Goal: Task Accomplishment & Management: Complete application form

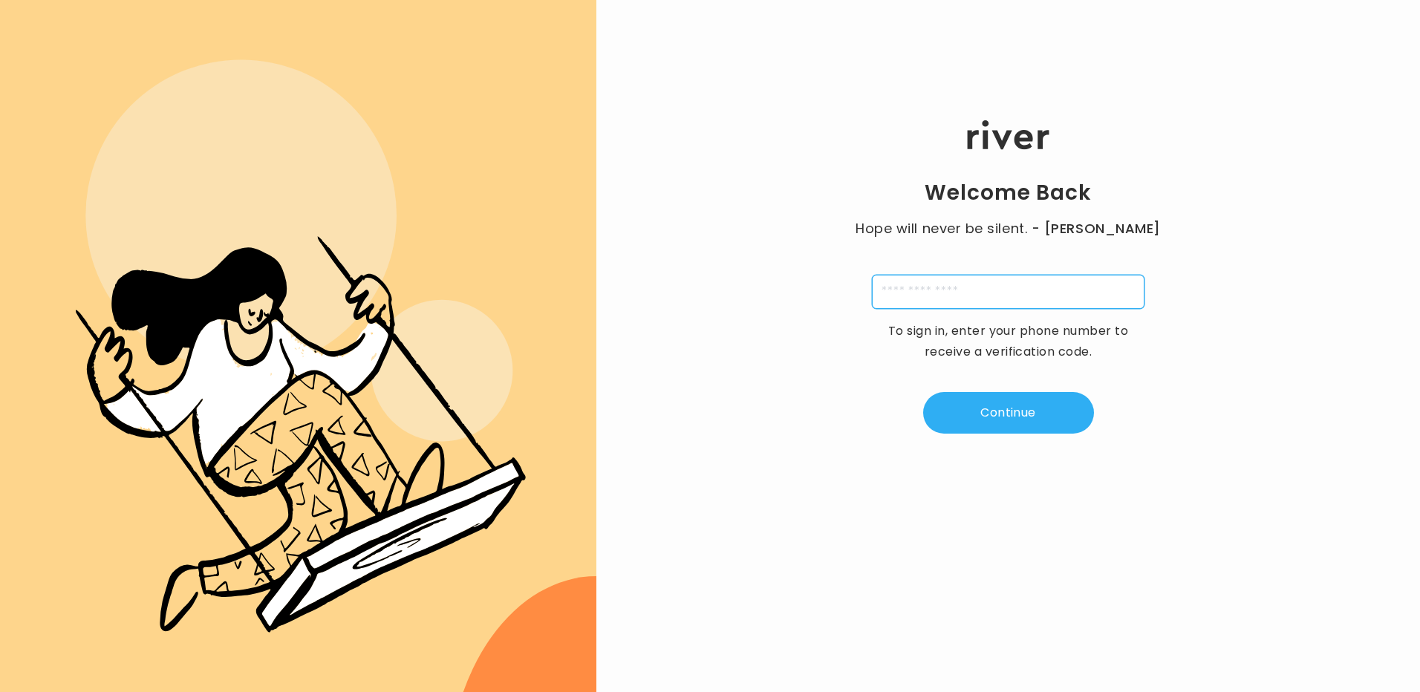
click at [935, 295] on input "tel" at bounding box center [1008, 292] width 273 height 34
type input "**********"
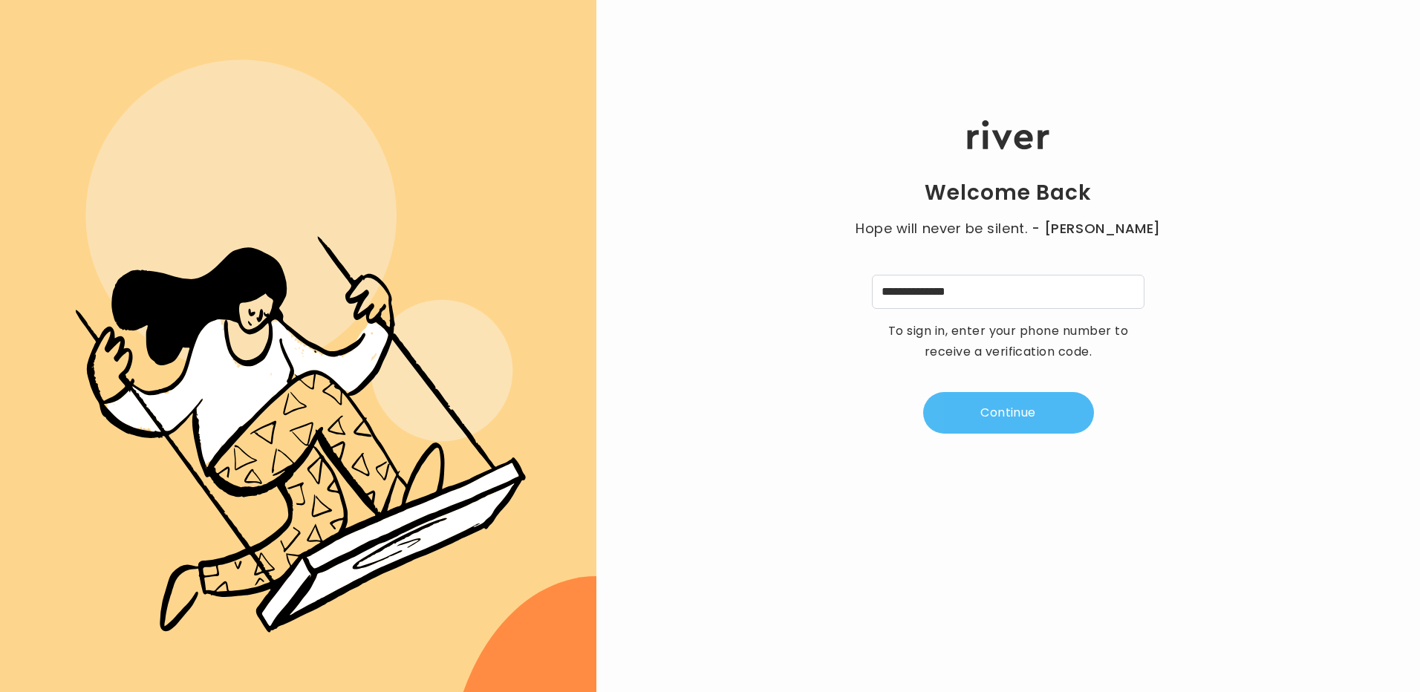
click at [983, 411] on button "Continue" at bounding box center [1008, 413] width 171 height 42
type input "*"
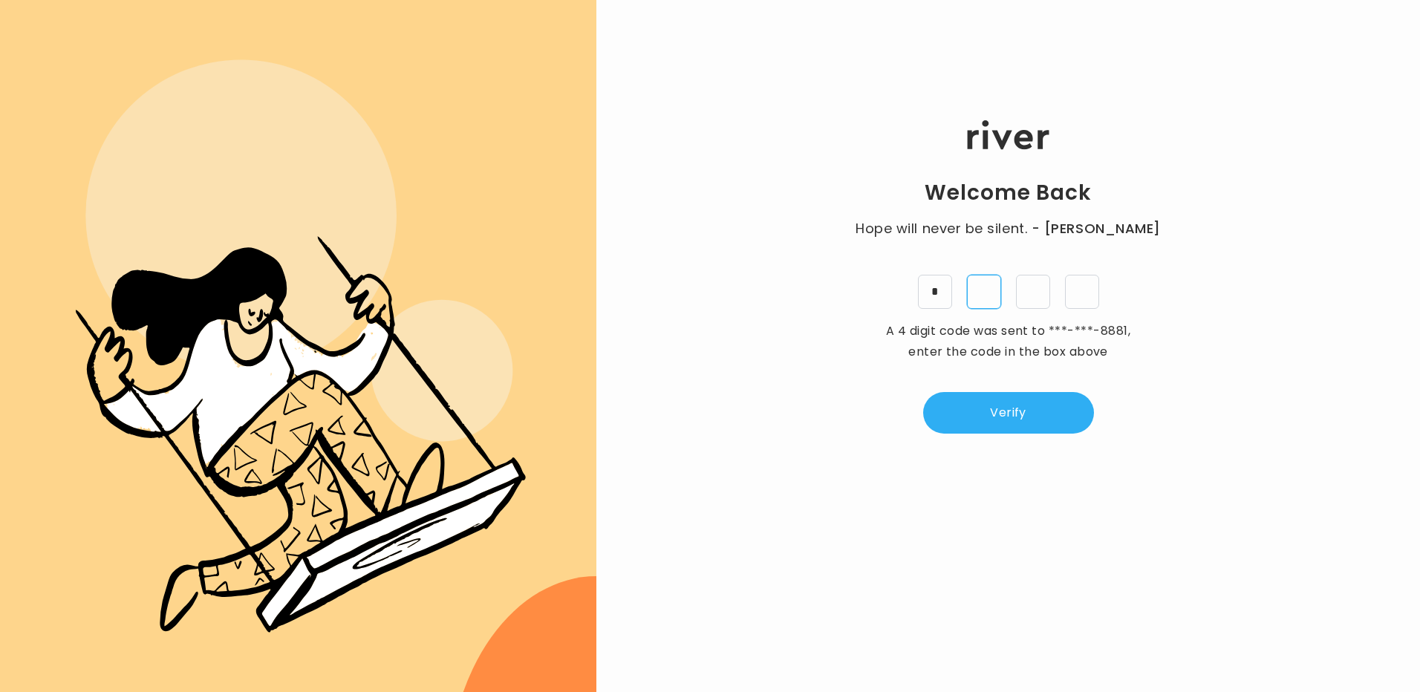
type input "*"
click at [1024, 405] on button "Verify" at bounding box center [1008, 413] width 171 height 42
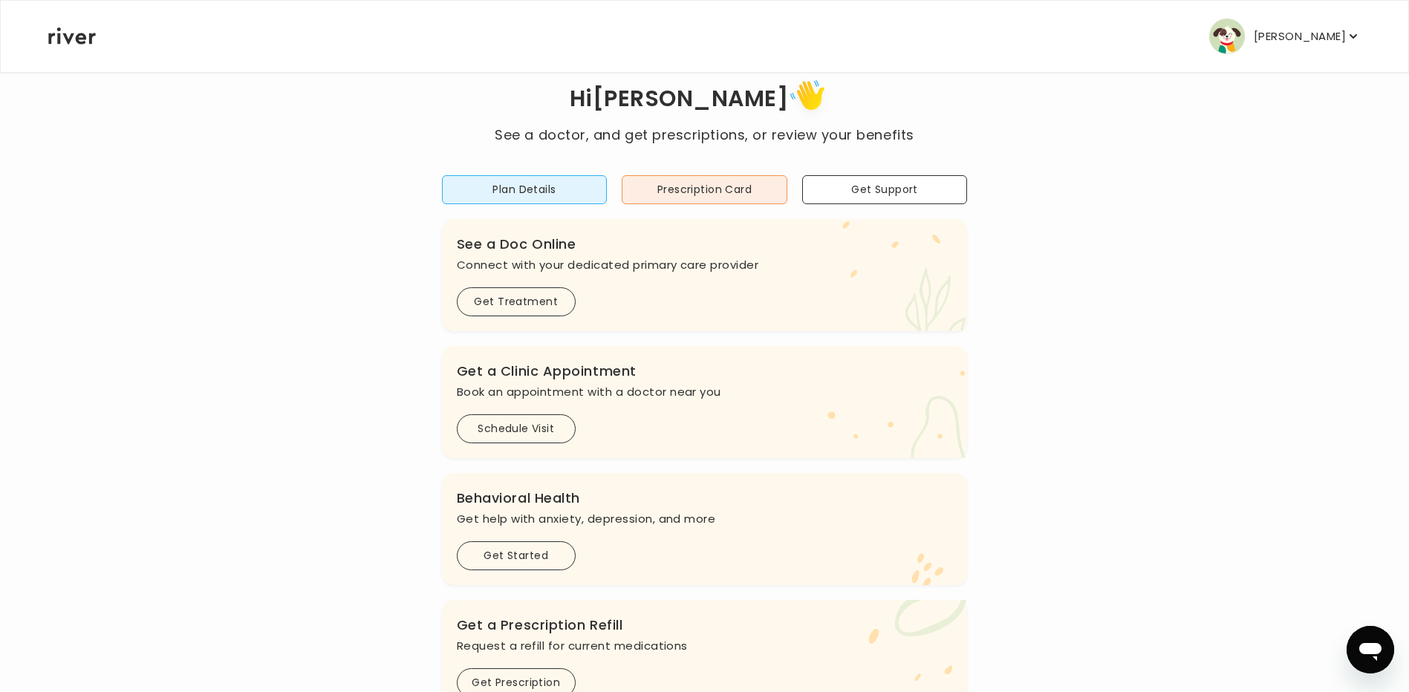
scroll to position [74, 0]
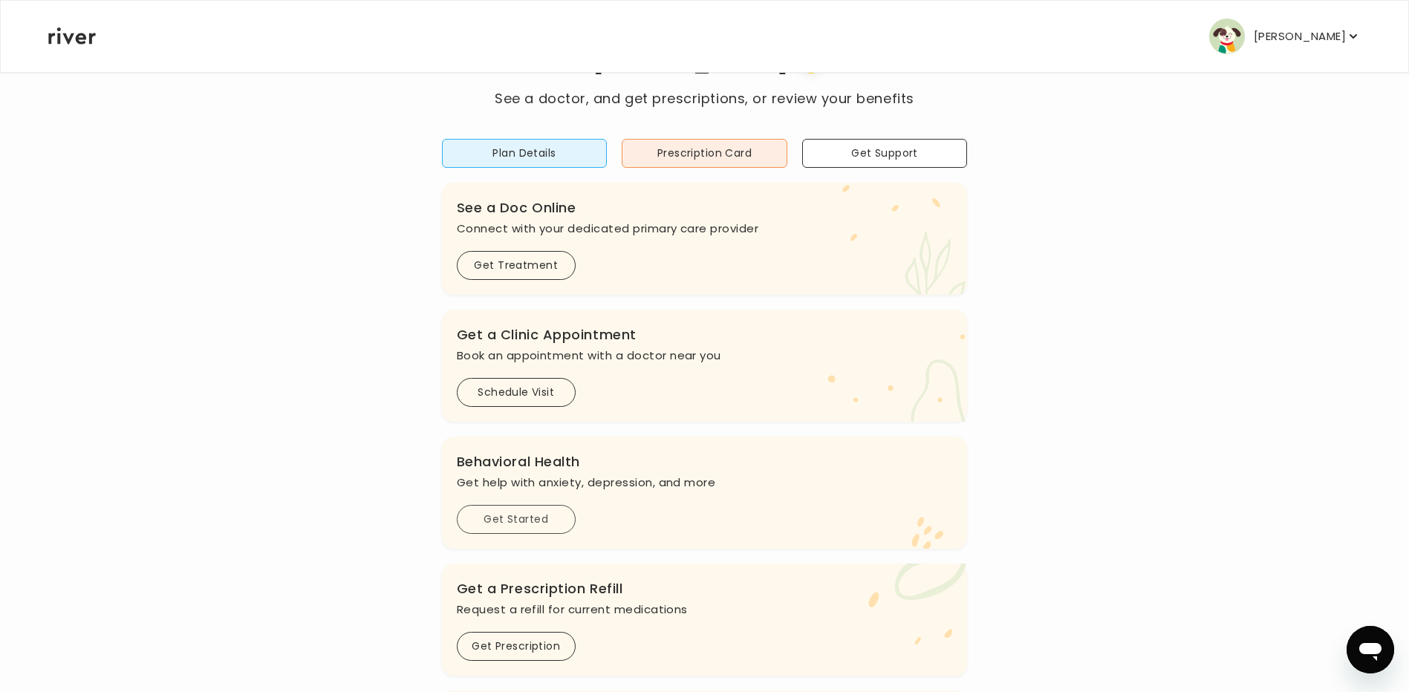
click at [557, 521] on button "Get Started" at bounding box center [516, 519] width 119 height 29
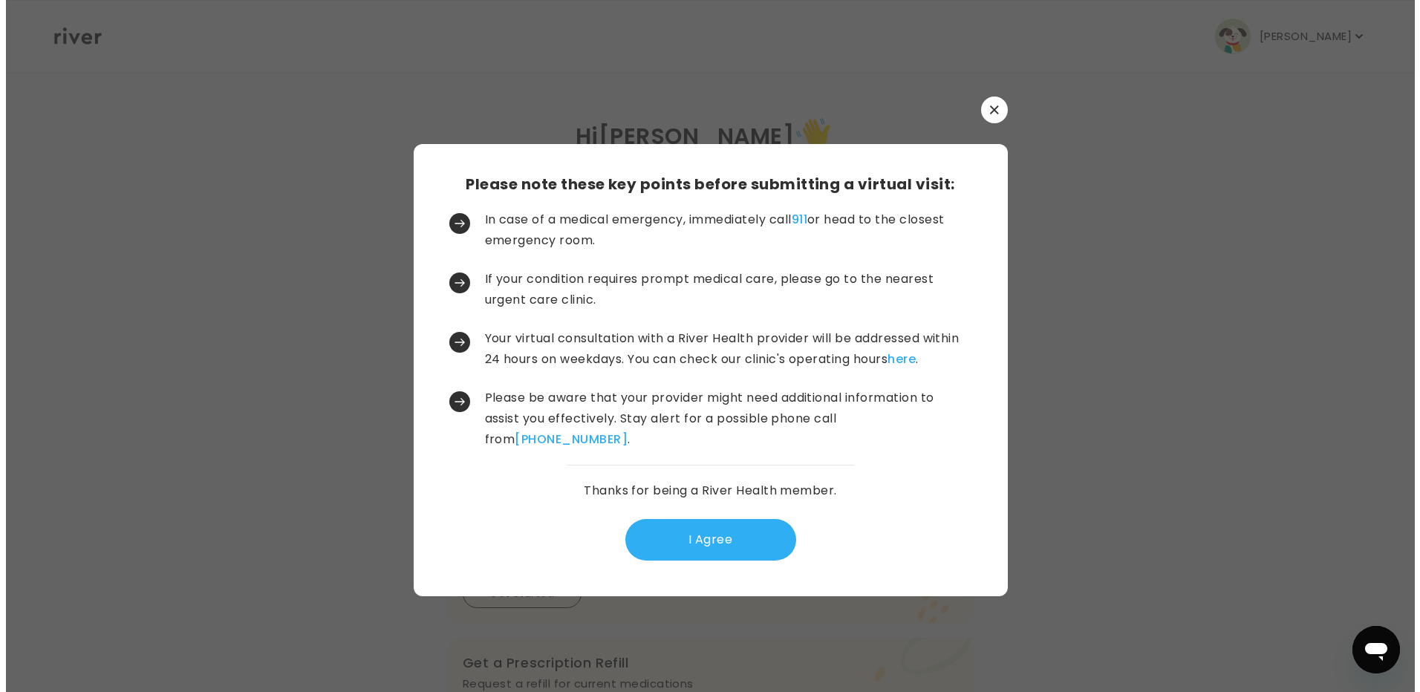
scroll to position [0, 0]
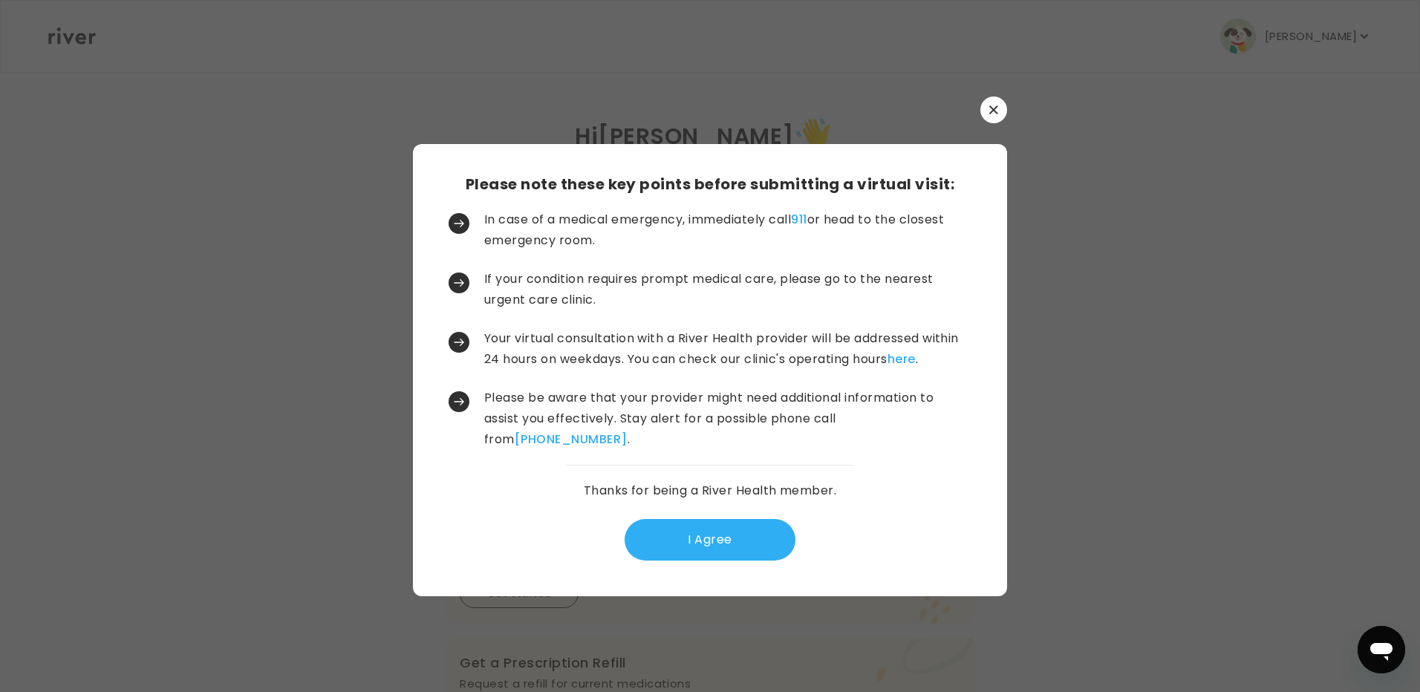
click at [859, 509] on div "Please note these key points before submitting a virtual visit: In case of a me…" at bounding box center [710, 370] width 594 height 452
click at [748, 526] on button "I Agree" at bounding box center [710, 540] width 171 height 42
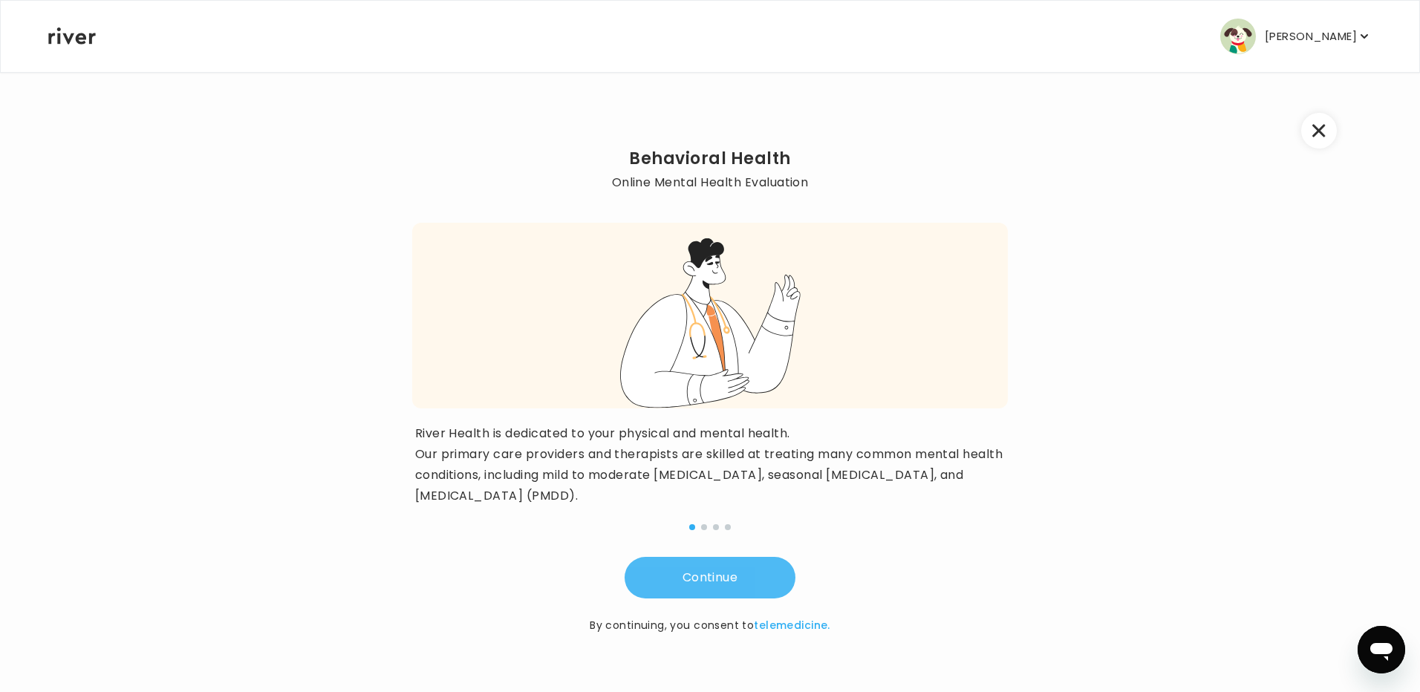
click at [725, 572] on button "Continue" at bounding box center [710, 578] width 171 height 42
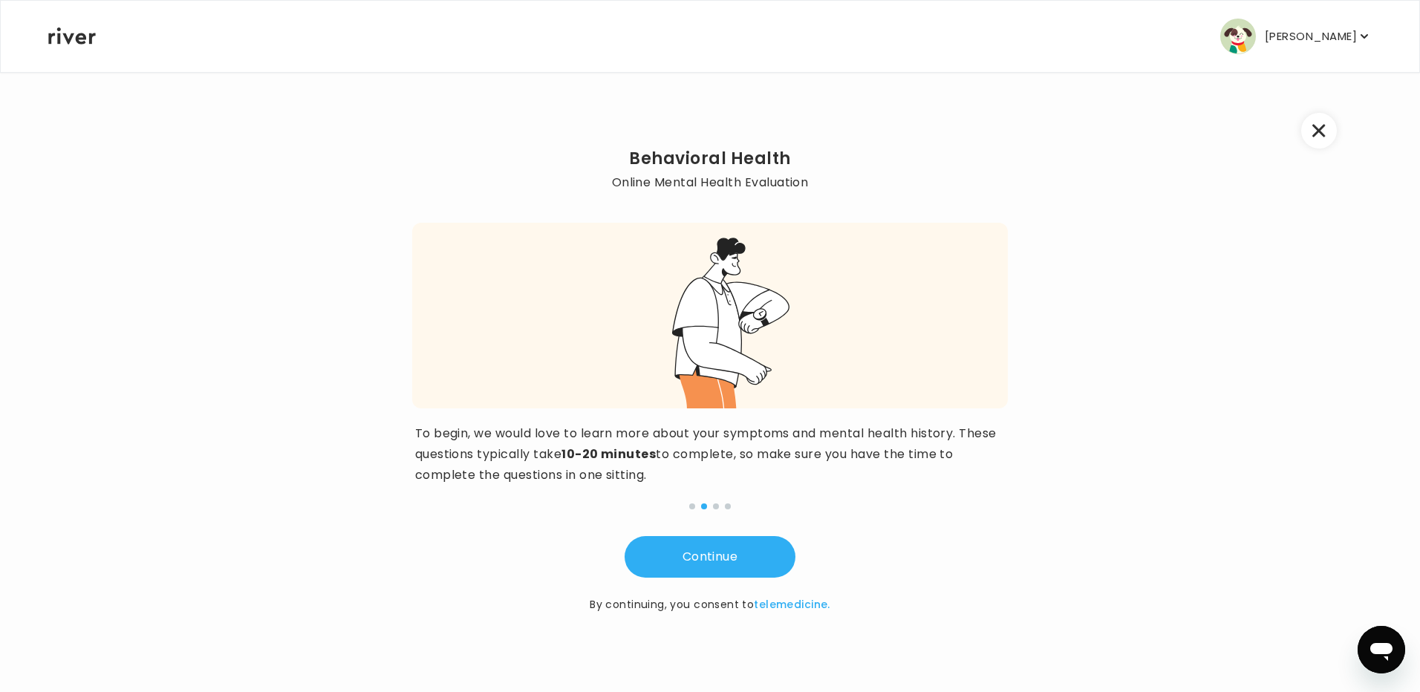
click at [605, 524] on div "Continue By continuing, you consent to telemedicine." at bounding box center [710, 559] width 596 height 110
click at [749, 558] on button "Continue" at bounding box center [710, 557] width 171 height 42
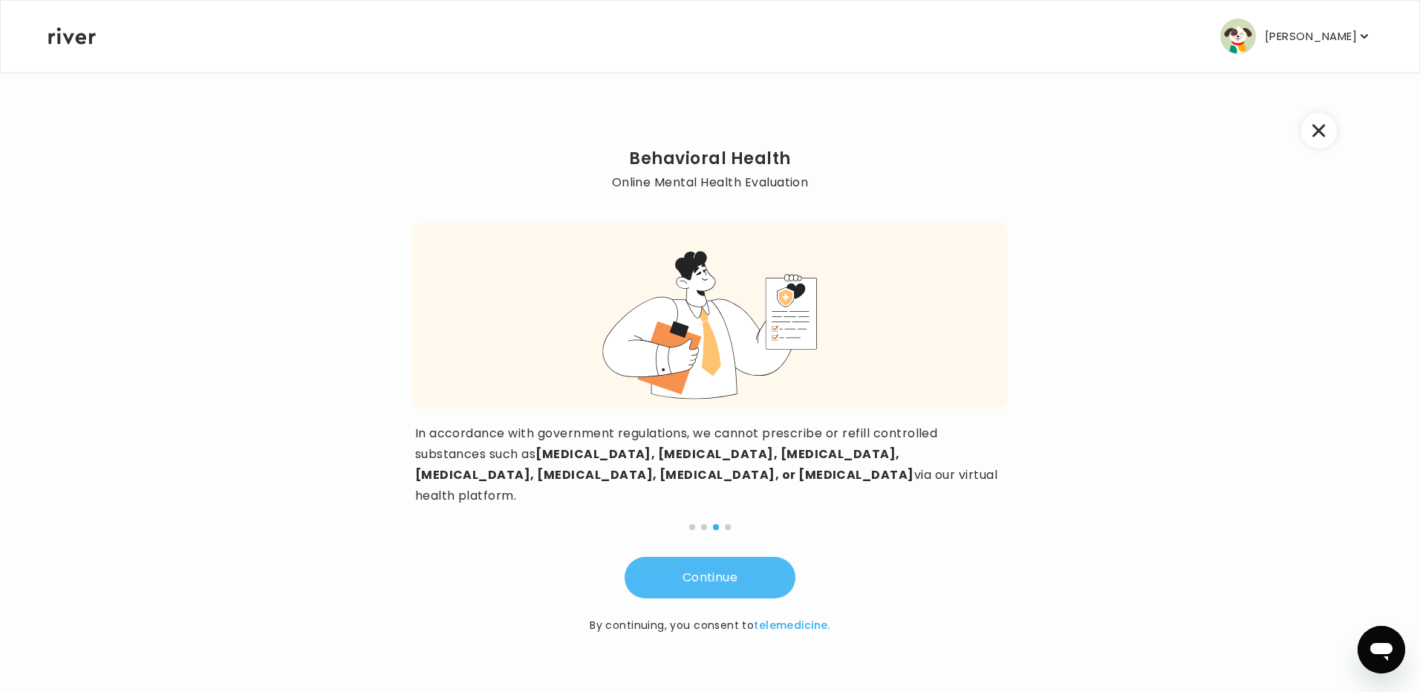
click at [749, 559] on button "Continue" at bounding box center [710, 578] width 171 height 42
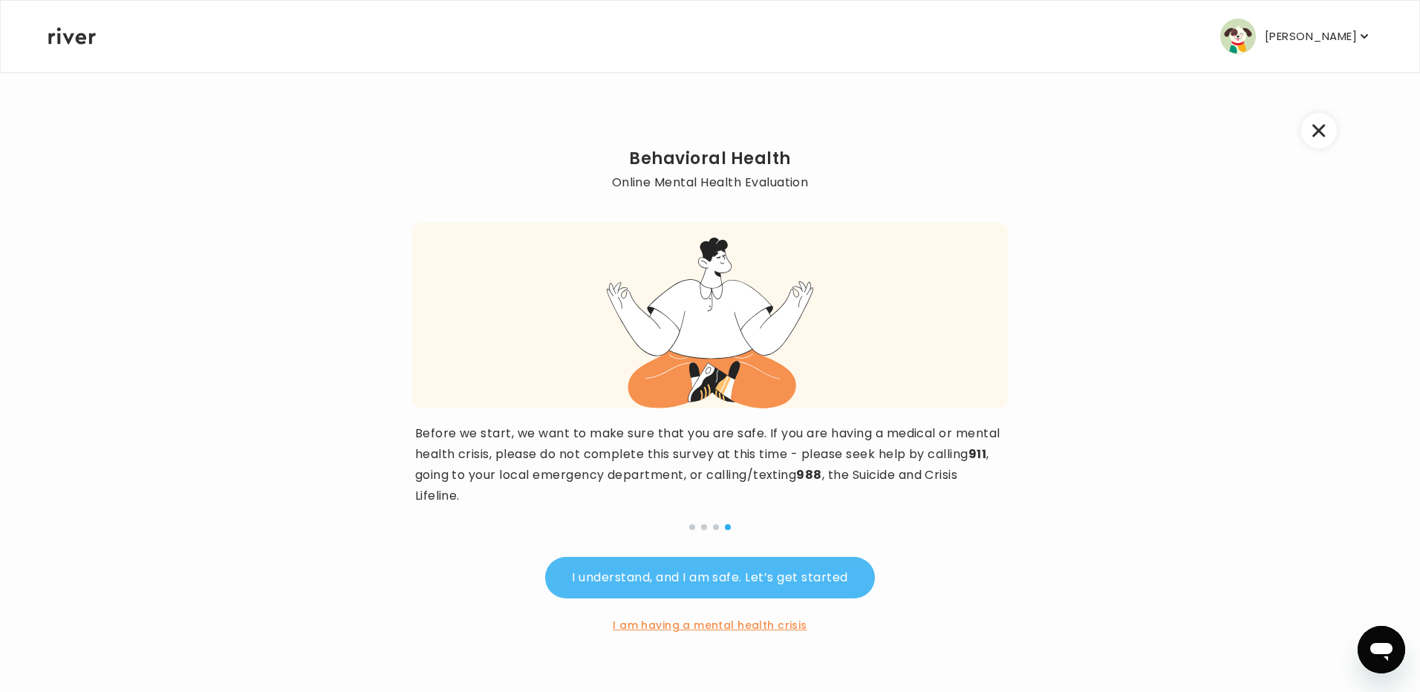
click at [766, 585] on button "I understand, and I am safe. Let’s get started" at bounding box center [709, 578] width 329 height 42
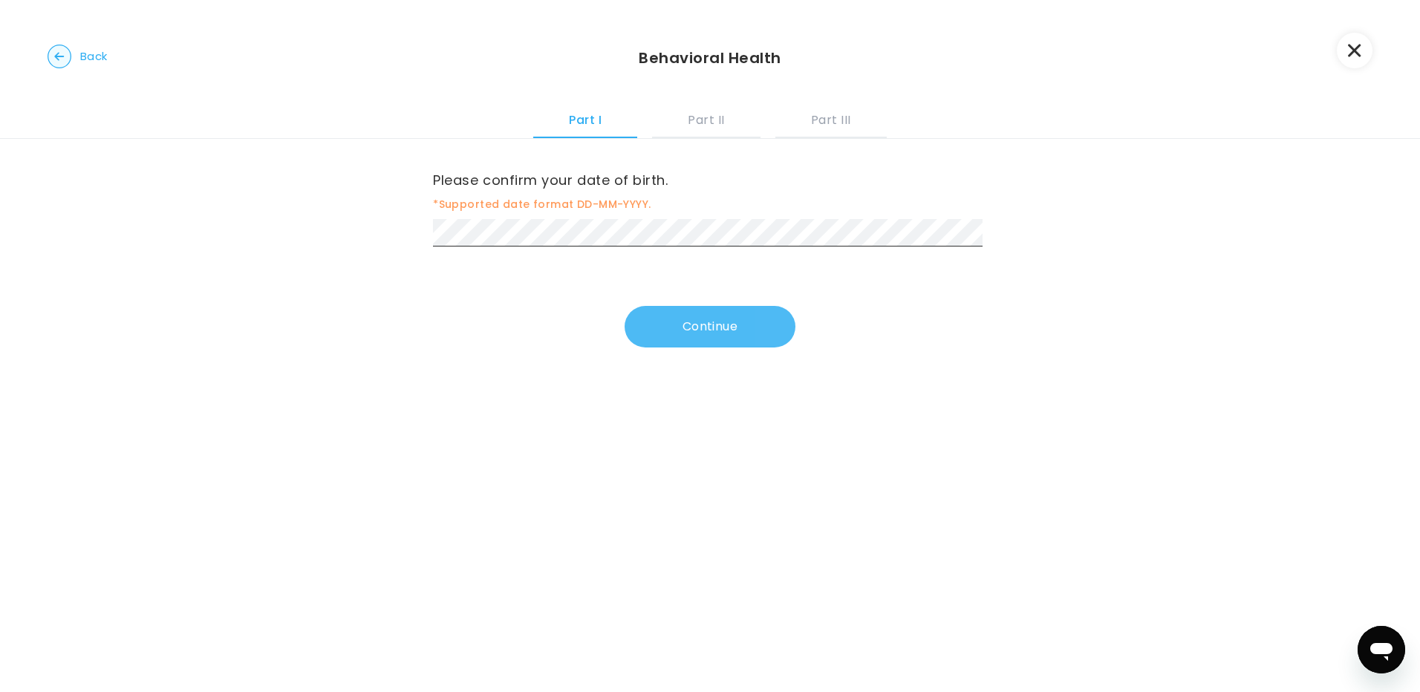
click at [662, 314] on button "Continue" at bounding box center [710, 327] width 171 height 42
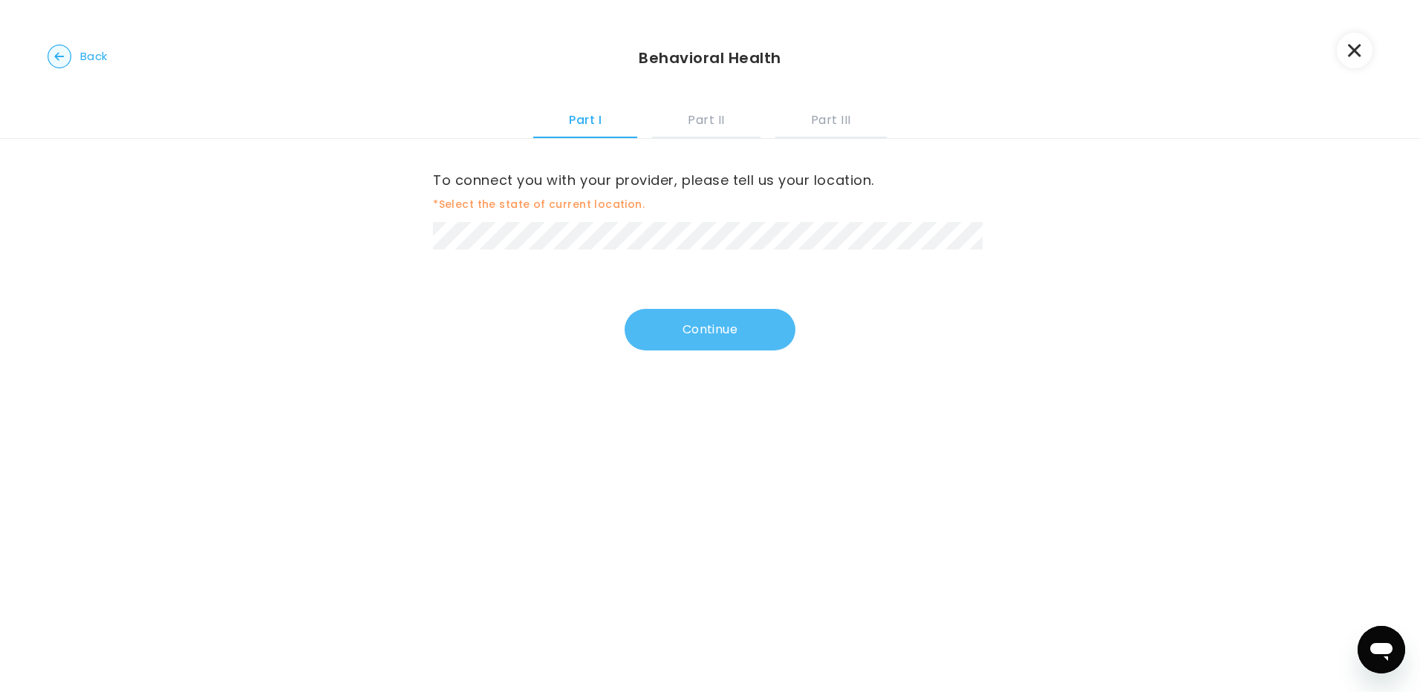
click at [659, 335] on button "Continue" at bounding box center [710, 330] width 171 height 42
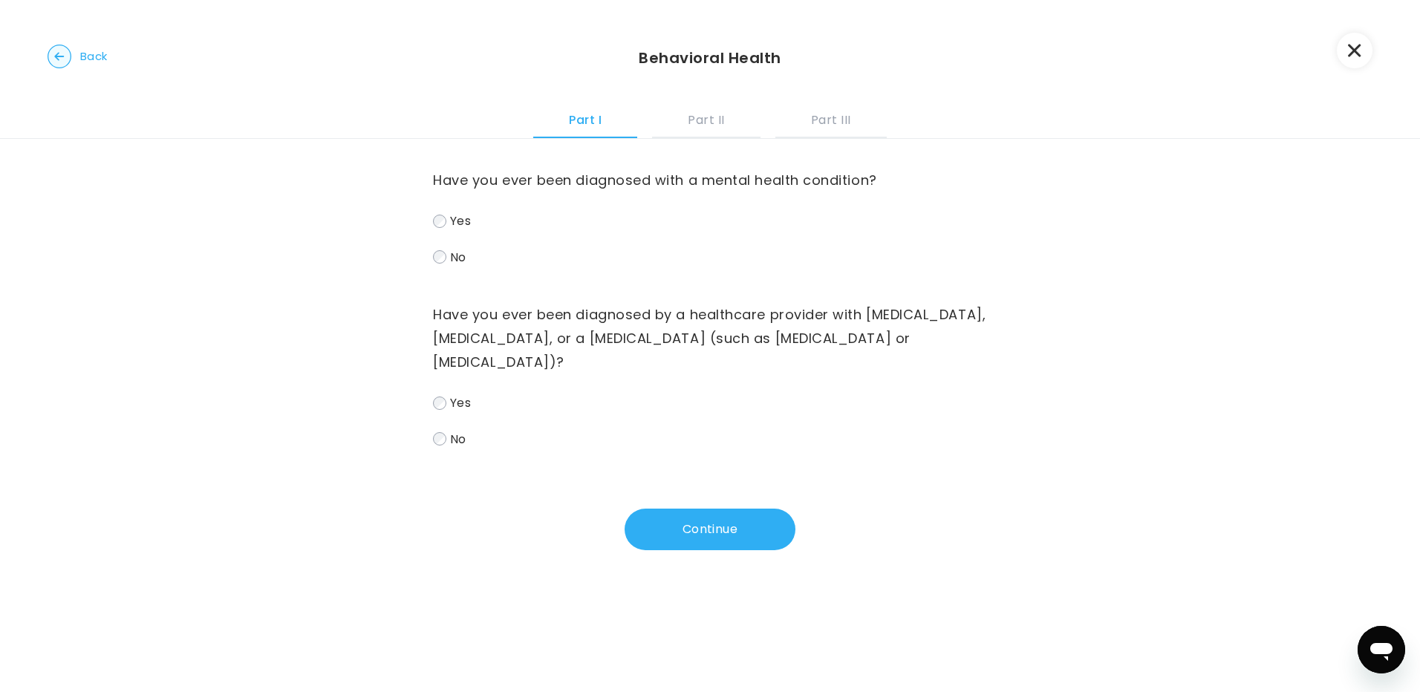
click at [433, 216] on label "Yes" at bounding box center [710, 221] width 554 height 22
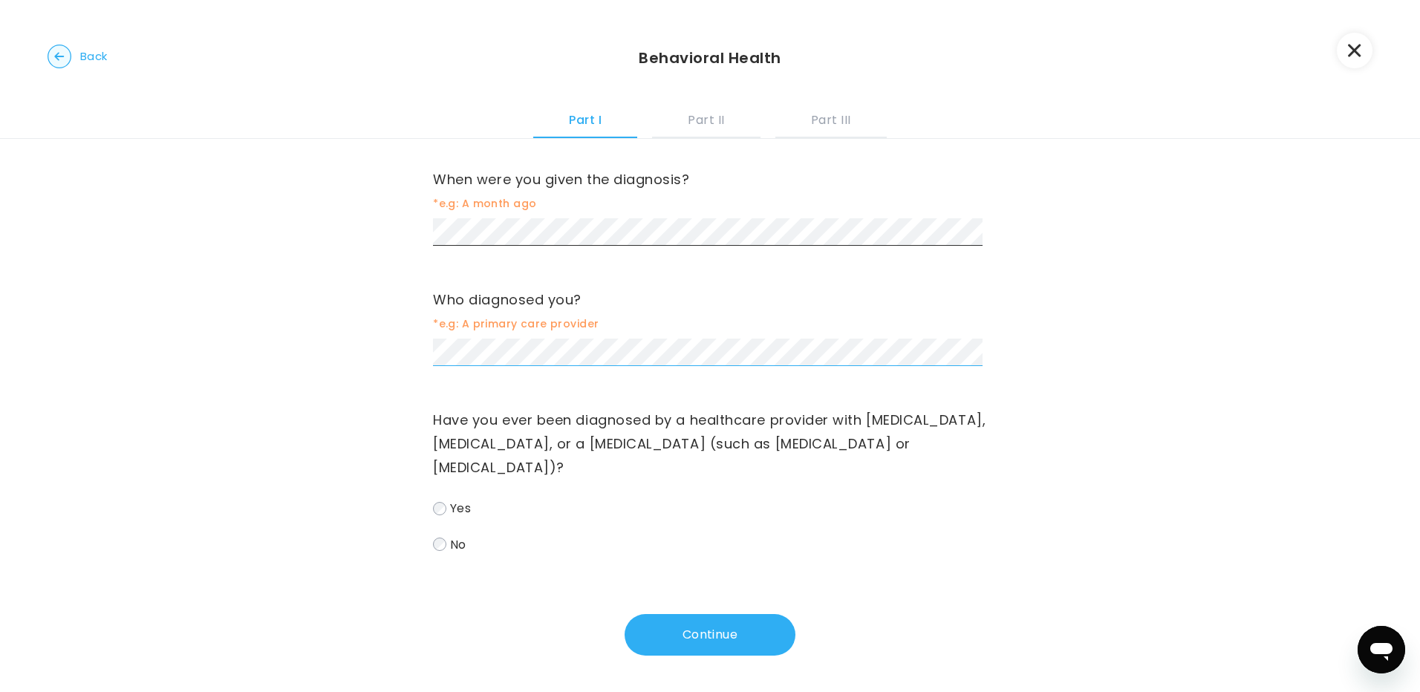
scroll to position [256, 0]
drag, startPoint x: 455, startPoint y: 557, endPoint x: 452, endPoint y: 550, distance: 7.6
click at [455, 556] on div "Have you ever been diagnosed with a mental health condition? Yes No What were y…" at bounding box center [710, 269] width 554 height 772
click at [451, 547] on span "No" at bounding box center [458, 543] width 16 height 17
click at [700, 631] on button "Continue" at bounding box center [710, 634] width 171 height 42
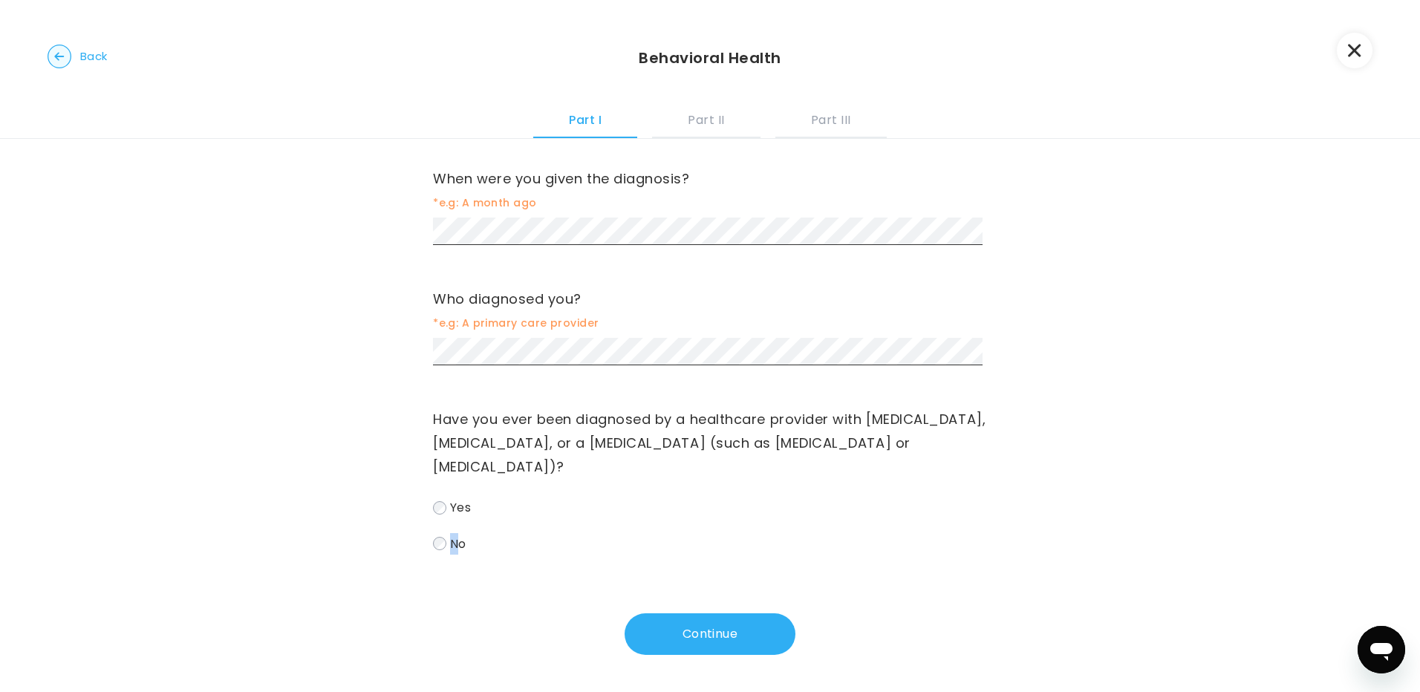
scroll to position [0, 0]
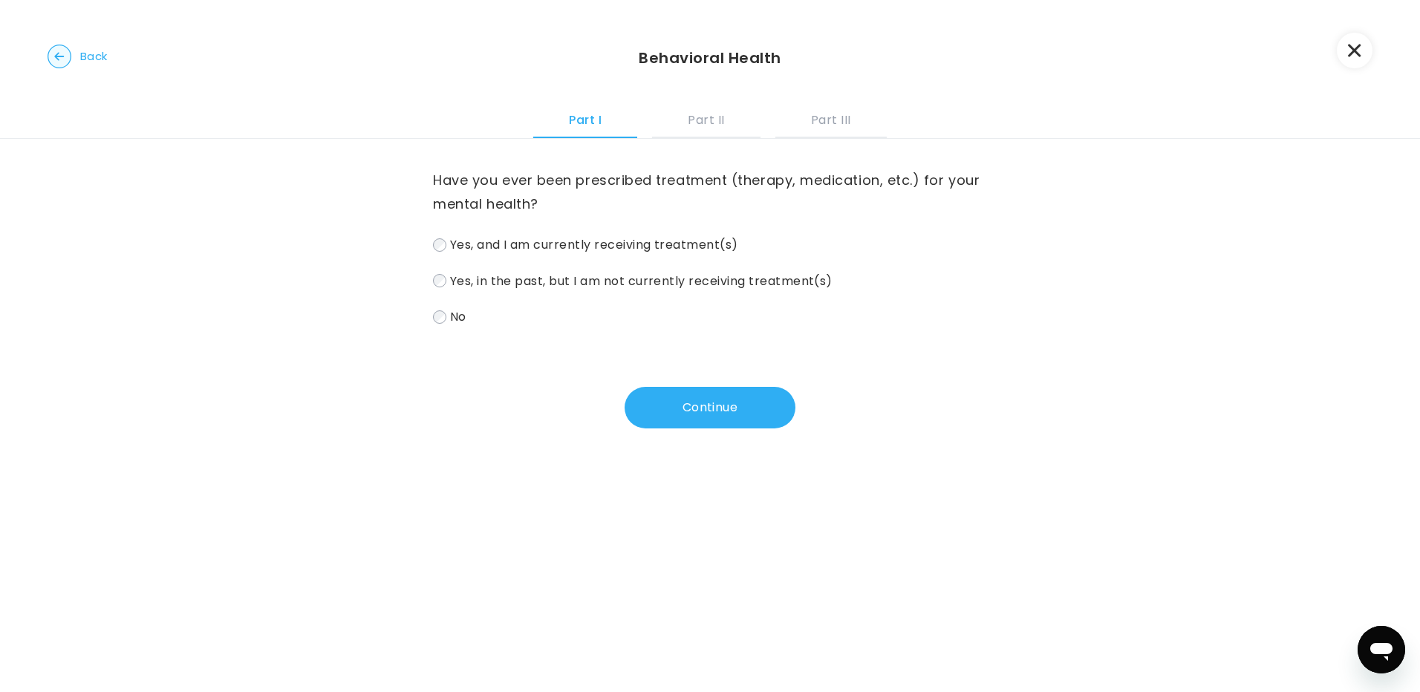
click at [521, 249] on span "Yes, and I am currently receiving treatment(s)" at bounding box center [594, 244] width 288 height 17
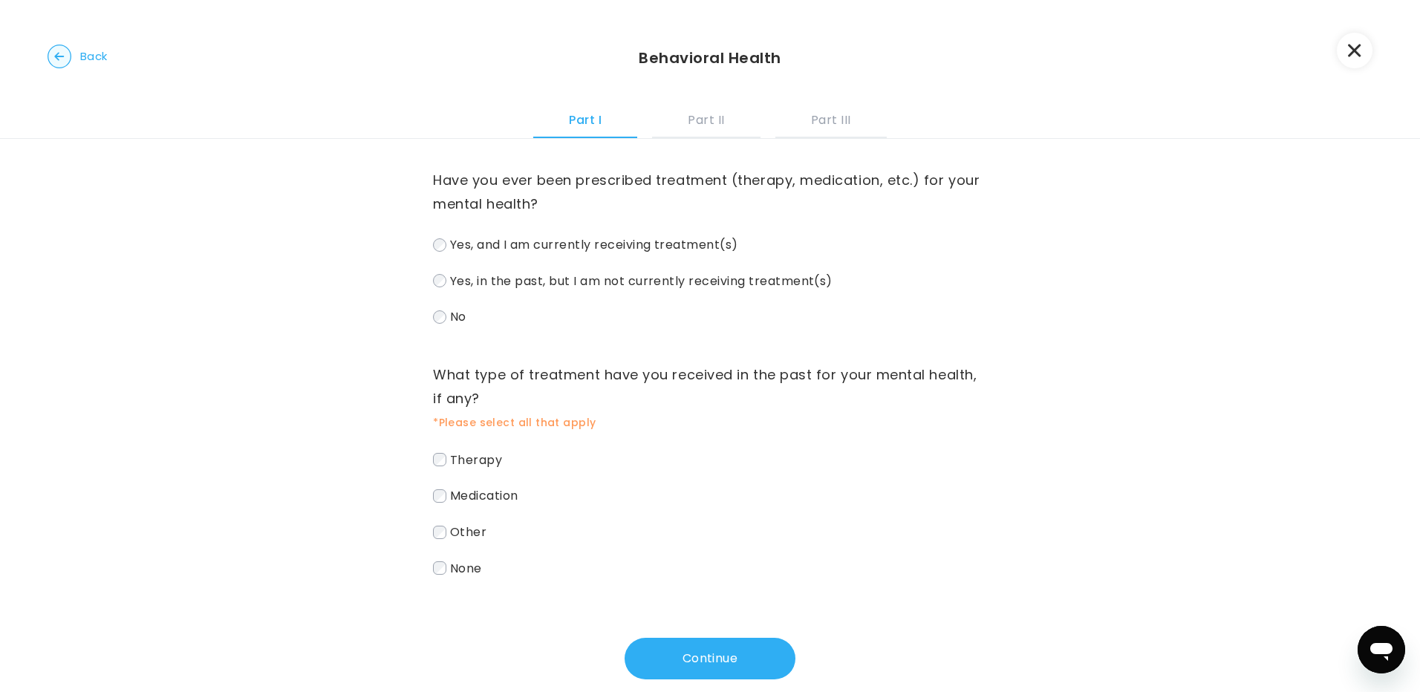
click at [463, 474] on div "Therapy Medication Other None" at bounding box center [710, 513] width 554 height 129
click at [466, 493] on span "Medication" at bounding box center [484, 495] width 68 height 17
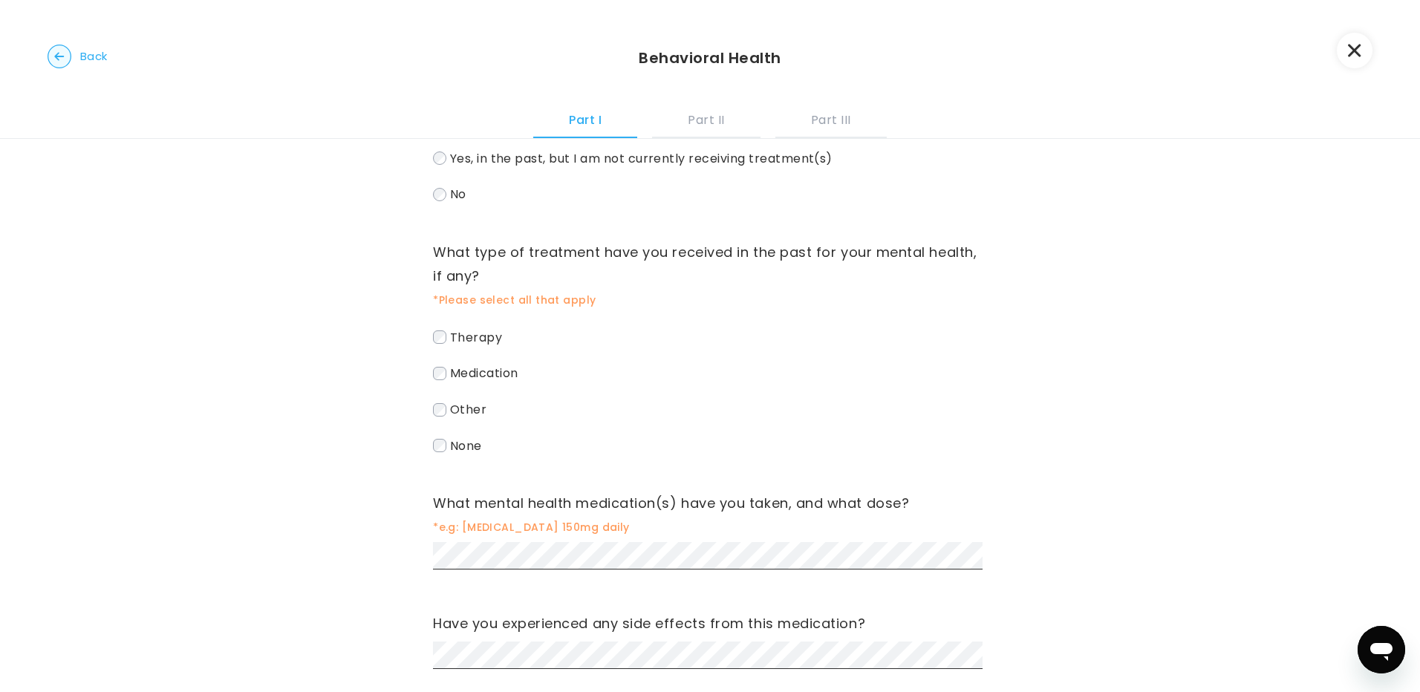
scroll to position [223, 0]
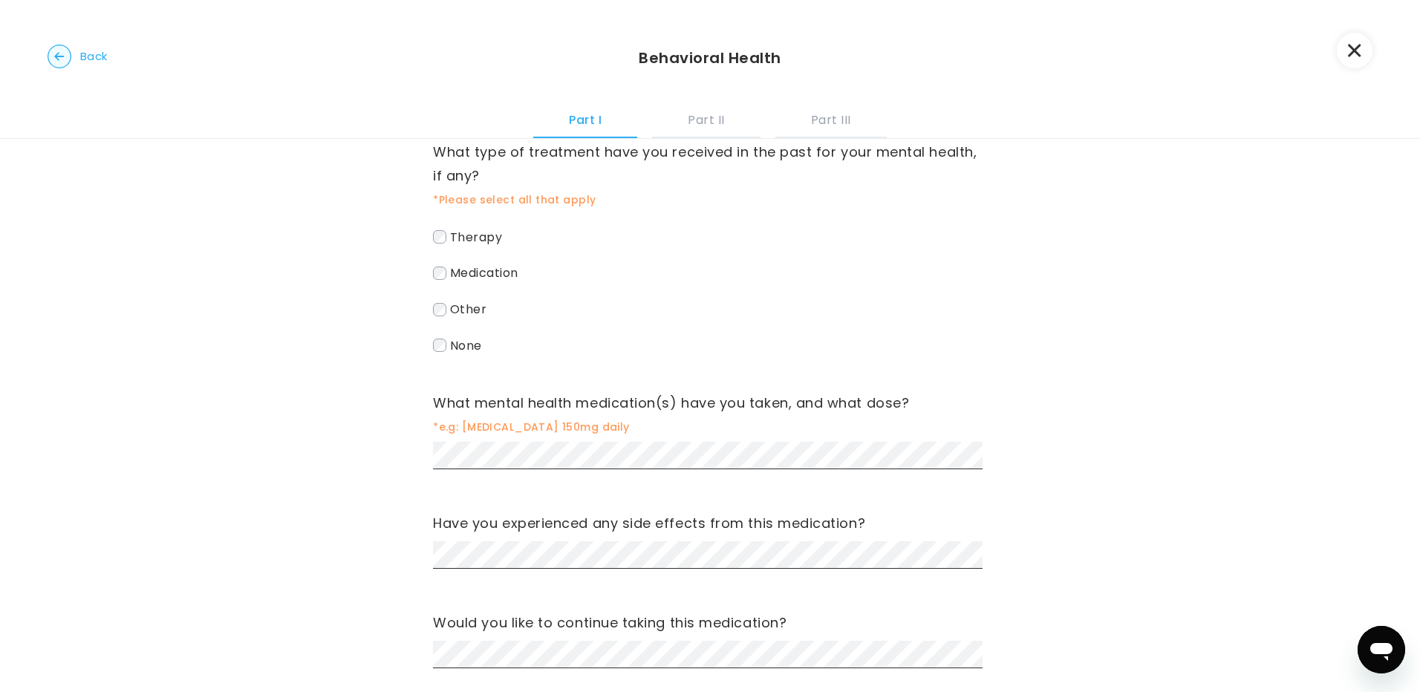
click at [534, 536] on div "Have you experienced any side effects from this medication?" at bounding box center [710, 544] width 554 height 64
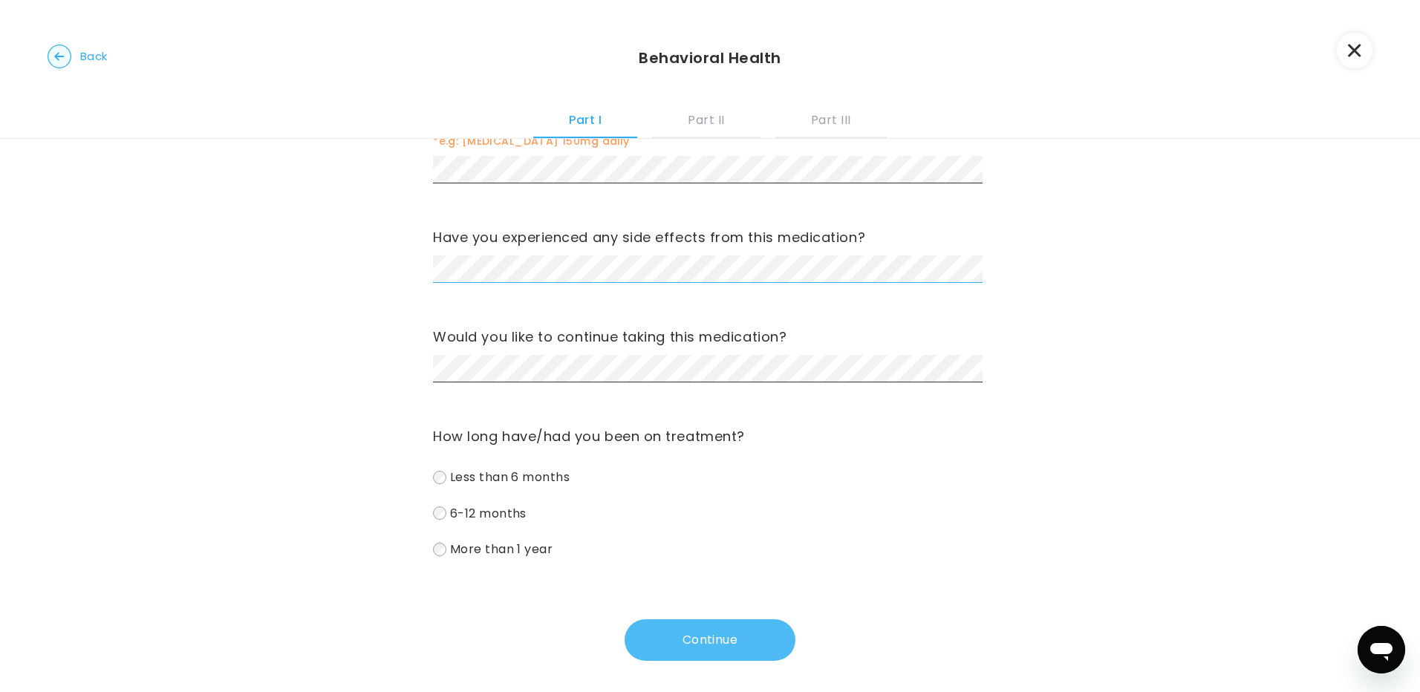
scroll to position [515, 0]
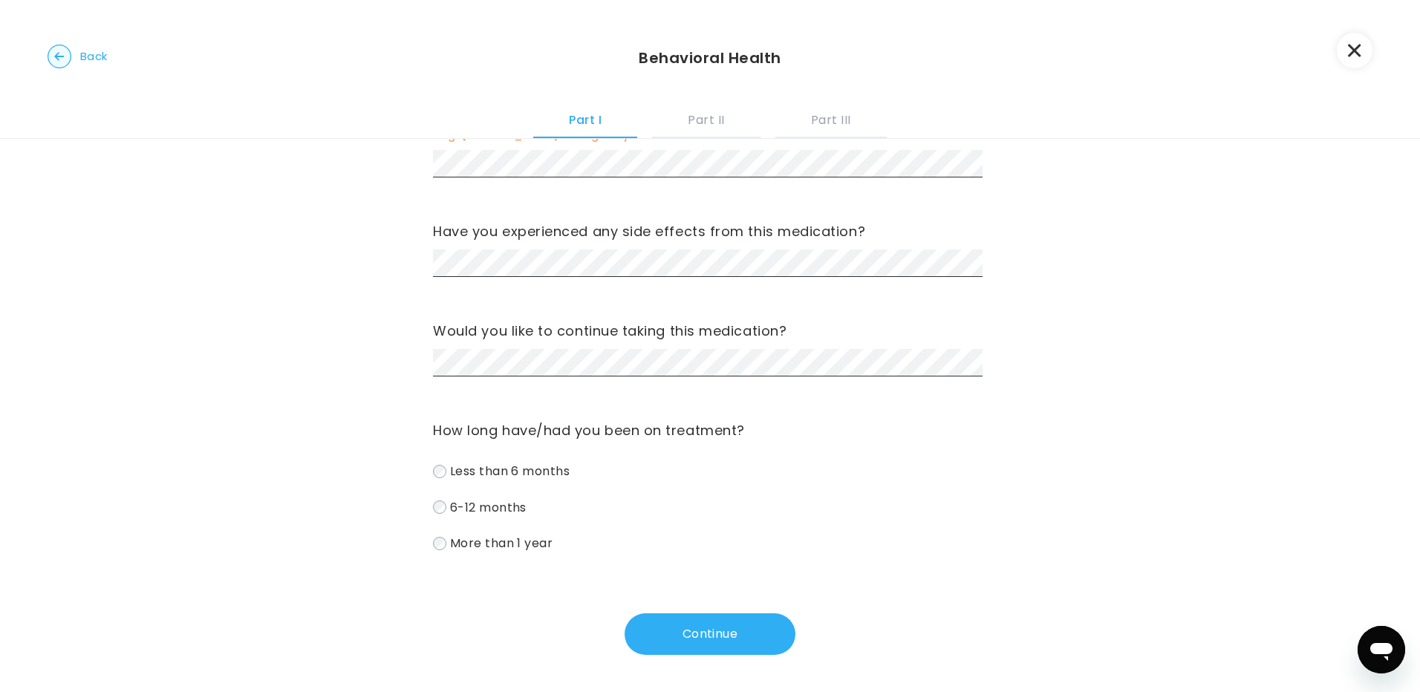
click at [495, 520] on div "Less than 6 months 6-12 months More than 1 year" at bounding box center [710, 507] width 554 height 94
click at [502, 531] on div "Less than 6 months 6-12 months More than 1 year" at bounding box center [710, 507] width 554 height 94
click at [508, 539] on span "More than 1 year" at bounding box center [501, 543] width 103 height 17
click at [755, 626] on button "Continue" at bounding box center [710, 634] width 171 height 42
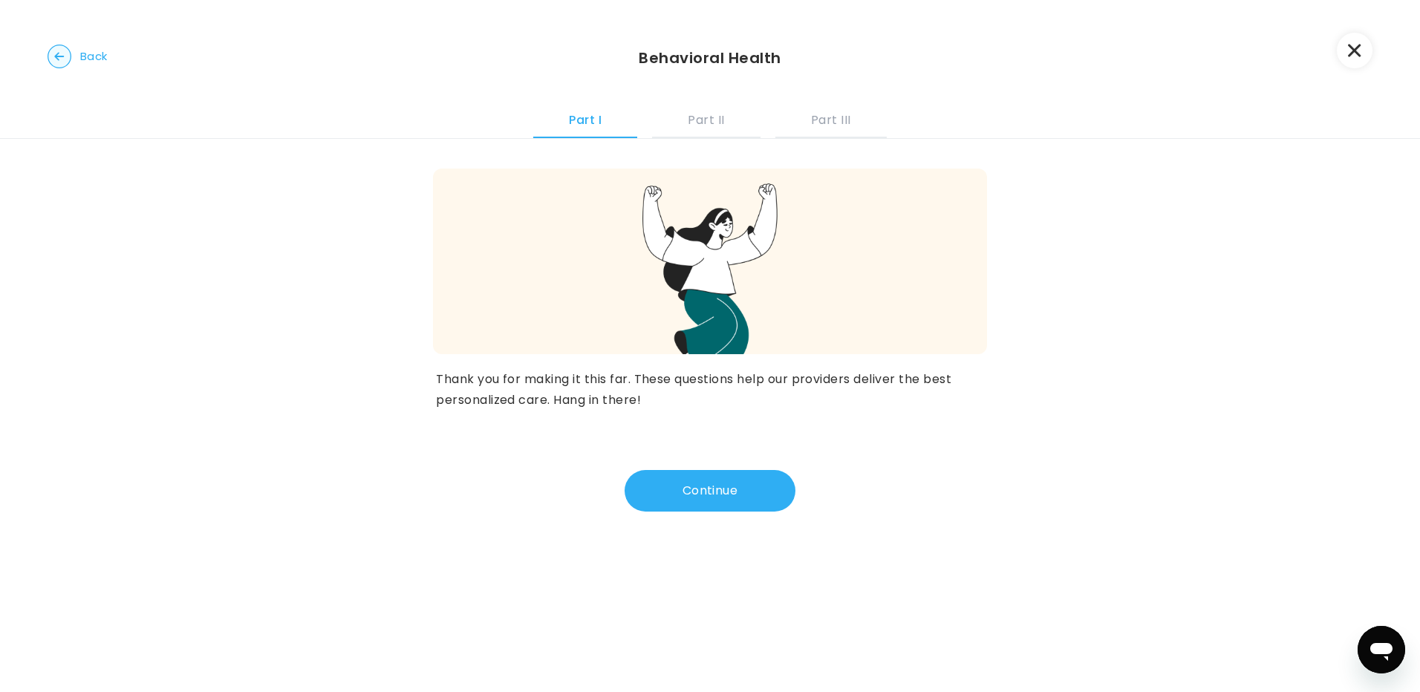
scroll to position [0, 0]
click at [720, 497] on button "Continue" at bounding box center [710, 491] width 171 height 42
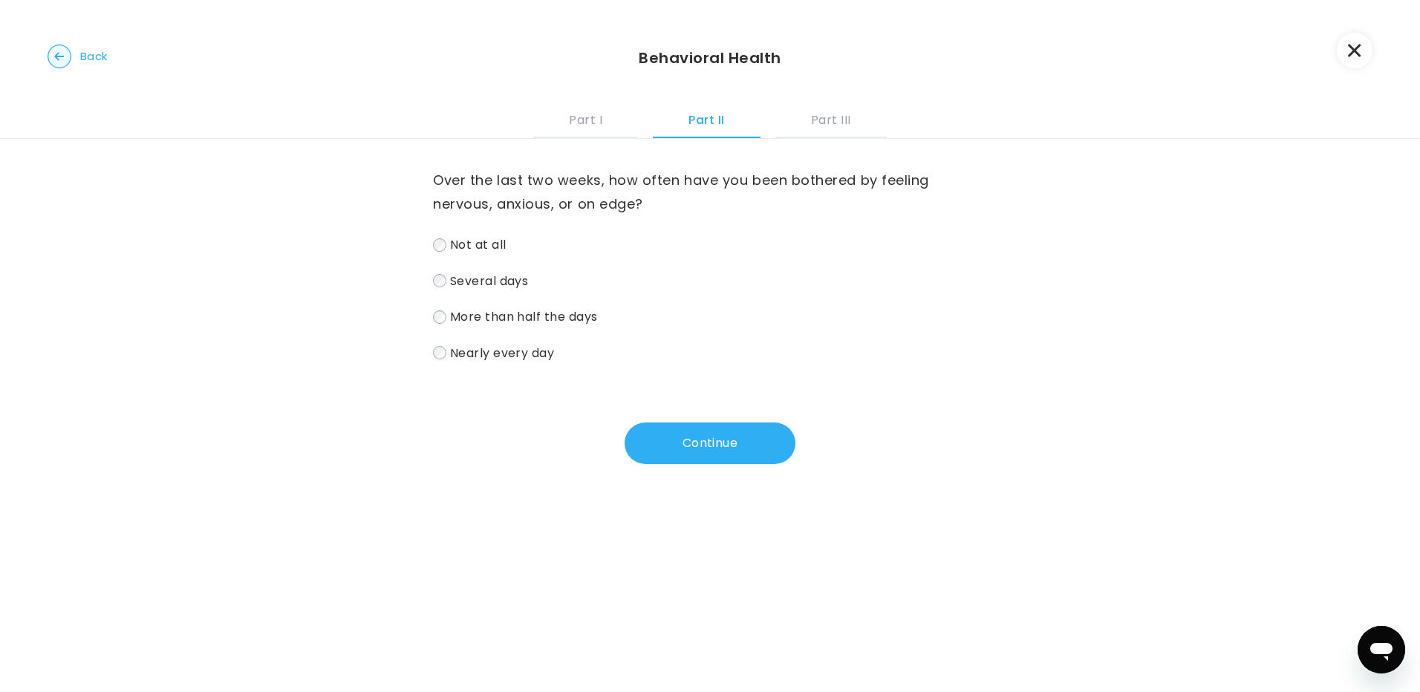
drag, startPoint x: 500, startPoint y: 349, endPoint x: 579, endPoint y: 430, distance: 112.9
click at [500, 348] on span "Nearly every day" at bounding box center [502, 352] width 105 height 17
click at [613, 449] on div "Continue" at bounding box center [710, 444] width 554 height 42
click at [640, 452] on button "Continue" at bounding box center [710, 444] width 171 height 42
click at [515, 348] on span "Nearly every day" at bounding box center [502, 352] width 105 height 17
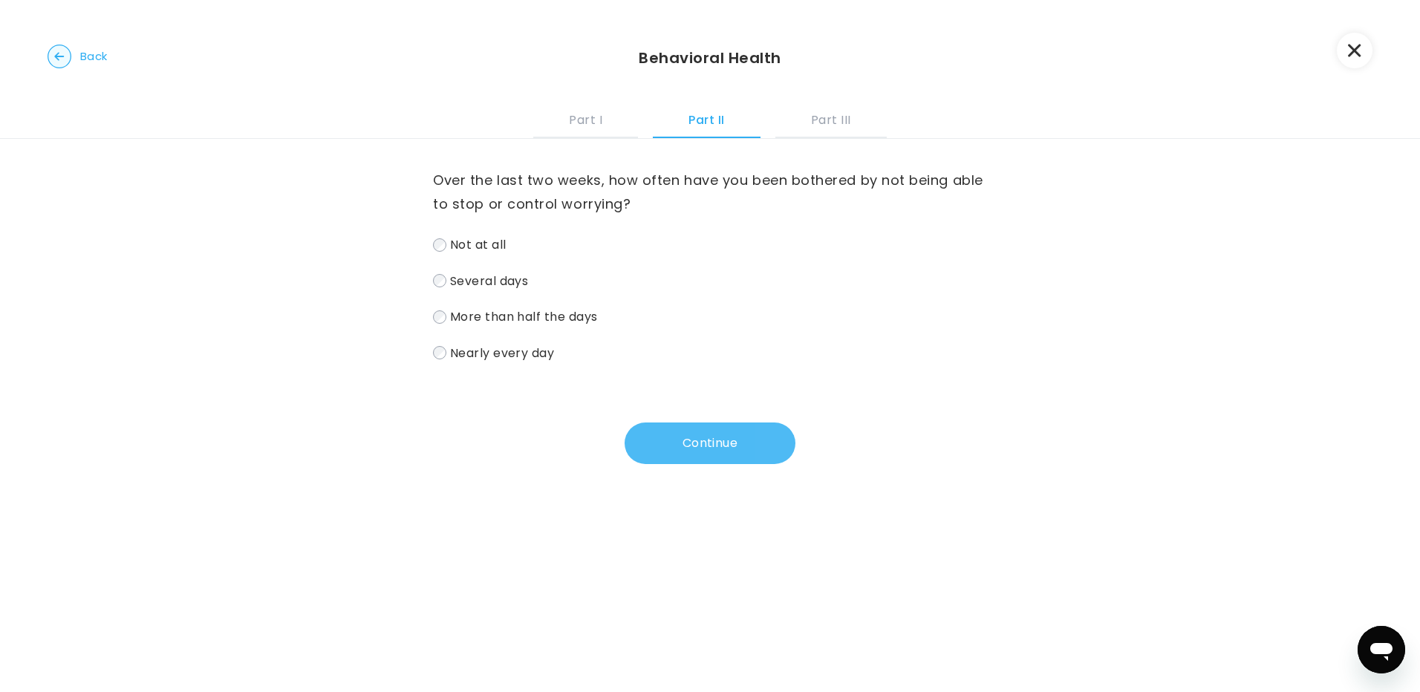
click at [674, 429] on button "Continue" at bounding box center [710, 444] width 171 height 42
click at [460, 356] on span "Nearly every day" at bounding box center [502, 352] width 105 height 17
drag, startPoint x: 460, startPoint y: 356, endPoint x: 474, endPoint y: 350, distance: 14.9
click at [473, 350] on span "Nearly every day" at bounding box center [502, 352] width 105 height 17
click at [750, 458] on button "Continue" at bounding box center [710, 444] width 171 height 42
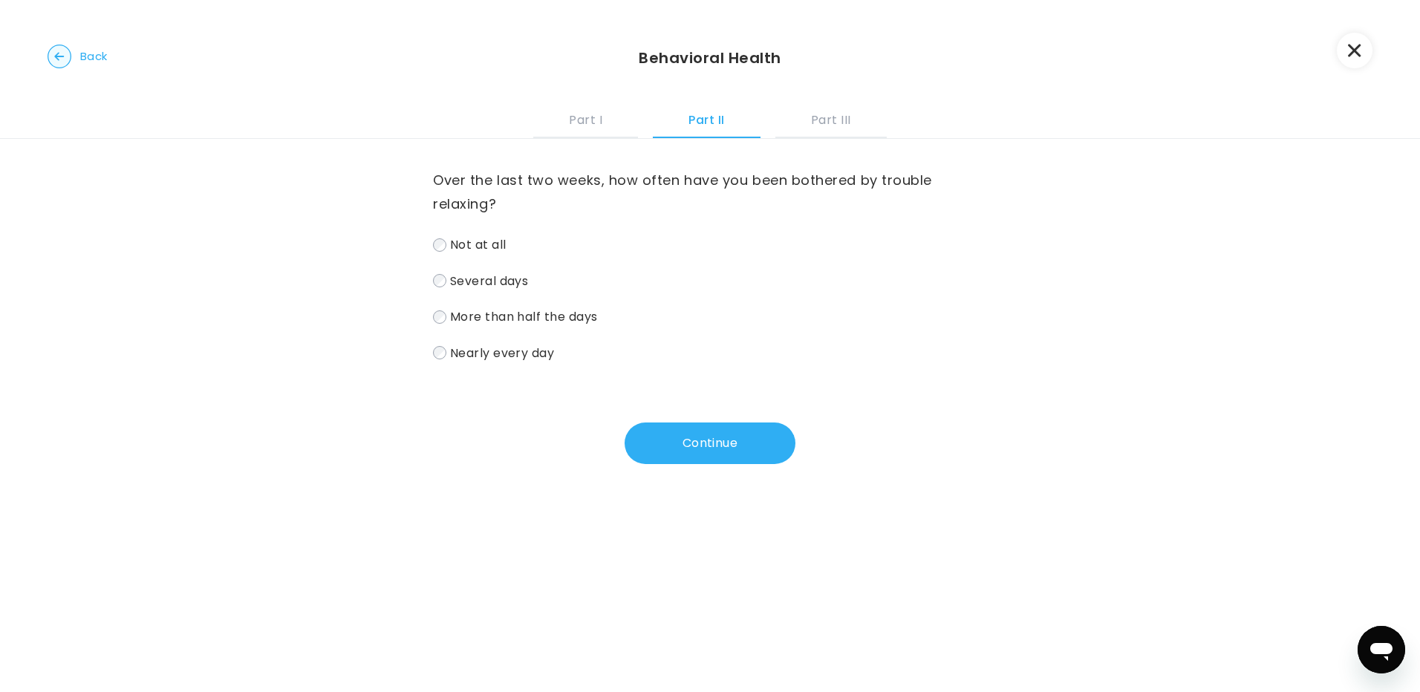
drag, startPoint x: 971, startPoint y: 468, endPoint x: 708, endPoint y: 281, distance: 322.9
click at [708, 280] on label "Several days" at bounding box center [710, 281] width 554 height 22
click at [475, 319] on span "More than half the days" at bounding box center [524, 316] width 148 height 17
click at [495, 374] on div "Over the last two weeks, how often have you been bothered by trouble relaxing? …" at bounding box center [710, 301] width 554 height 325
click at [495, 362] on label "Nearly every day" at bounding box center [710, 353] width 554 height 22
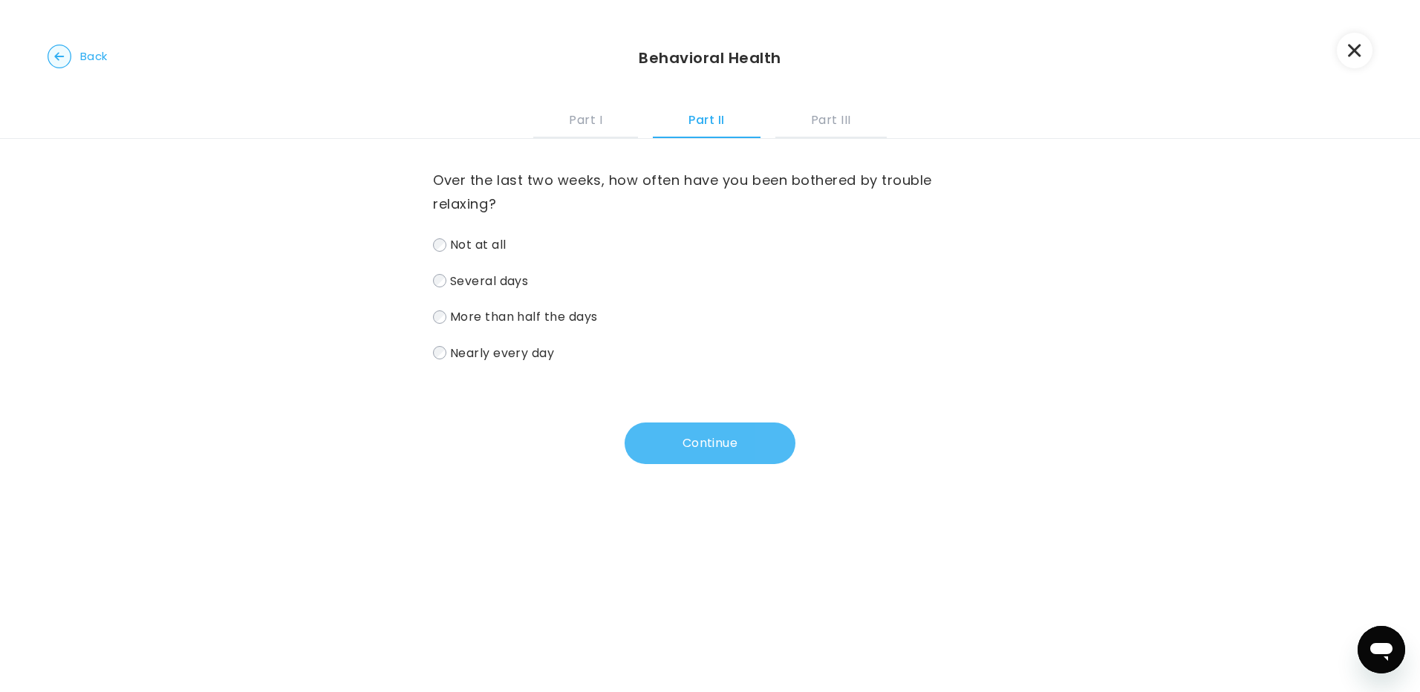
click at [683, 449] on button "Continue" at bounding box center [710, 444] width 171 height 42
click at [506, 347] on span "Nearly every day" at bounding box center [502, 352] width 105 height 17
click at [622, 408] on div "Over the last two weeks, how often have you been bothered by being so restless …" at bounding box center [710, 301] width 554 height 325
click at [689, 443] on button "Continue" at bounding box center [710, 444] width 171 height 42
click at [536, 346] on span "Nearly every day" at bounding box center [502, 352] width 105 height 17
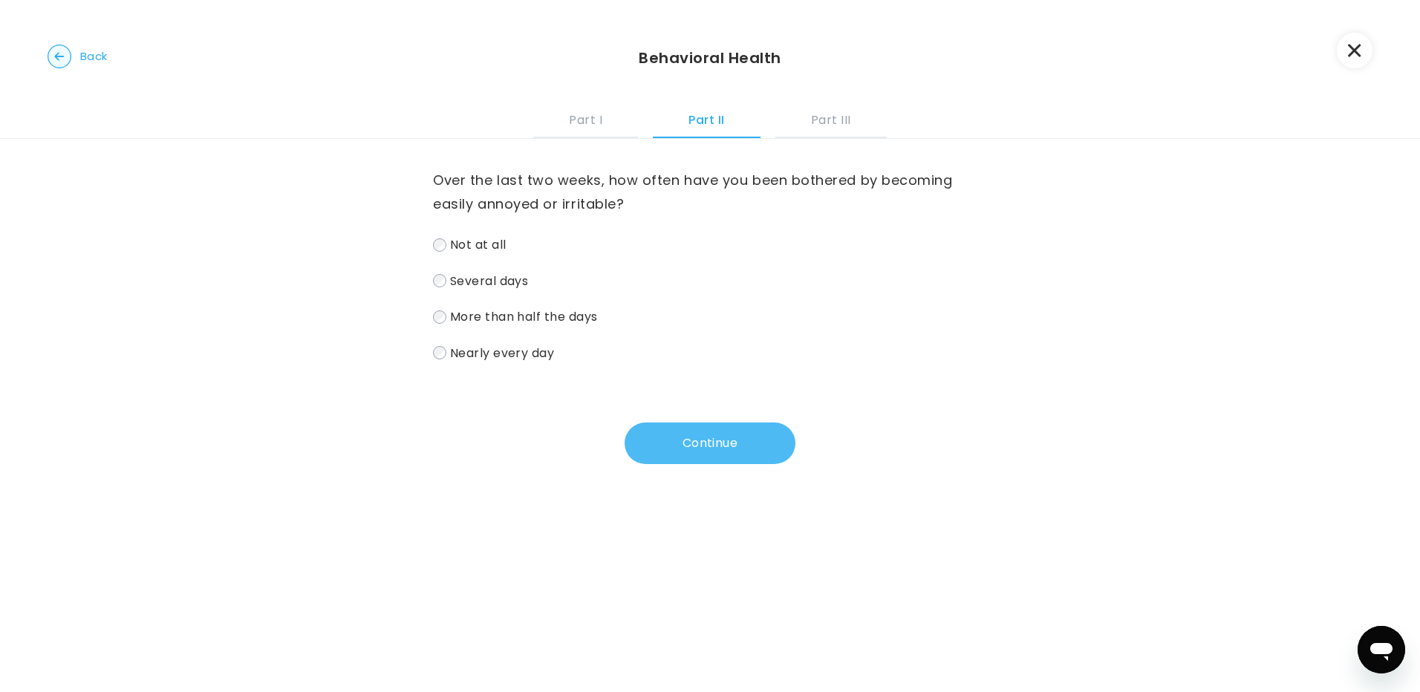
click at [703, 428] on button "Continue" at bounding box center [710, 444] width 171 height 42
drag, startPoint x: 551, startPoint y: 310, endPoint x: 795, endPoint y: 489, distance: 302.3
click at [556, 313] on span "More than half the days" at bounding box center [524, 316] width 148 height 17
click at [748, 461] on button "Continue" at bounding box center [710, 444] width 171 height 42
click at [530, 314] on span "More than half the days" at bounding box center [524, 316] width 148 height 17
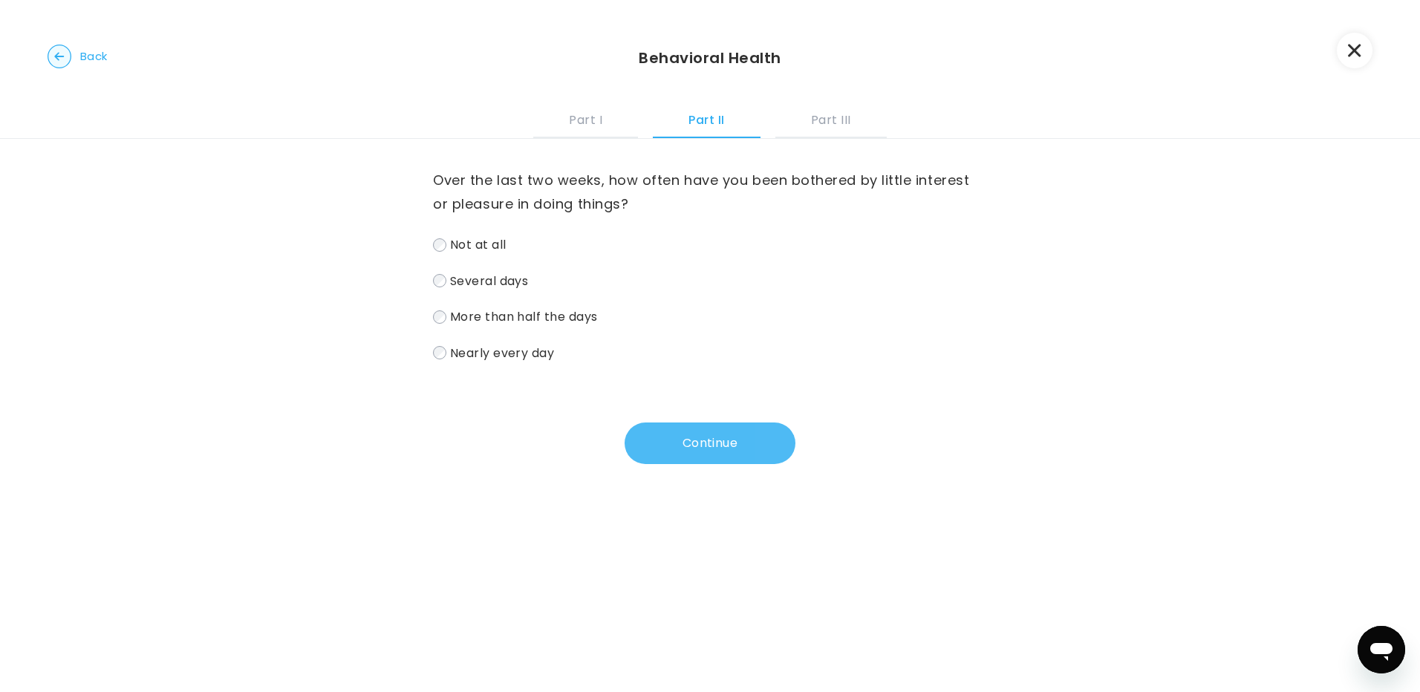
click at [661, 423] on div "Over the last two weeks, how often have you been bothered by little interest or…" at bounding box center [710, 301] width 554 height 325
click at [667, 433] on button "Continue" at bounding box center [710, 444] width 171 height 42
drag, startPoint x: 519, startPoint y: 348, endPoint x: 544, endPoint y: 348, distance: 25.3
click at [519, 347] on span "Nearly every day" at bounding box center [502, 352] width 105 height 17
click at [722, 434] on button "Continue" at bounding box center [710, 444] width 171 height 42
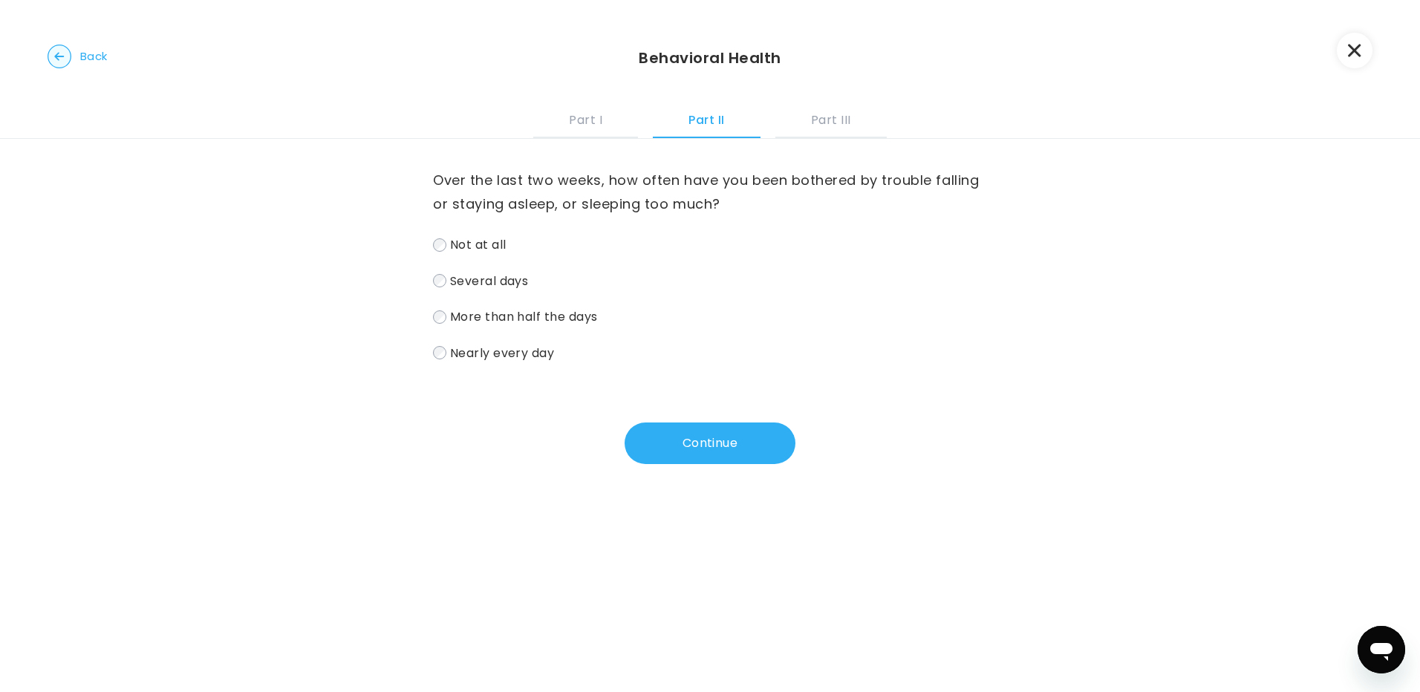
click at [522, 353] on span "Nearly every day" at bounding box center [502, 352] width 105 height 17
click at [494, 324] on span "More than half the days" at bounding box center [524, 316] width 148 height 17
click at [688, 440] on button "Continue" at bounding box center [710, 444] width 171 height 42
click at [533, 354] on span "Nearly every day" at bounding box center [502, 352] width 105 height 17
click at [749, 429] on button "Continue" at bounding box center [710, 444] width 171 height 42
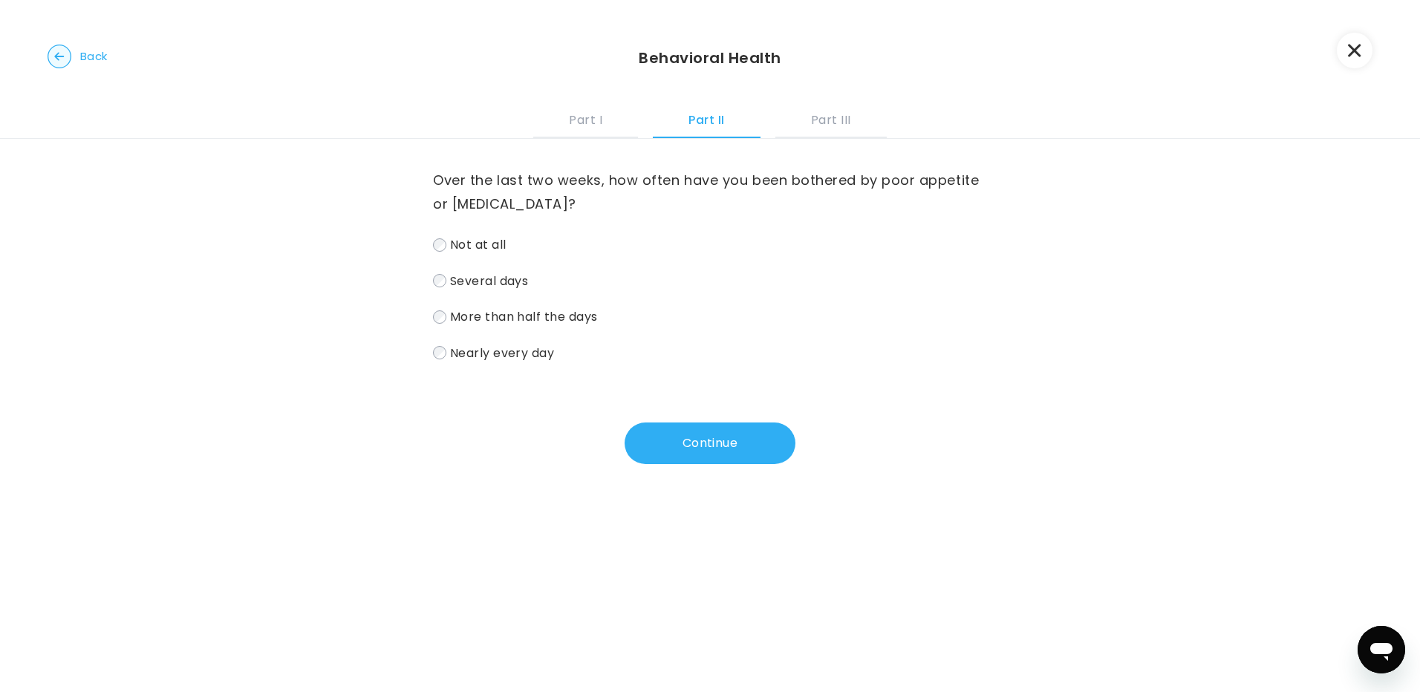
click at [498, 314] on span "More than half the days" at bounding box center [524, 316] width 148 height 17
drag, startPoint x: 498, startPoint y: 284, endPoint x: 542, endPoint y: 311, distance: 52.4
click at [498, 283] on span "Several days" at bounding box center [489, 280] width 79 height 17
click at [653, 425] on button "Continue" at bounding box center [710, 444] width 171 height 42
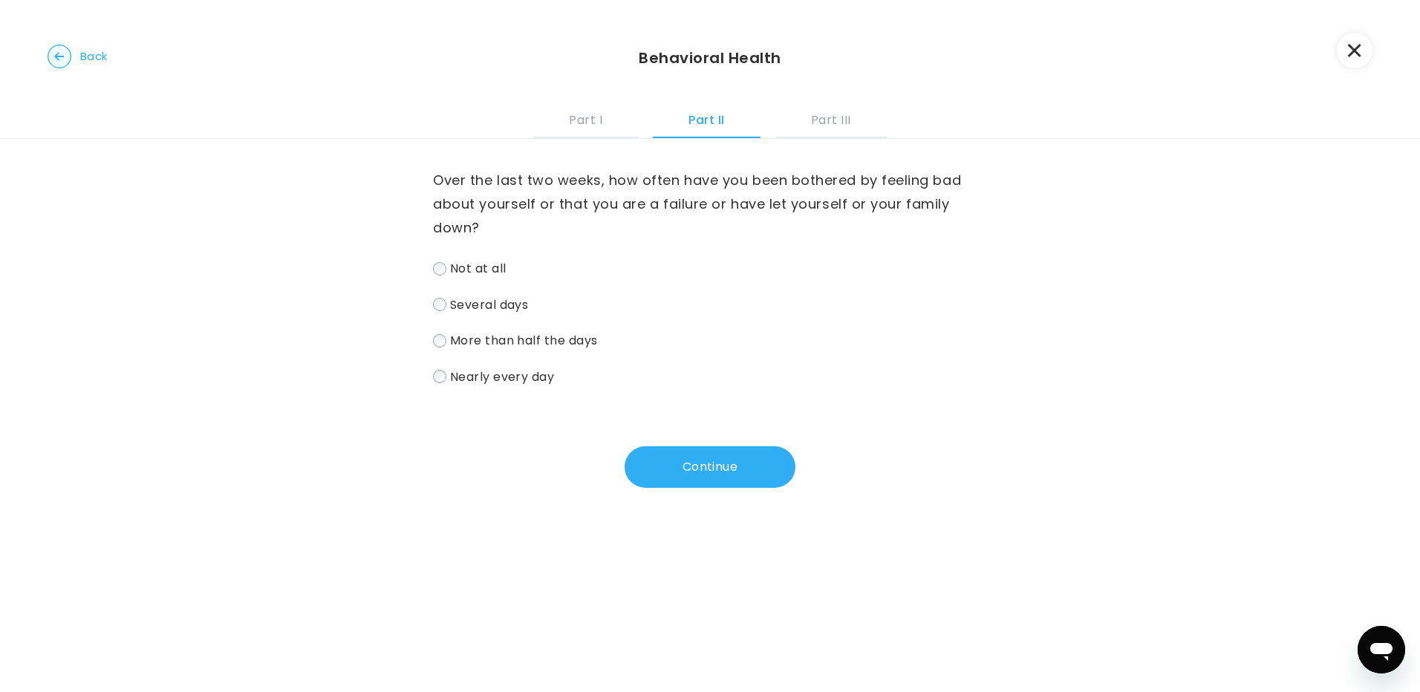
drag, startPoint x: 515, startPoint y: 343, endPoint x: 544, endPoint y: 362, distance: 34.2
click at [515, 342] on span "More than half the days" at bounding box center [524, 340] width 148 height 17
click at [670, 428] on div "Over the last two weeks, how often have you been bothered by feeling bad about …" at bounding box center [710, 313] width 554 height 349
click at [707, 469] on button "Continue" at bounding box center [710, 467] width 171 height 42
click at [515, 346] on span "More than half the days" at bounding box center [524, 340] width 148 height 17
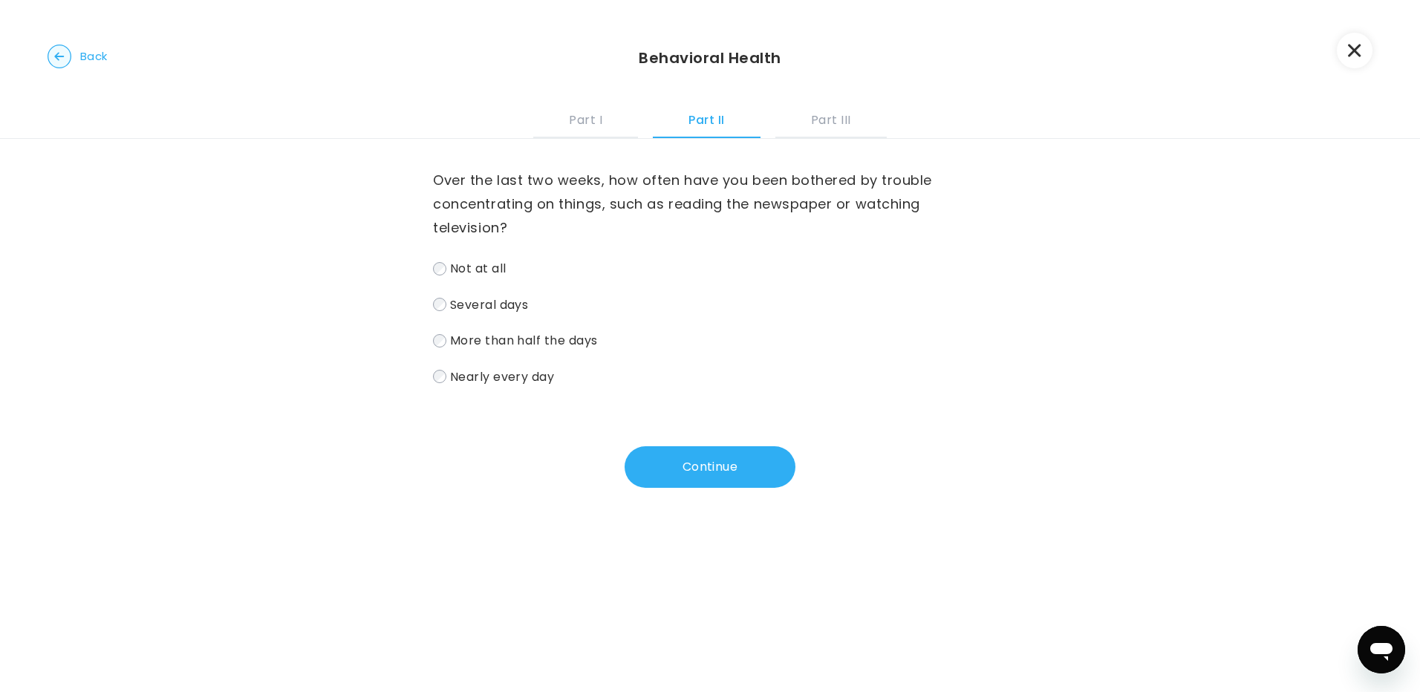
click at [537, 380] on span "Nearly every day" at bounding box center [502, 376] width 105 height 17
click at [645, 471] on button "Continue" at bounding box center [710, 467] width 171 height 42
click at [556, 374] on label "Nearly every day" at bounding box center [710, 377] width 554 height 22
drag, startPoint x: 544, startPoint y: 346, endPoint x: 559, endPoint y: 356, distance: 17.5
click at [544, 347] on span "More than half the days" at bounding box center [524, 340] width 148 height 17
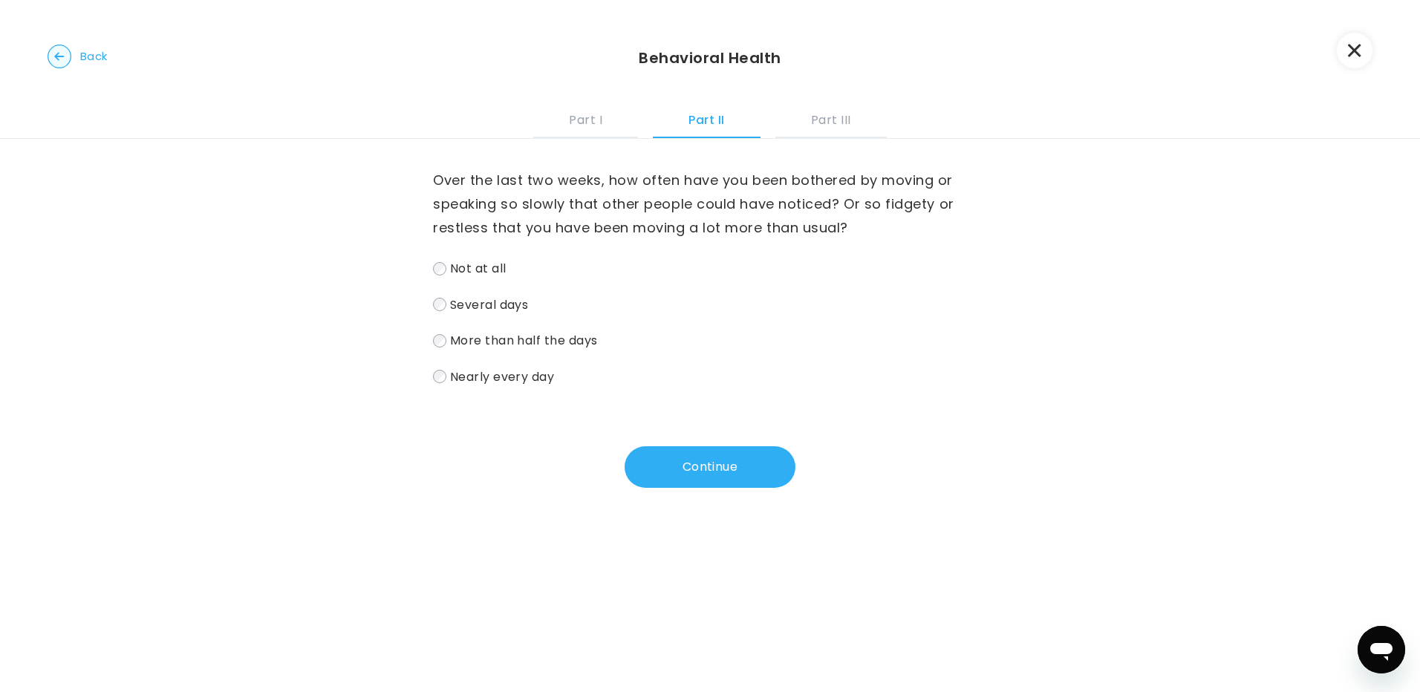
click at [743, 466] on button "Continue" at bounding box center [710, 467] width 171 height 42
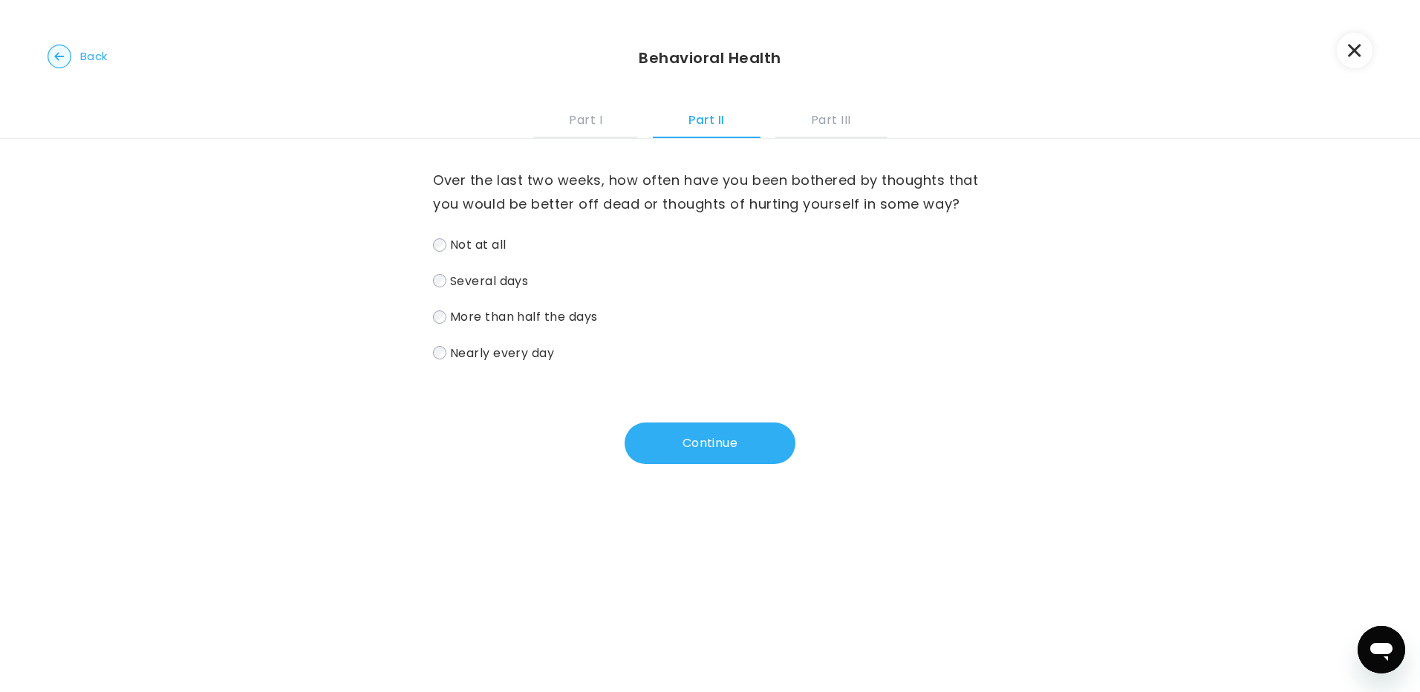
click at [489, 247] on span "Not at all" at bounding box center [478, 244] width 56 height 17
click at [750, 444] on button "Continue" at bounding box center [710, 444] width 171 height 42
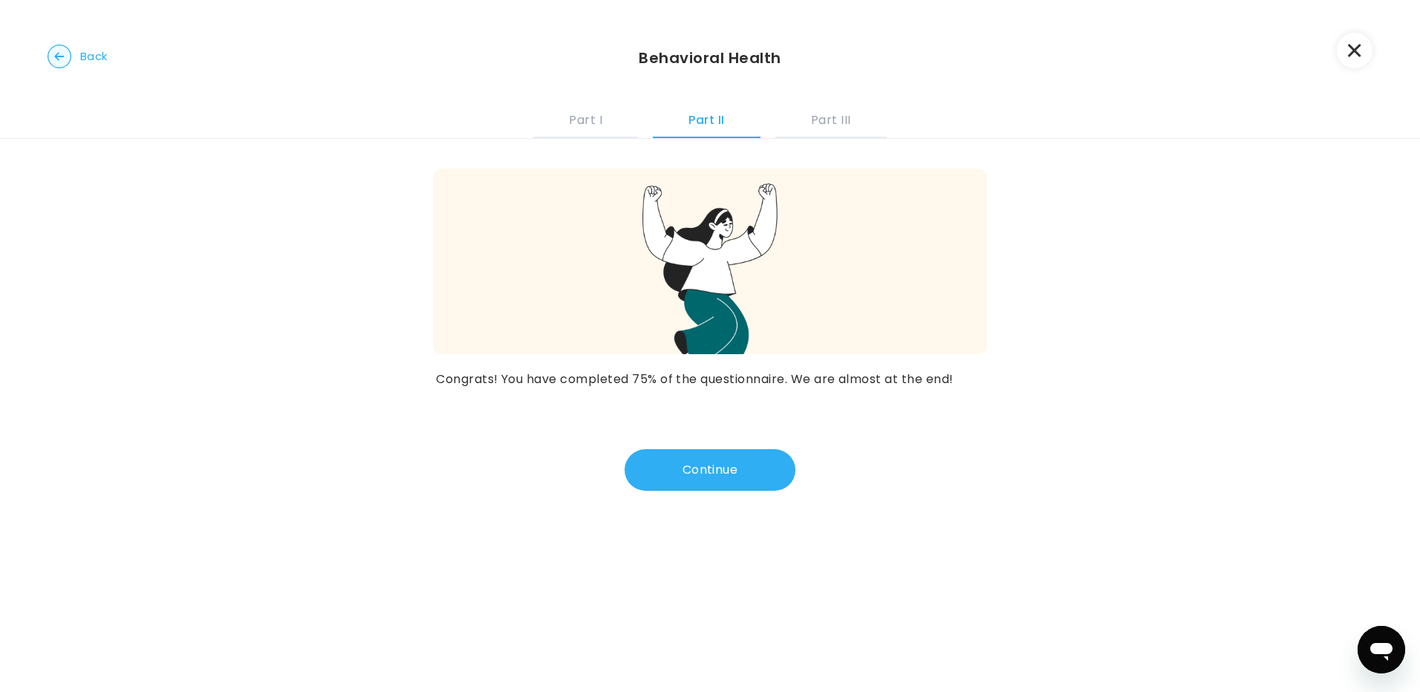
click at [747, 452] on button "Continue" at bounding box center [710, 470] width 171 height 42
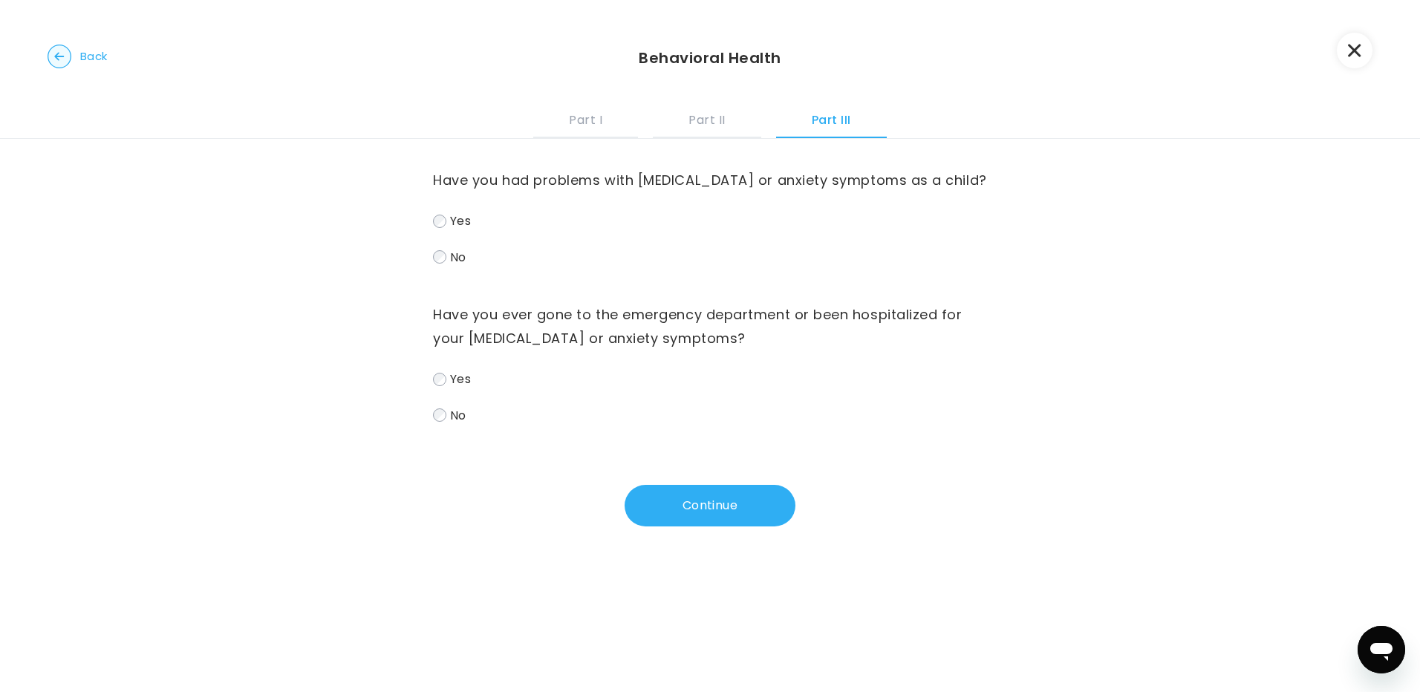
click at [461, 225] on span "Yes" at bounding box center [460, 220] width 21 height 17
click at [451, 414] on span "No" at bounding box center [458, 414] width 16 height 17
click at [665, 497] on button "Continue" at bounding box center [710, 506] width 171 height 42
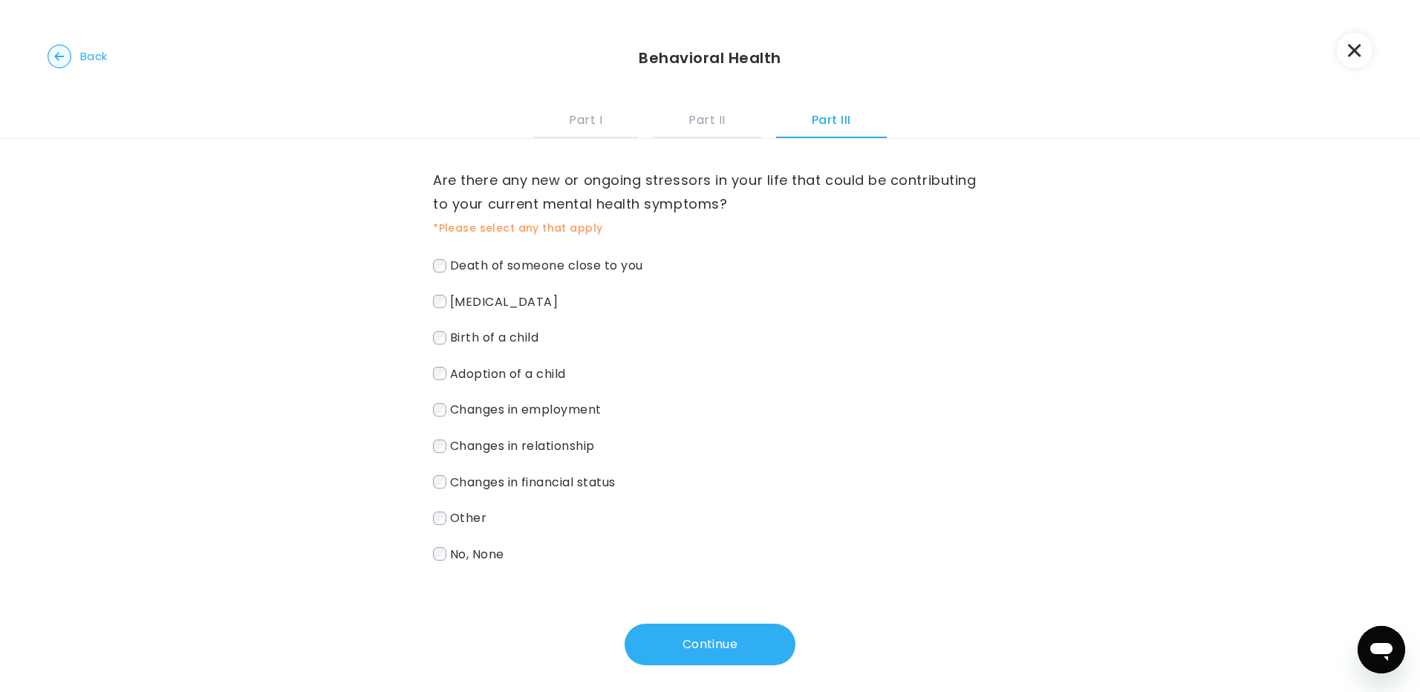
click at [538, 481] on span "Changes in financial status" at bounding box center [533, 481] width 166 height 17
click at [470, 517] on span "Other" at bounding box center [468, 517] width 36 height 17
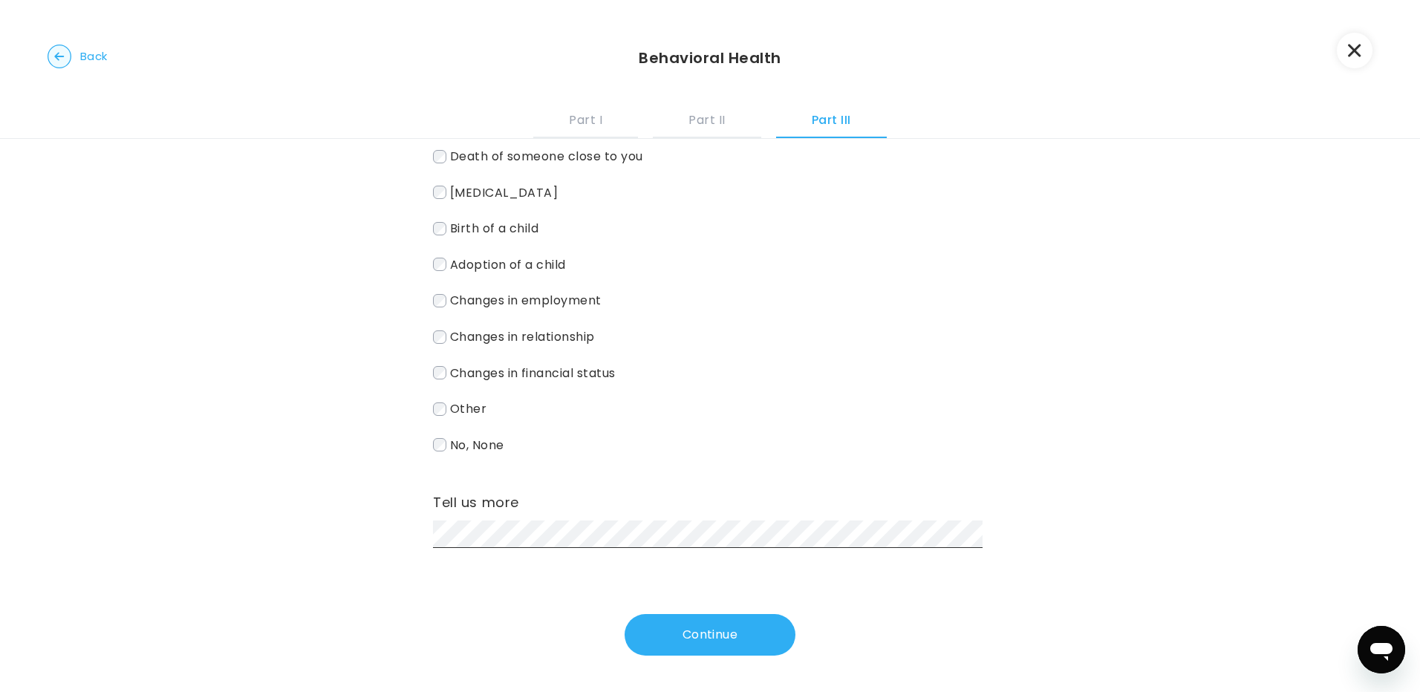
scroll to position [110, 0]
click at [766, 633] on button "Continue" at bounding box center [710, 634] width 171 height 42
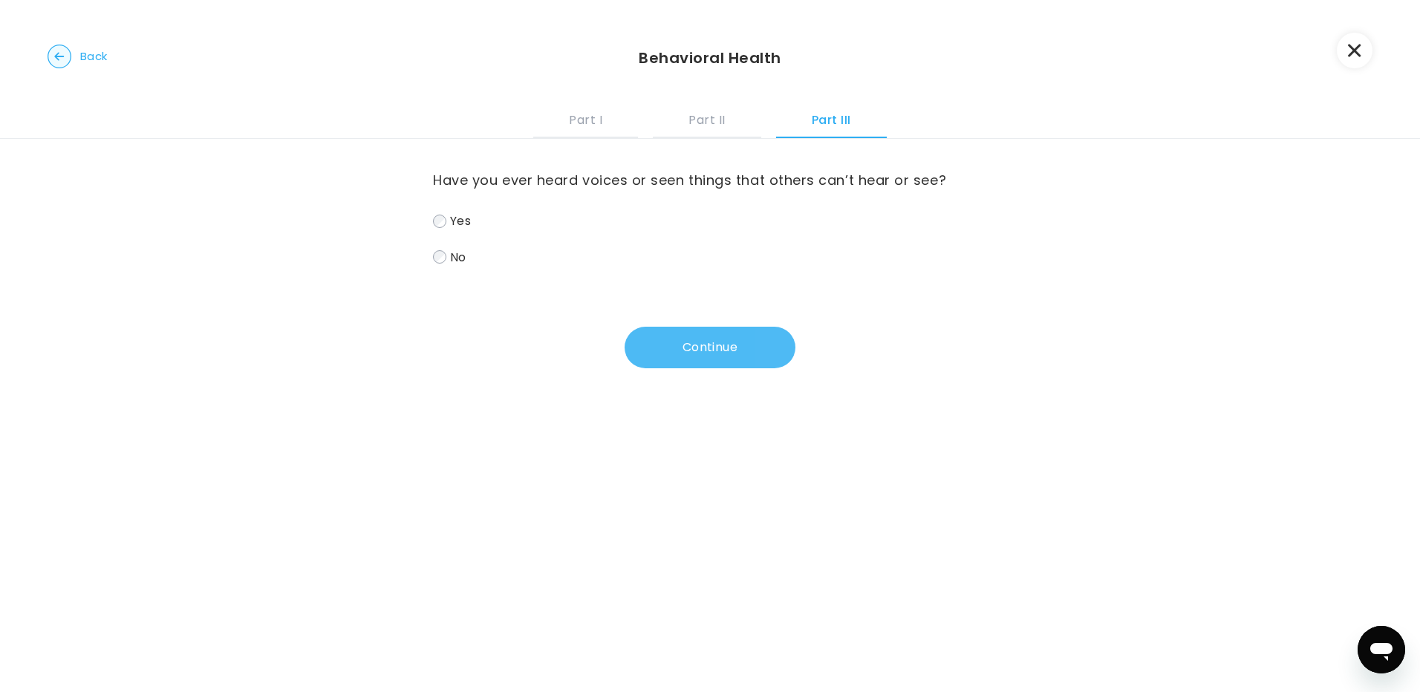
click at [645, 335] on button "Continue" at bounding box center [710, 348] width 171 height 42
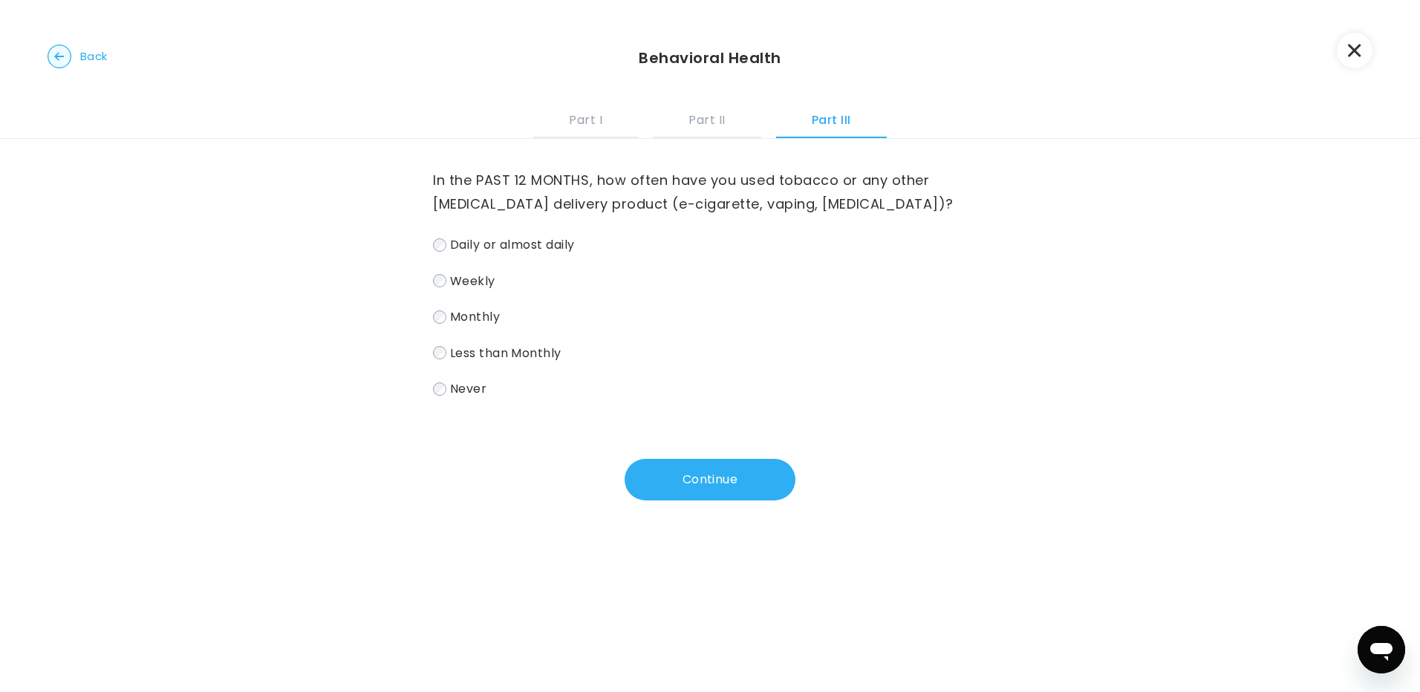
click at [465, 383] on span "Never" at bounding box center [468, 388] width 36 height 17
click at [662, 438] on div "In the PAST 12 MONTHS, how often have you used tobacco or any other nicotine de…" at bounding box center [710, 320] width 554 height 362
click at [688, 469] on button "Continue" at bounding box center [710, 480] width 171 height 42
click at [463, 349] on span "Less than Monthly" at bounding box center [505, 352] width 111 height 17
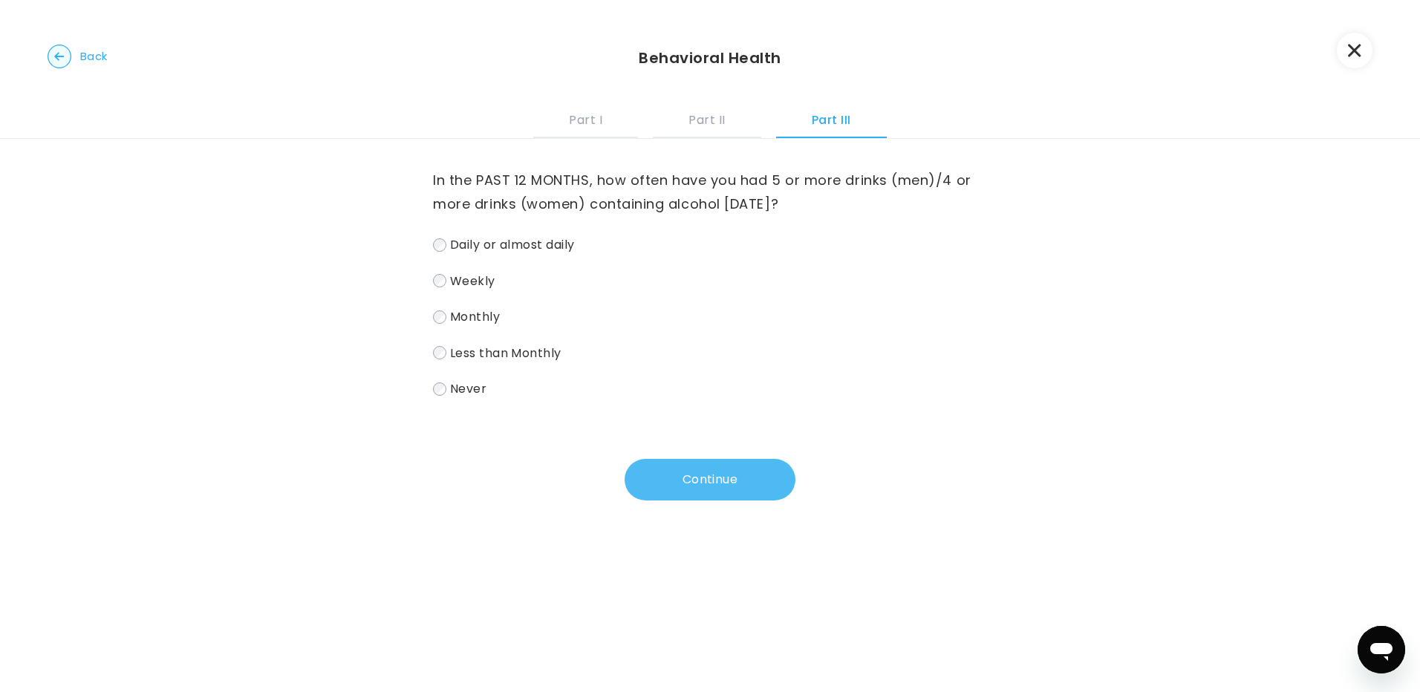
drag, startPoint x: 743, startPoint y: 433, endPoint x: 727, endPoint y: 466, distance: 36.5
click at [740, 439] on div "In the PAST 12 MONTHS, how often have you had 5 or more drinks (men)/4 or more …" at bounding box center [710, 320] width 554 height 362
click at [730, 467] on button "Continue" at bounding box center [710, 480] width 171 height 42
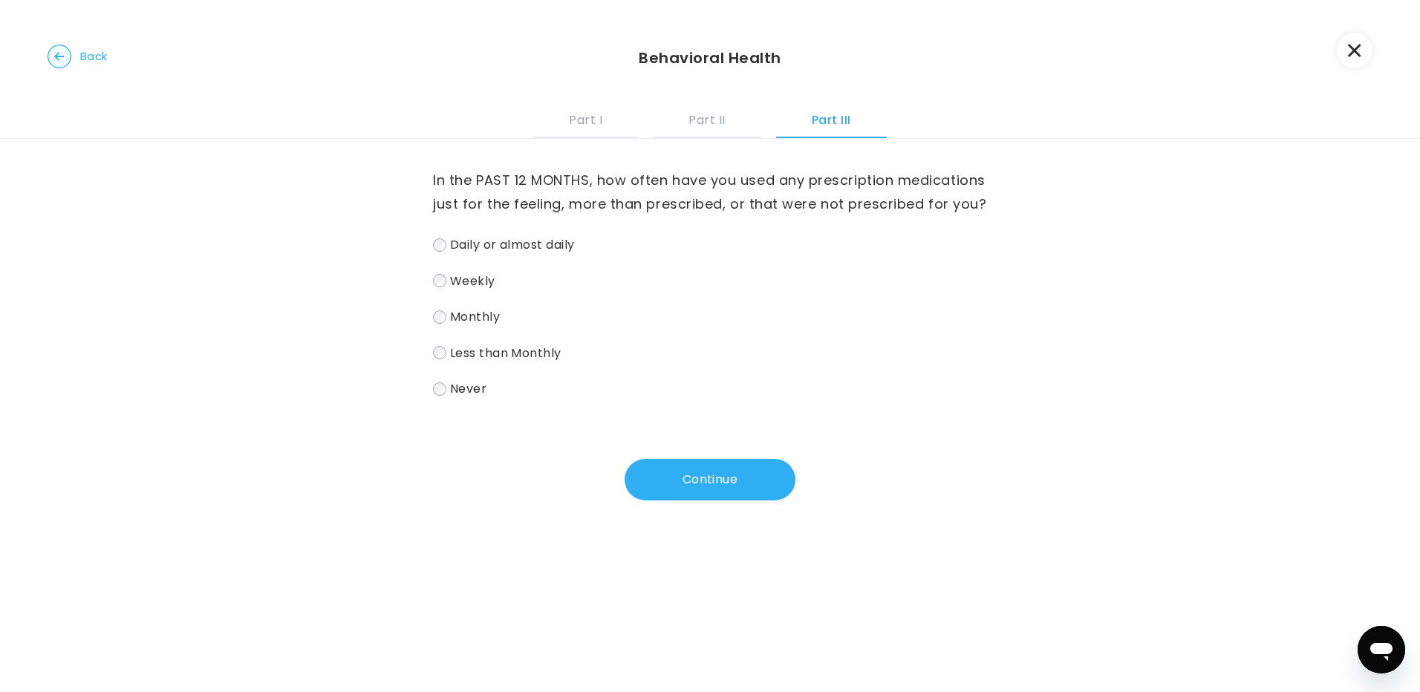
click at [460, 400] on label "Never" at bounding box center [710, 389] width 554 height 22
click at [729, 535] on div "In the PAST 12 MONTHS, how often have you used any prescription medications jus…" at bounding box center [710, 338] width 1420 height 399
click at [722, 501] on button "Continue" at bounding box center [710, 480] width 171 height 42
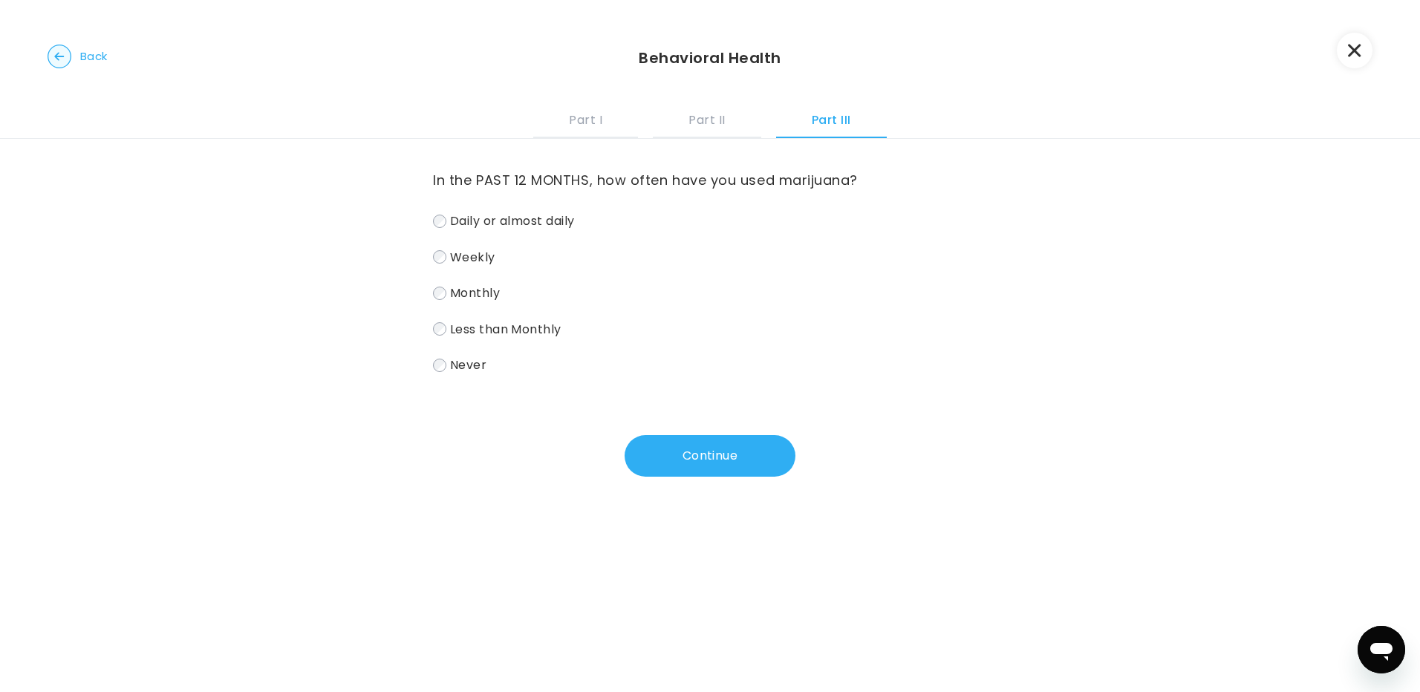
click at [469, 353] on div "Daily or almost daily Weekly Monthly Less than Monthly Never" at bounding box center [710, 293] width 554 height 166
click at [479, 366] on span "Never" at bounding box center [468, 364] width 36 height 17
click at [685, 443] on button "Continue" at bounding box center [710, 456] width 171 height 42
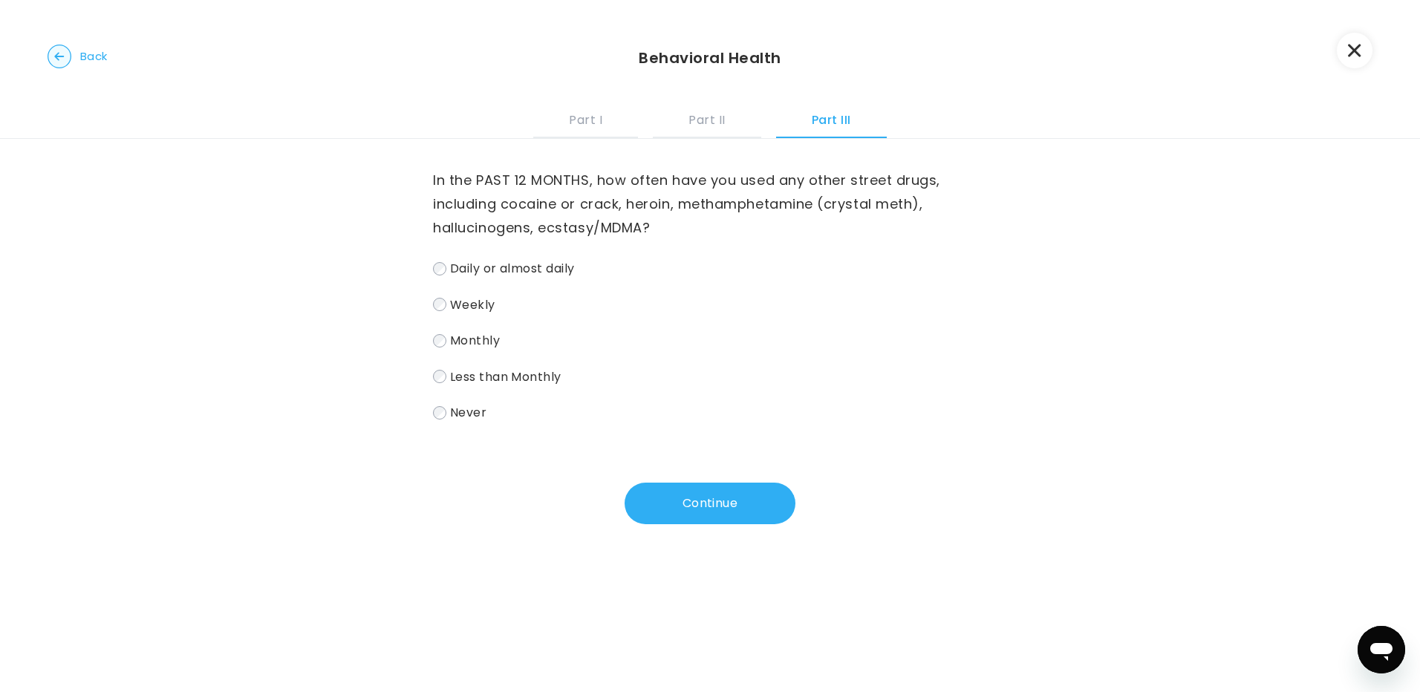
click at [460, 399] on div "Daily or almost daily Weekly Monthly Less than Monthly Never" at bounding box center [710, 341] width 554 height 166
click at [462, 408] on span "Never" at bounding box center [468, 412] width 36 height 17
click at [663, 488] on button "Continue" at bounding box center [710, 504] width 171 height 42
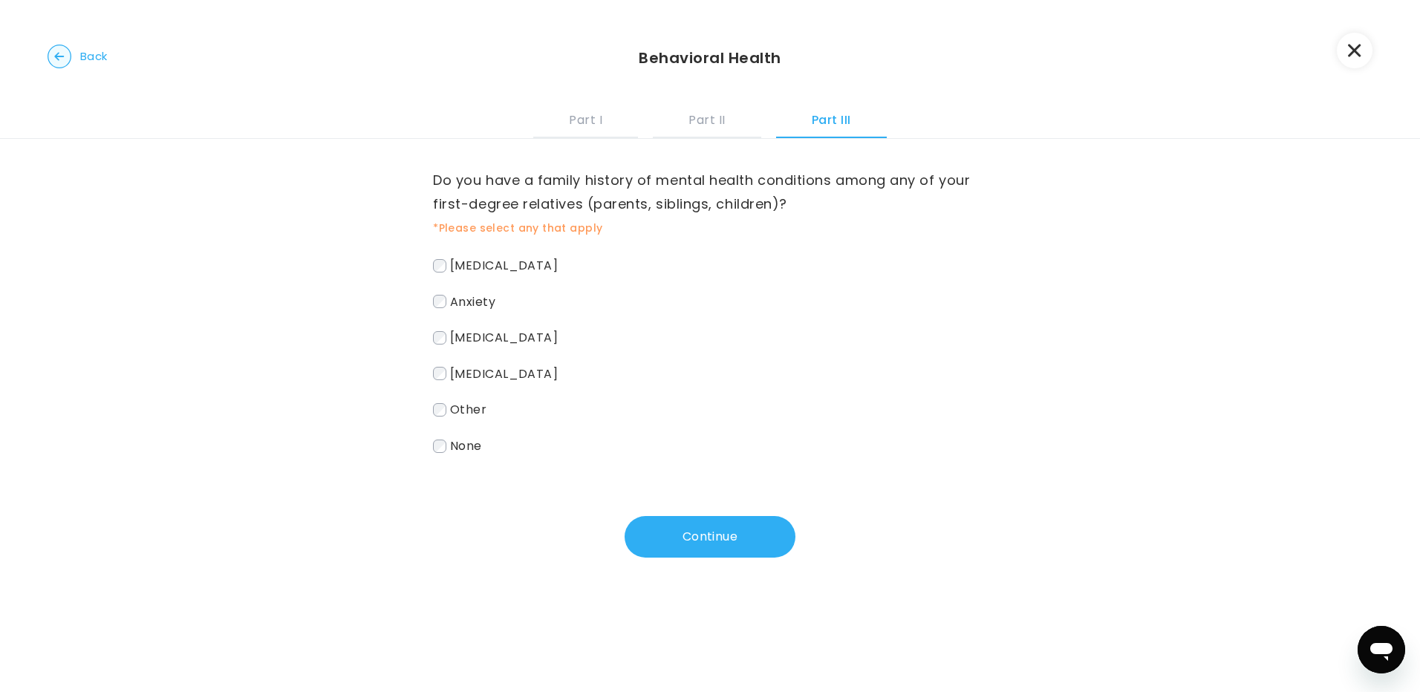
click at [504, 266] on span "Depression" at bounding box center [504, 265] width 108 height 17
click at [486, 305] on span "Anxiety" at bounding box center [472, 301] width 45 height 17
click at [501, 325] on div "Depression Anxiety Bipolar disorder Schizophrenia Other None" at bounding box center [710, 356] width 554 height 202
click at [504, 329] on span "Bipolar disorder" at bounding box center [504, 337] width 108 height 17
click at [681, 555] on button "Continue" at bounding box center [710, 537] width 171 height 42
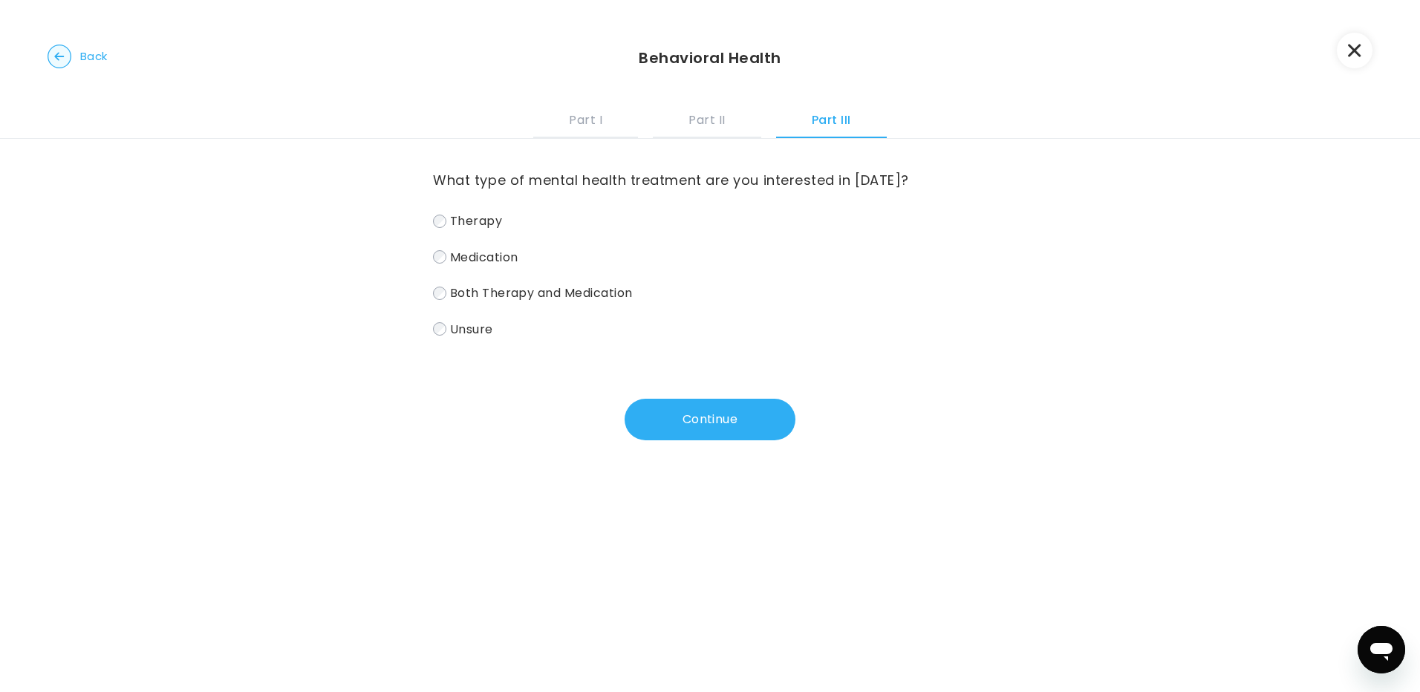
click at [457, 227] on span "Therapy" at bounding box center [476, 220] width 52 height 17
click at [744, 414] on button "Continue" at bounding box center [710, 420] width 171 height 42
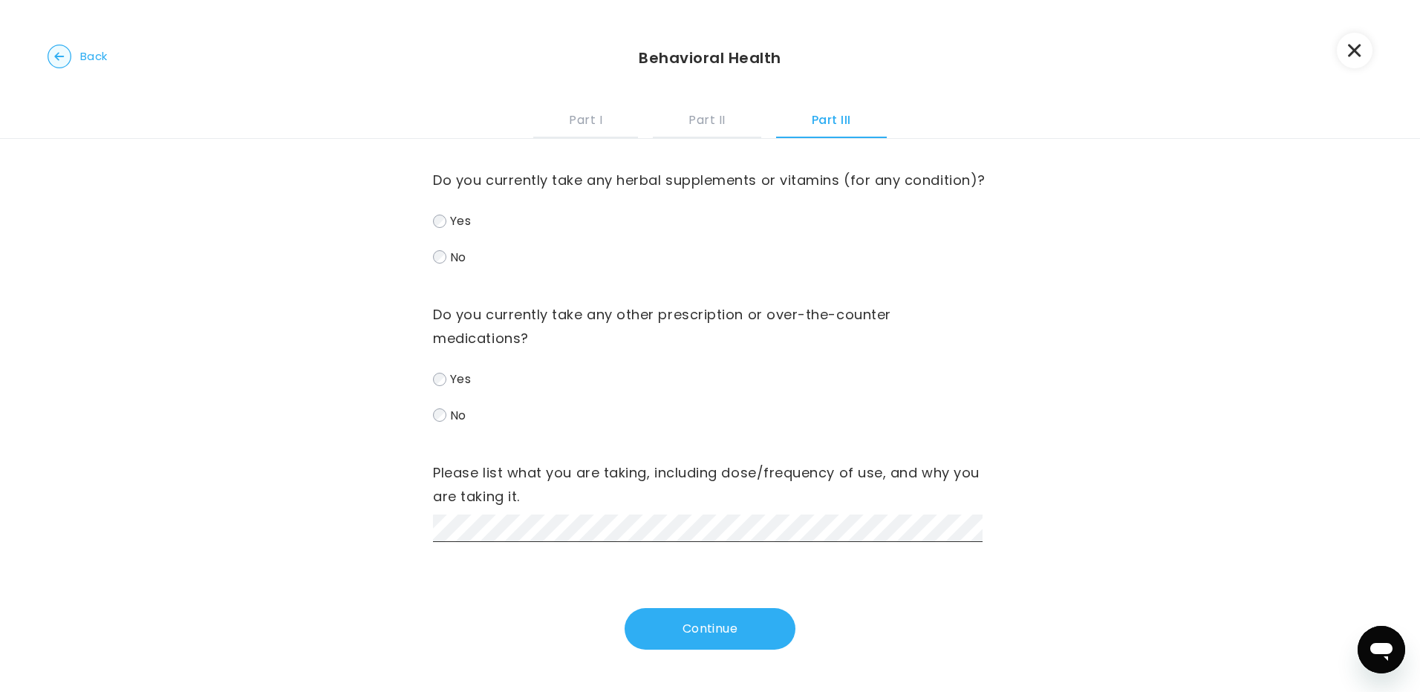
click at [759, 646] on button "Continue" at bounding box center [710, 629] width 171 height 42
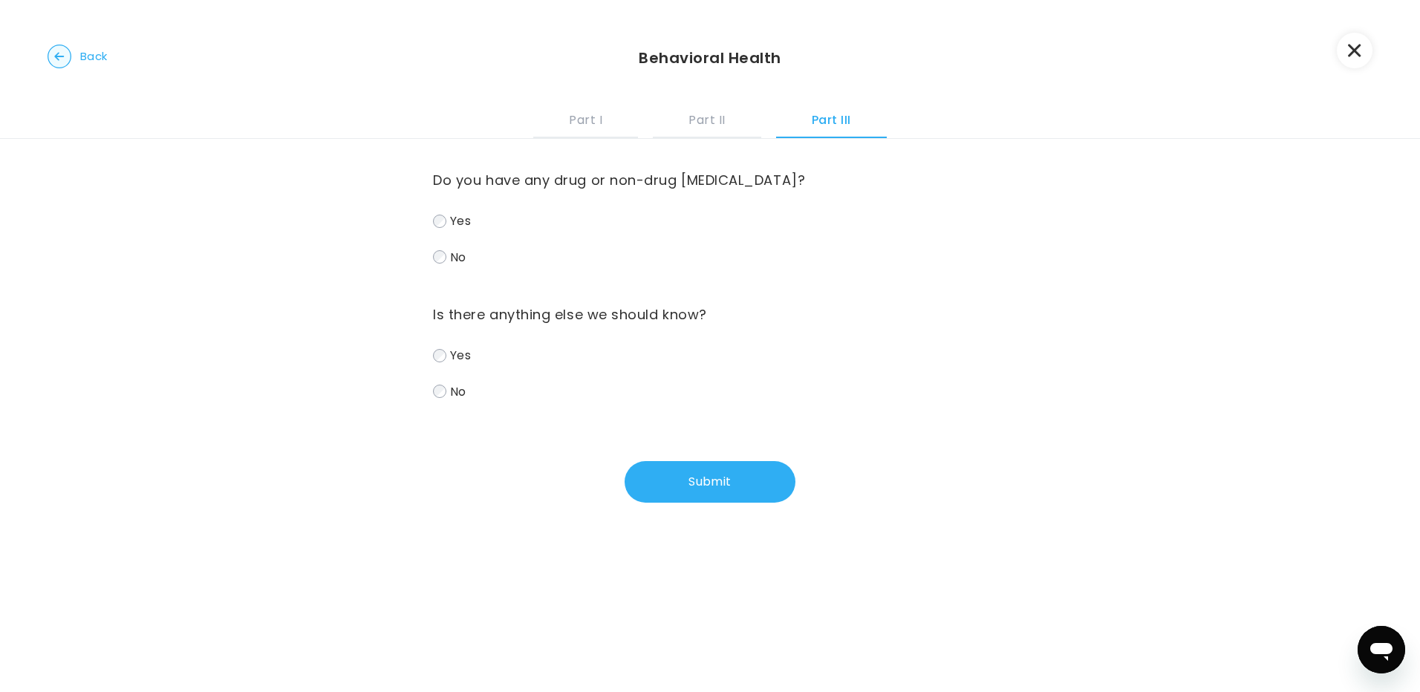
click at [451, 227] on span "Yes" at bounding box center [460, 220] width 21 height 17
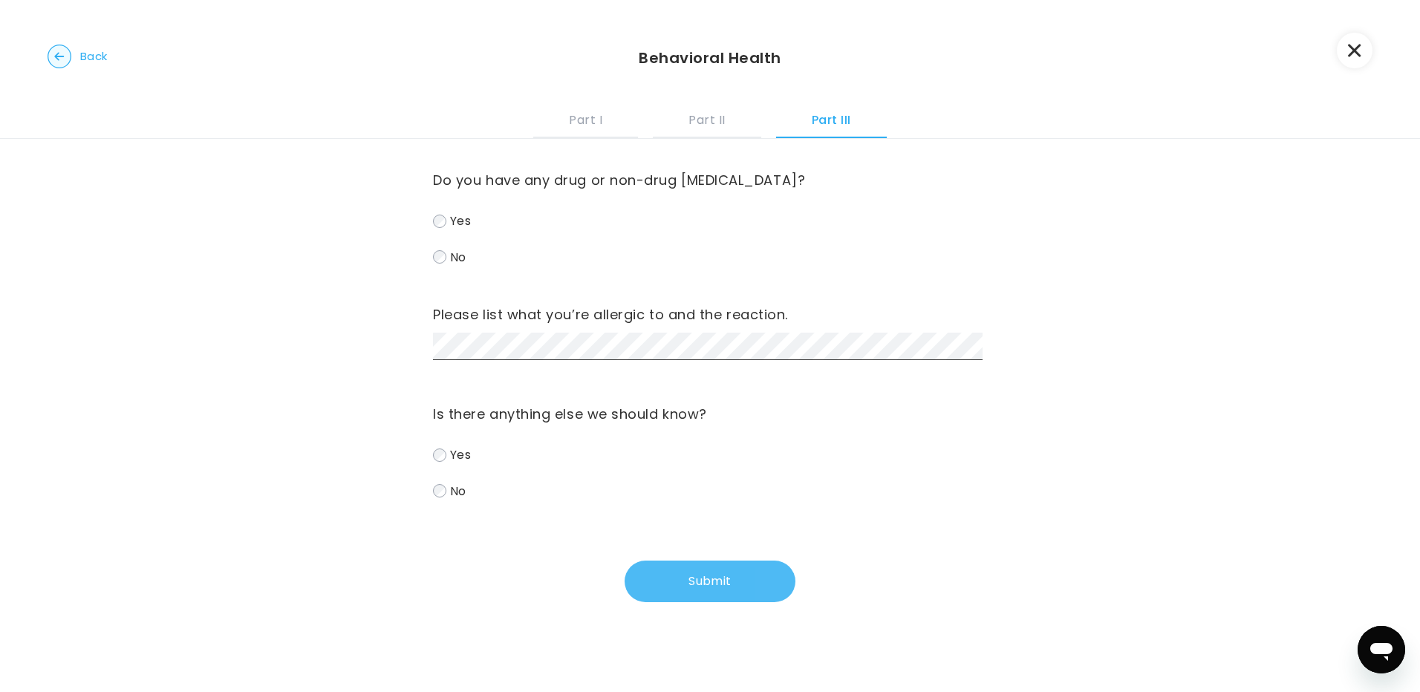
click at [675, 582] on button "Submit" at bounding box center [710, 582] width 171 height 42
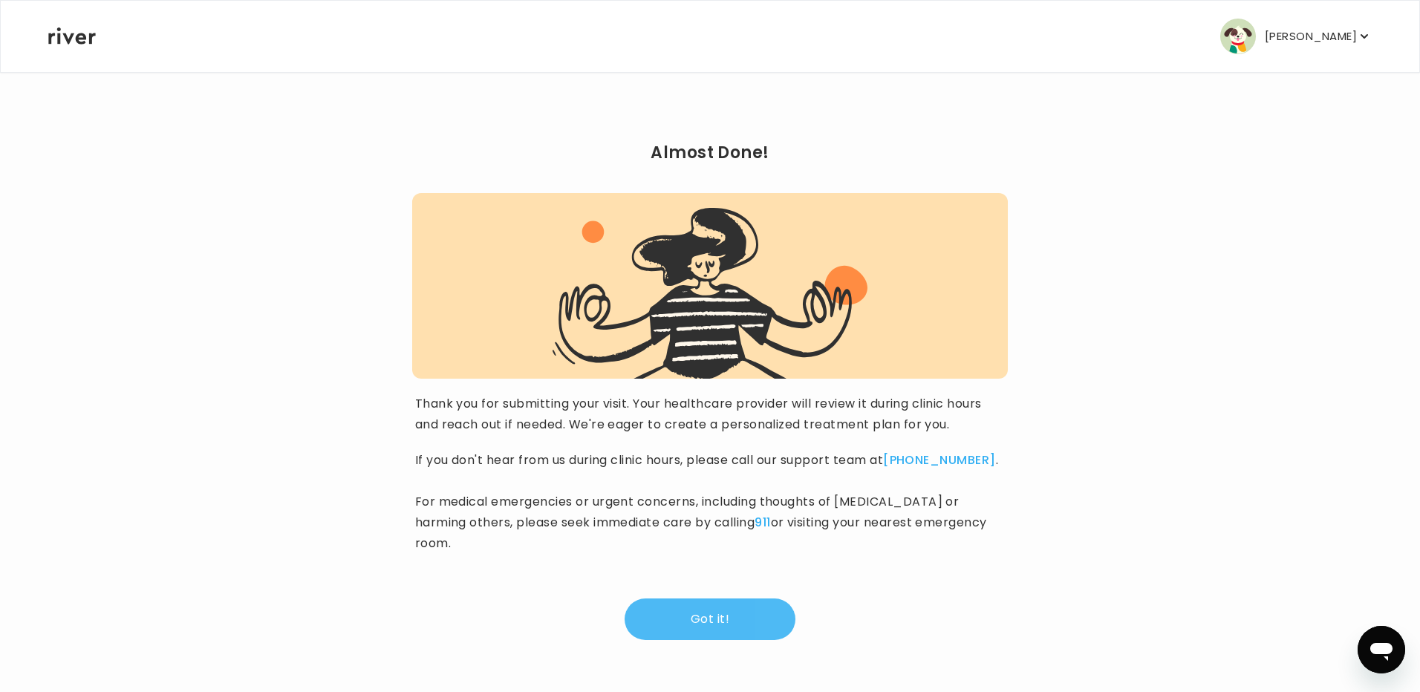
click at [700, 609] on button "Got it!" at bounding box center [710, 620] width 171 height 42
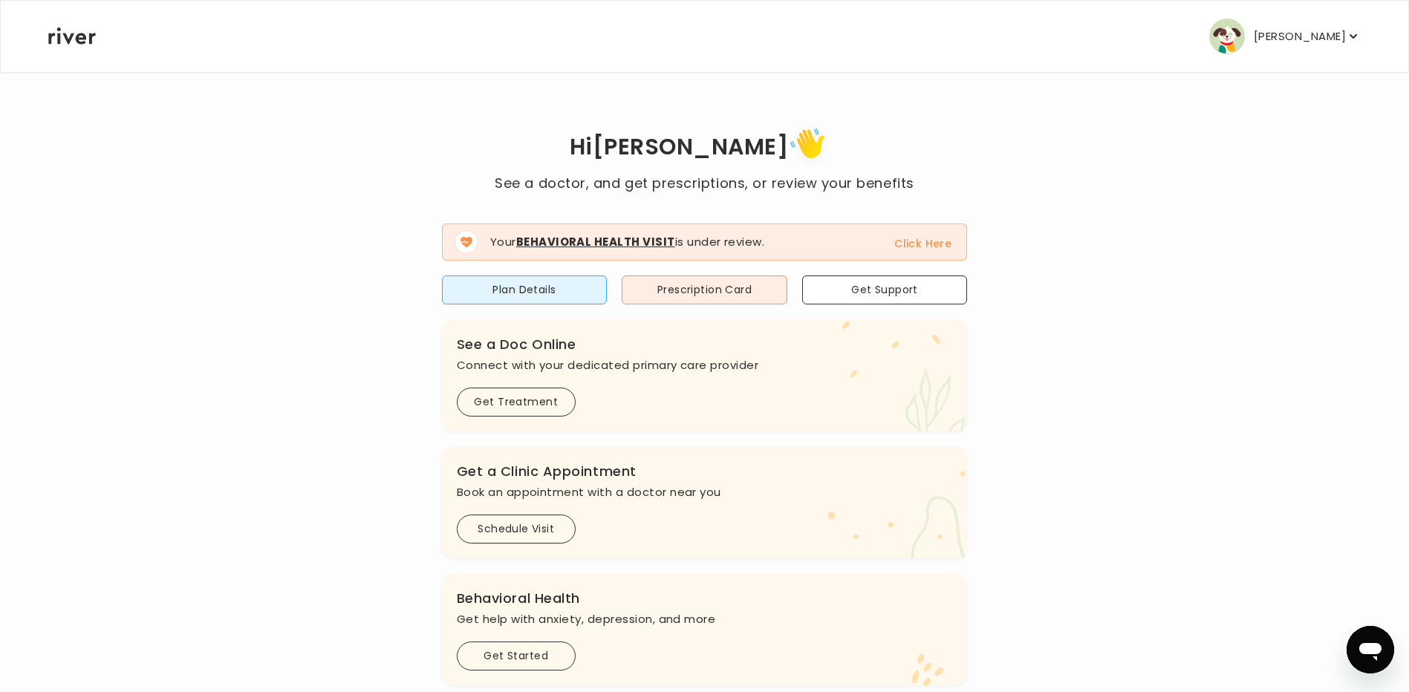
click at [935, 246] on button "Click Here" at bounding box center [922, 244] width 57 height 18
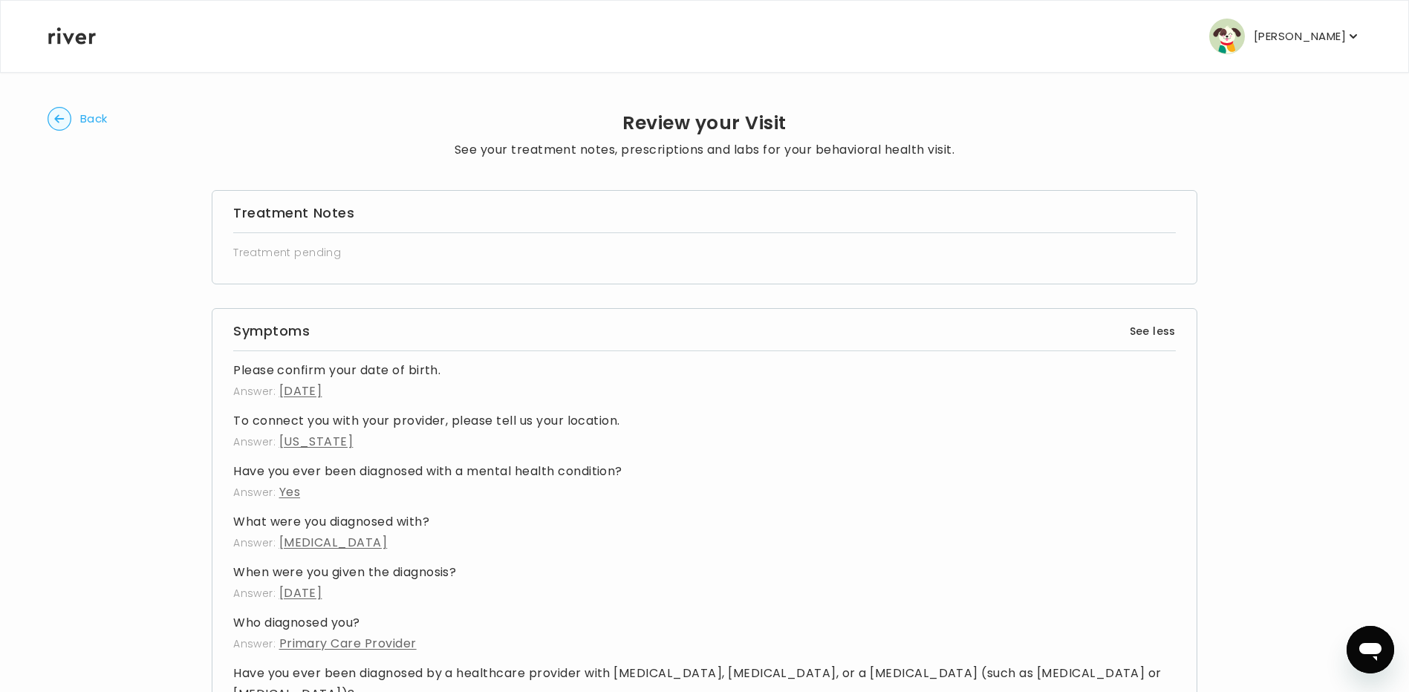
click at [60, 119] on icon "button" at bounding box center [59, 118] width 10 height 8
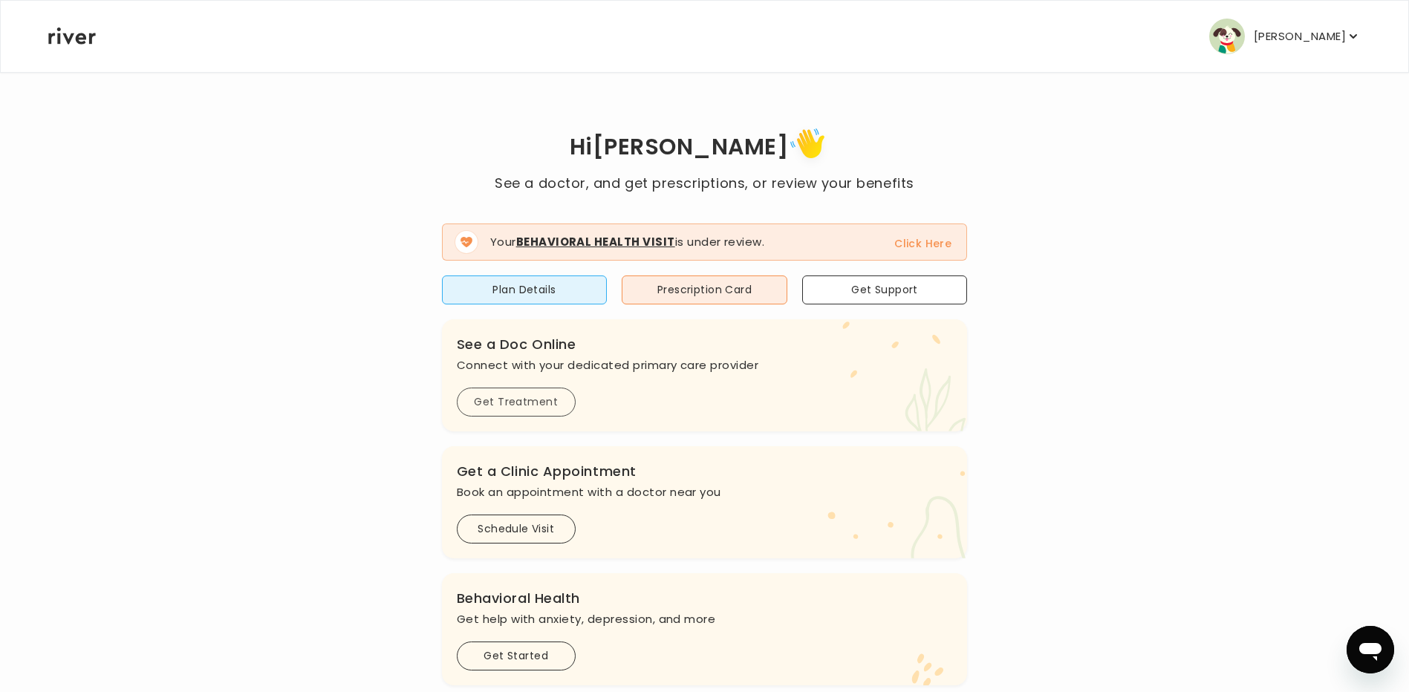
click at [501, 391] on button "Get Treatment" at bounding box center [516, 402] width 119 height 29
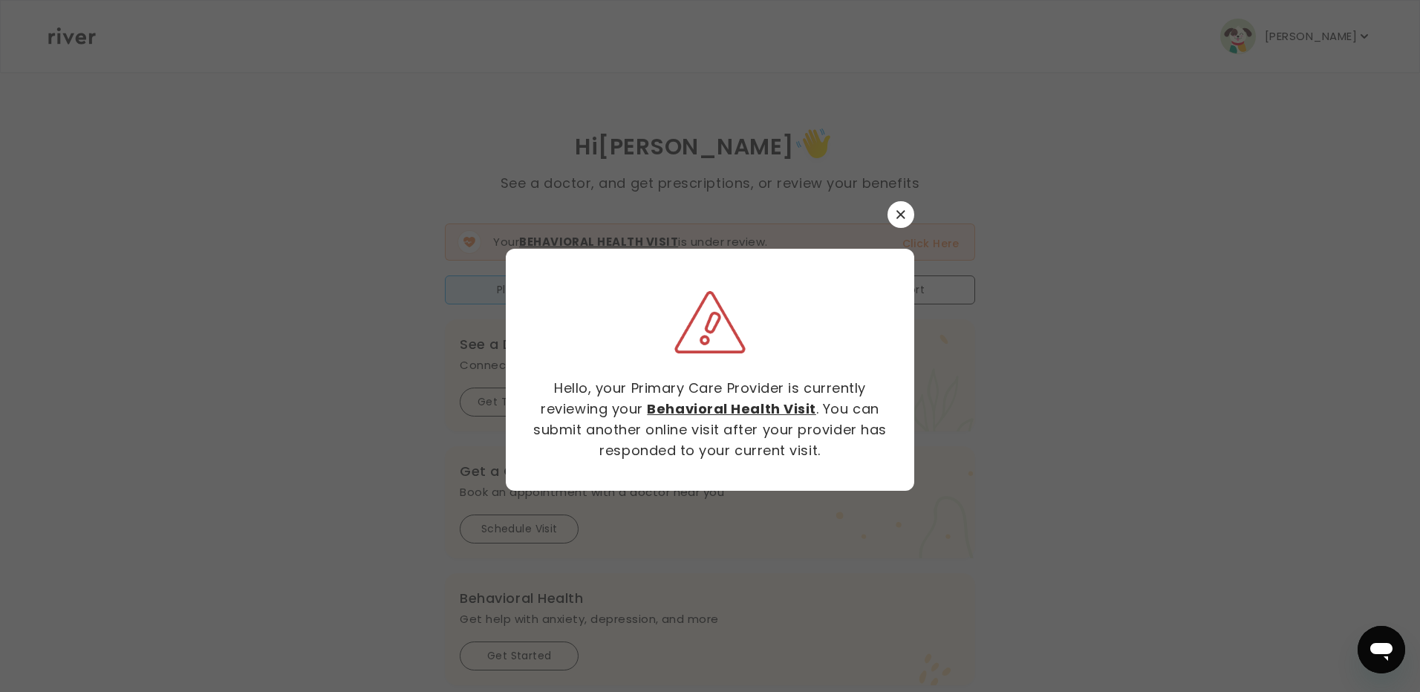
click at [905, 221] on button "button" at bounding box center [901, 214] width 27 height 27
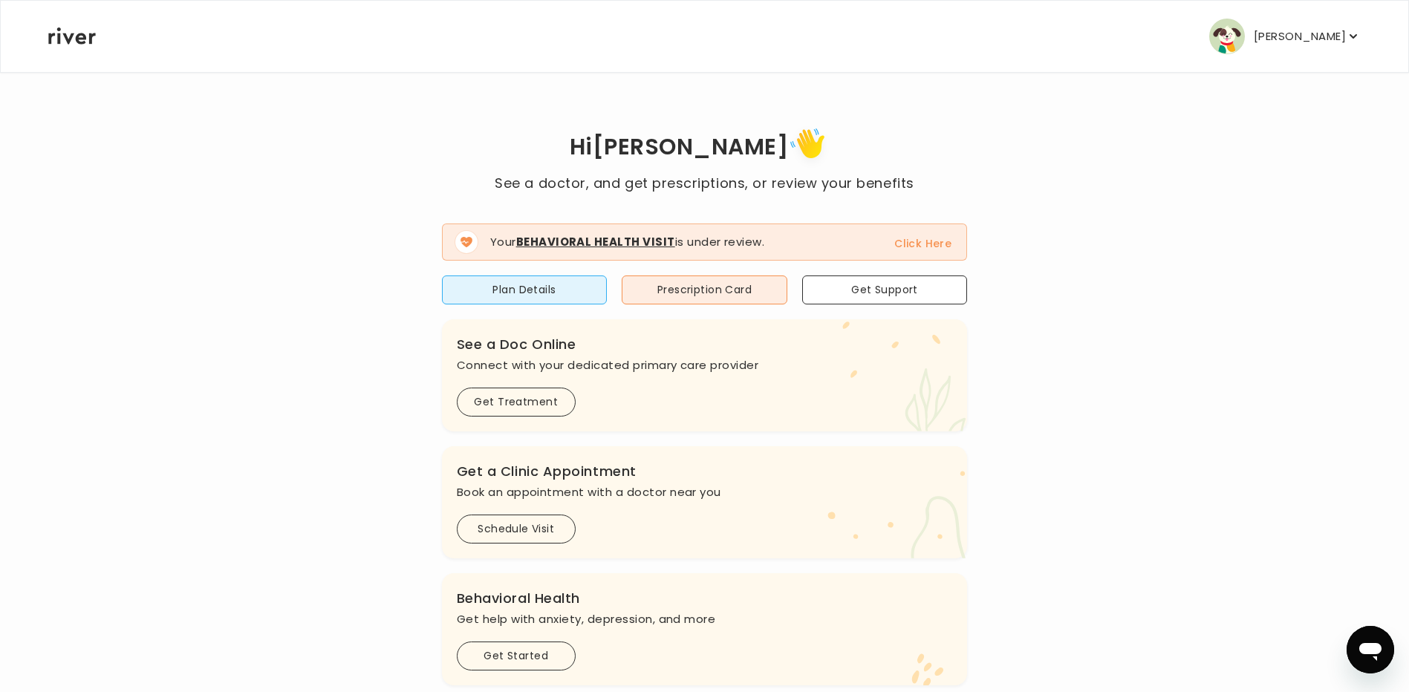
click at [1343, 30] on p "[PERSON_NAME]" at bounding box center [1300, 36] width 92 height 21
click at [474, 278] on button "Plan Details" at bounding box center [525, 290] width 166 height 29
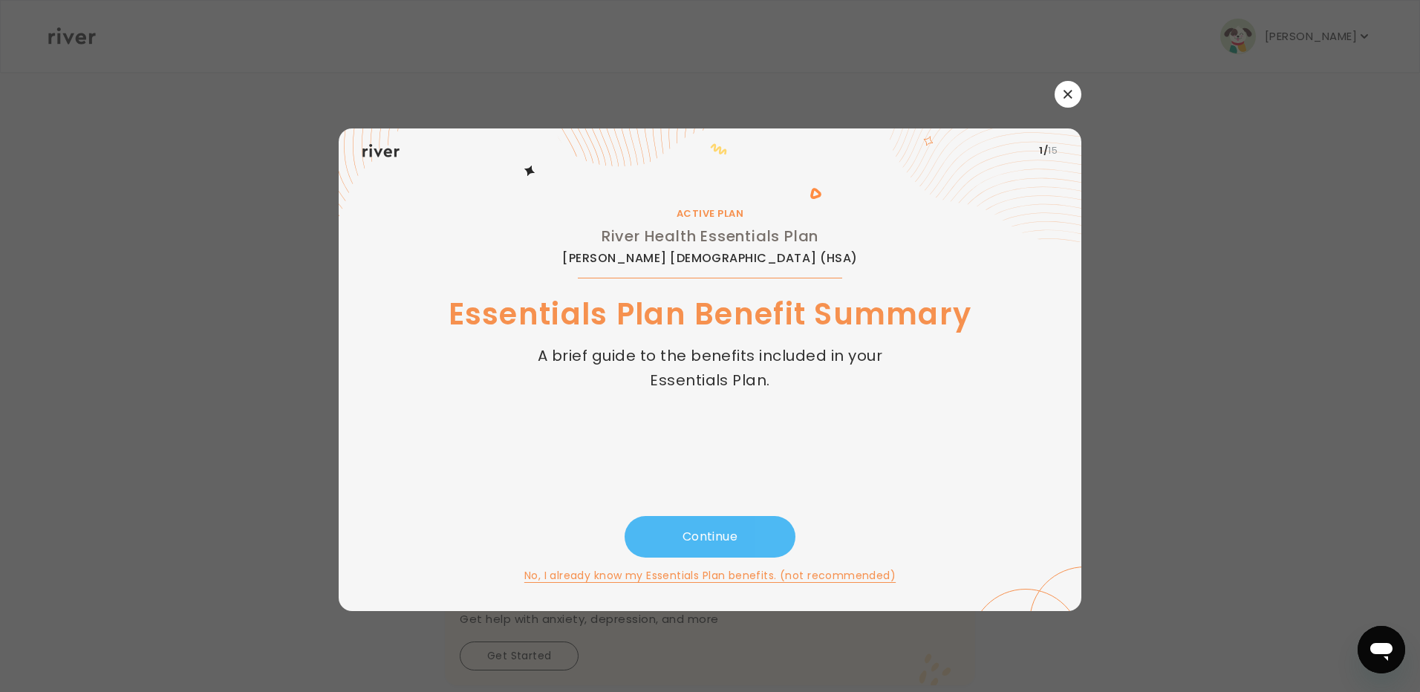
click at [728, 531] on button "Continue" at bounding box center [710, 537] width 171 height 42
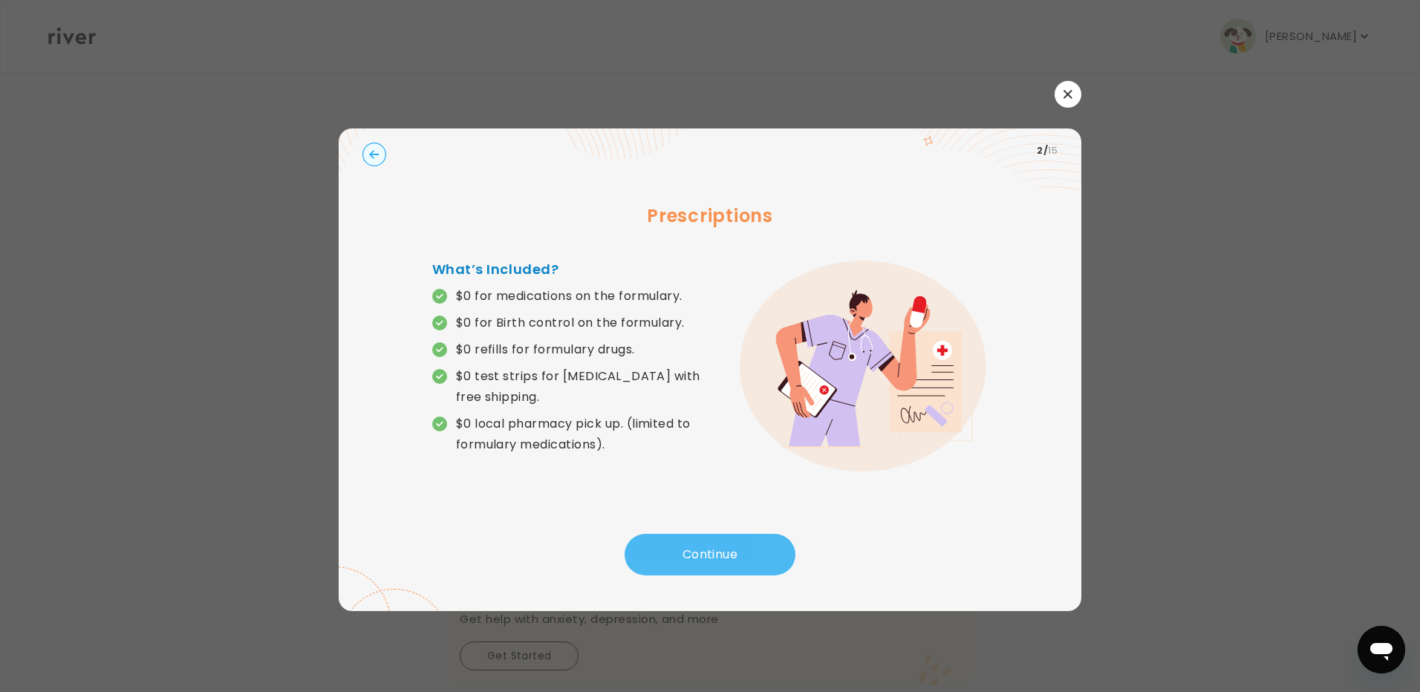
click at [641, 550] on button "Continue" at bounding box center [710, 555] width 171 height 42
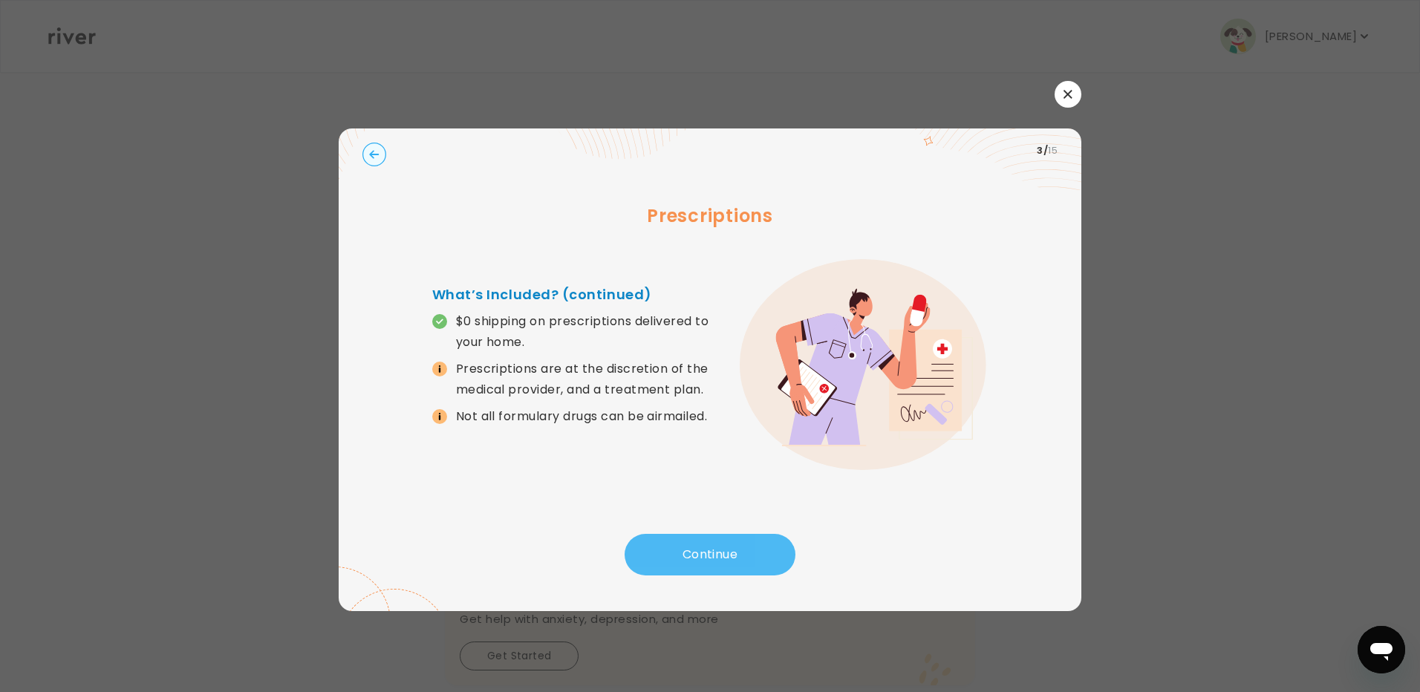
click at [641, 550] on button "Continue" at bounding box center [710, 555] width 171 height 42
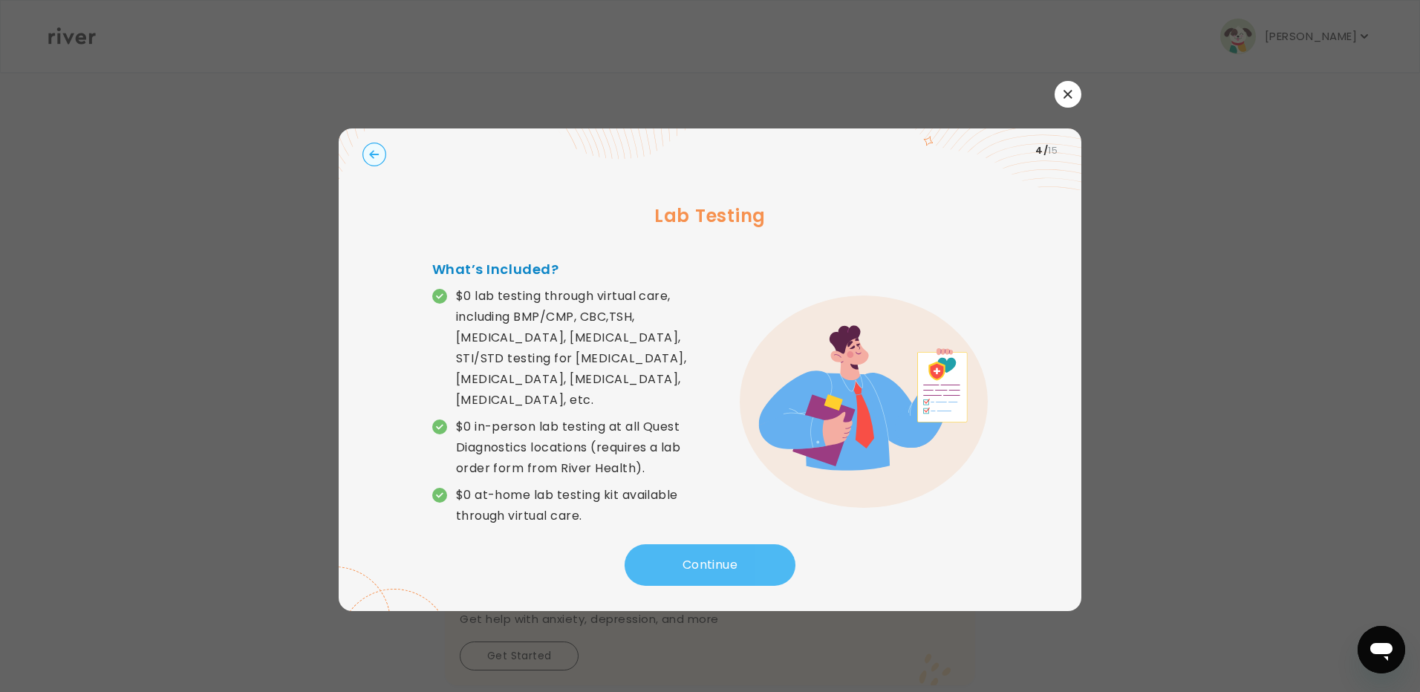
click at [685, 556] on button "Continue" at bounding box center [710, 565] width 171 height 42
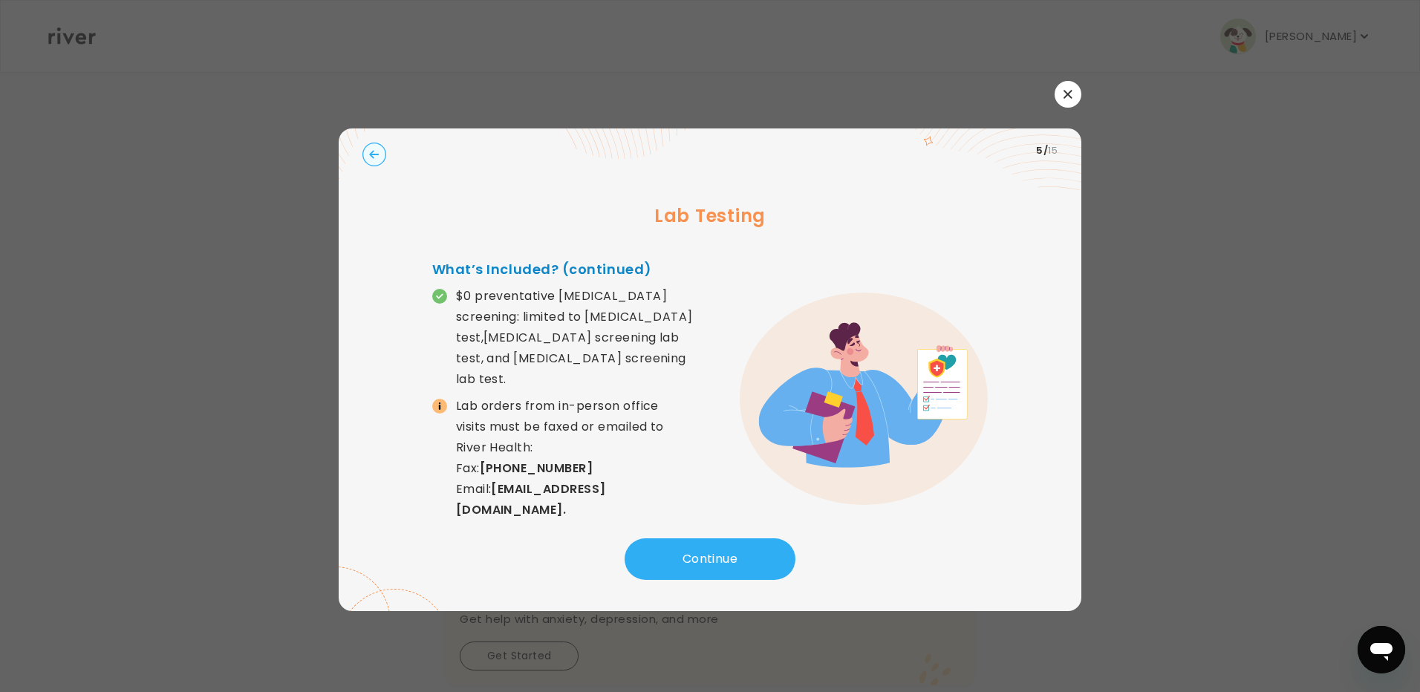
click at [648, 532] on div "Lab Testing What’s Included? (continued) $0 preventative [MEDICAL_DATA] screeni…" at bounding box center [709, 355] width 695 height 365
click at [701, 554] on button "Continue" at bounding box center [710, 559] width 171 height 42
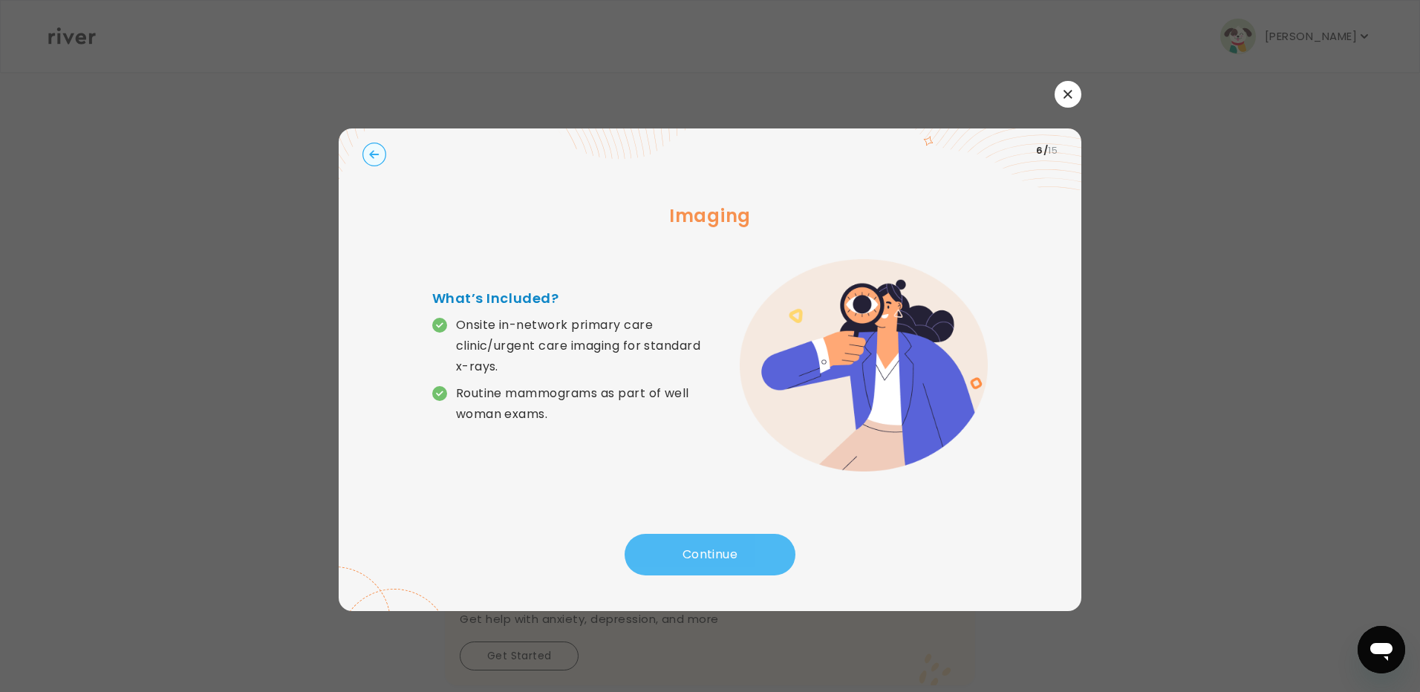
click at [669, 570] on button "Continue" at bounding box center [710, 555] width 171 height 42
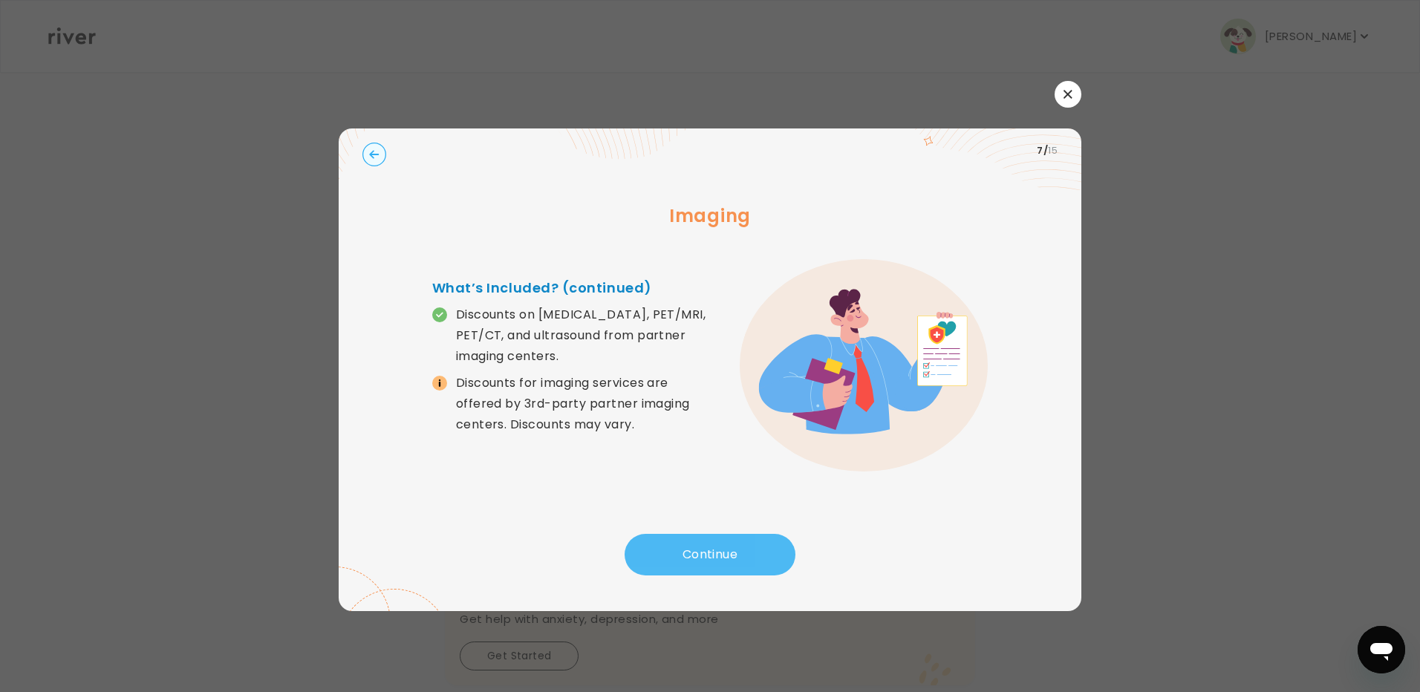
click at [709, 549] on button "Continue" at bounding box center [710, 555] width 171 height 42
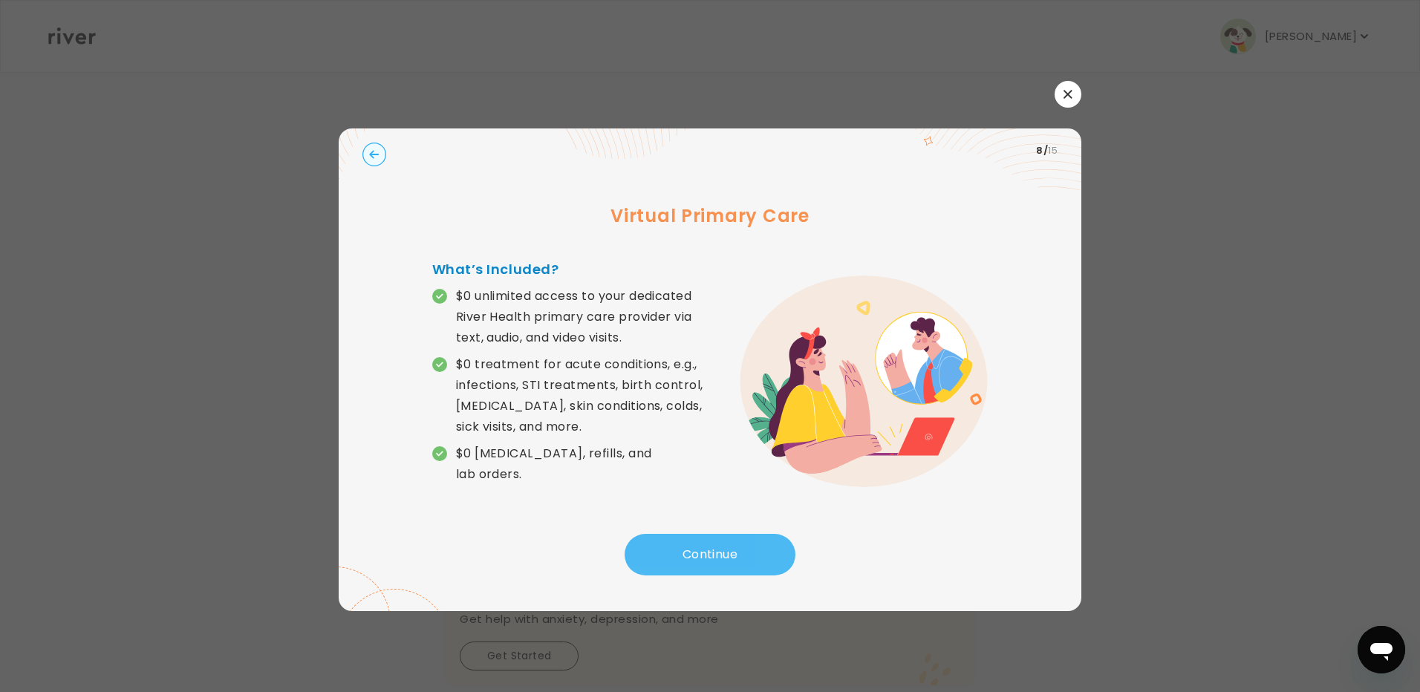
click at [709, 549] on button "Continue" at bounding box center [710, 555] width 171 height 42
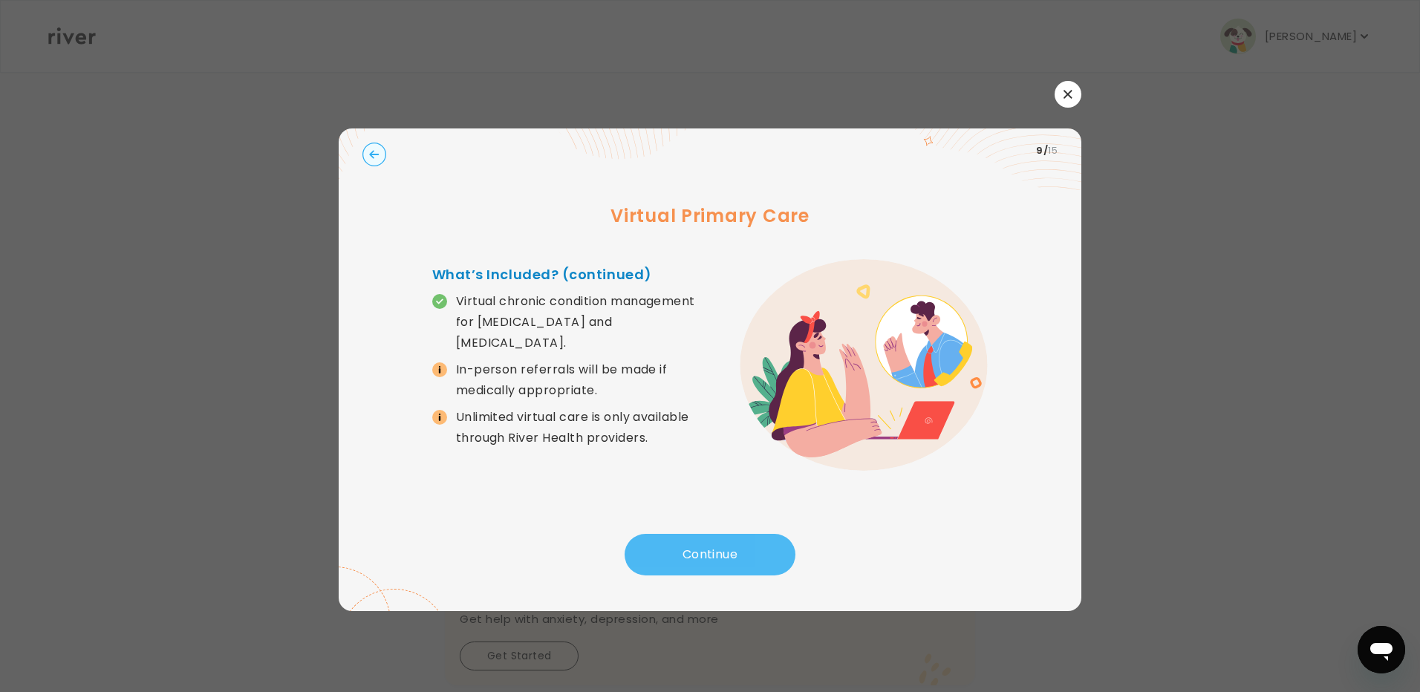
click at [709, 549] on button "Continue" at bounding box center [710, 555] width 171 height 42
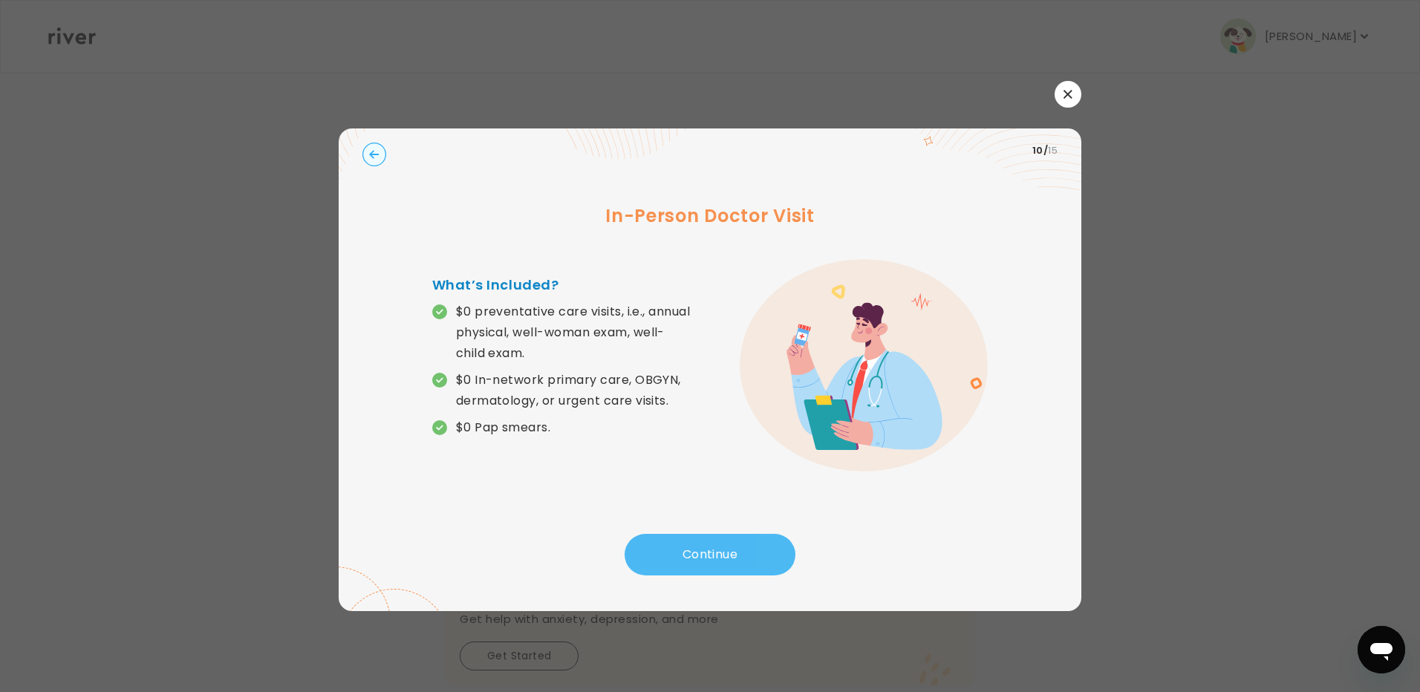
click at [709, 549] on button "Continue" at bounding box center [710, 555] width 171 height 42
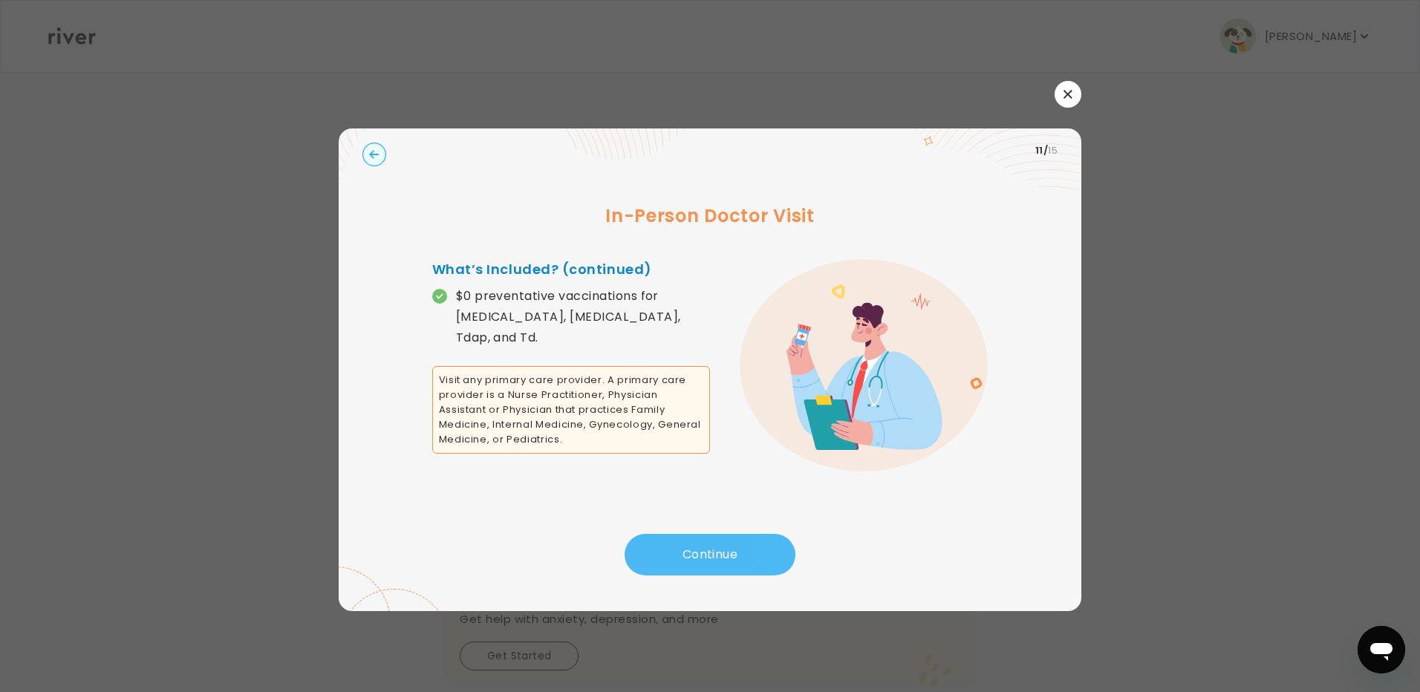
click at [709, 549] on button "Continue" at bounding box center [710, 555] width 171 height 42
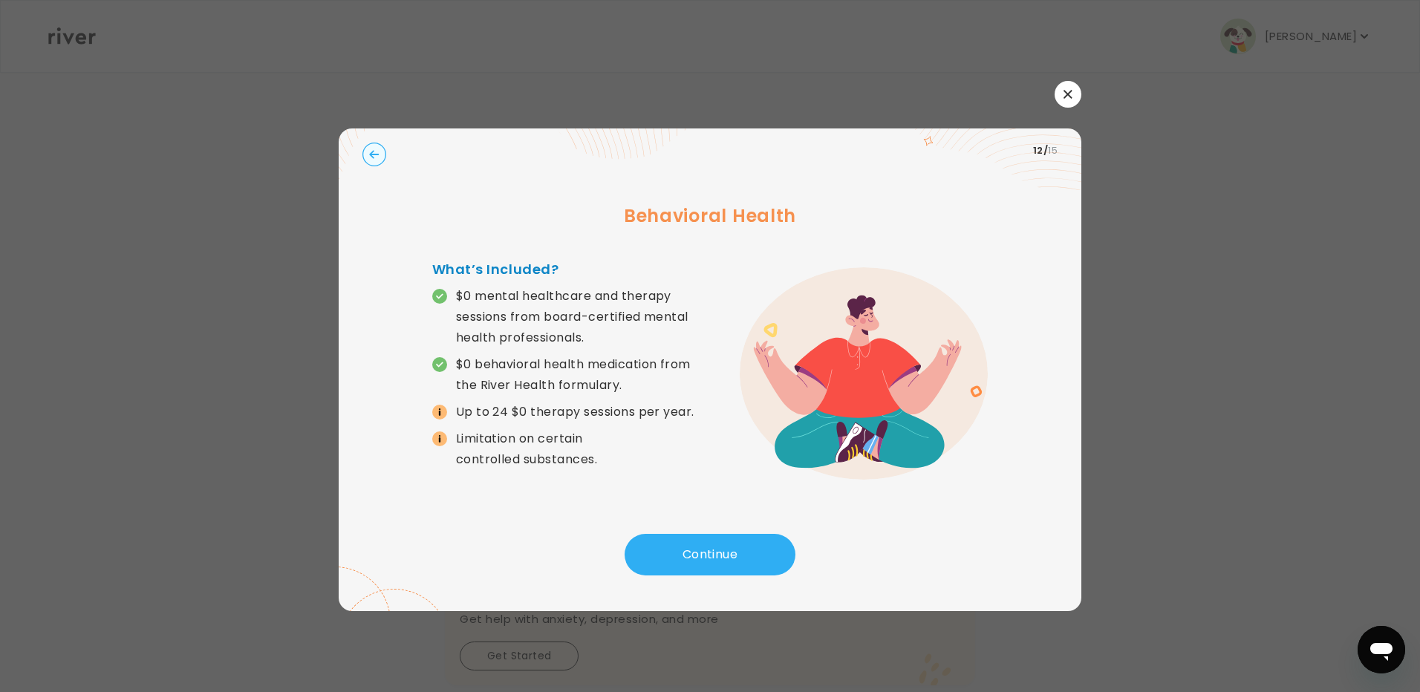
click at [438, 412] on icon at bounding box center [439, 411] width 7 height 7
click at [694, 551] on button "Continue" at bounding box center [710, 555] width 171 height 42
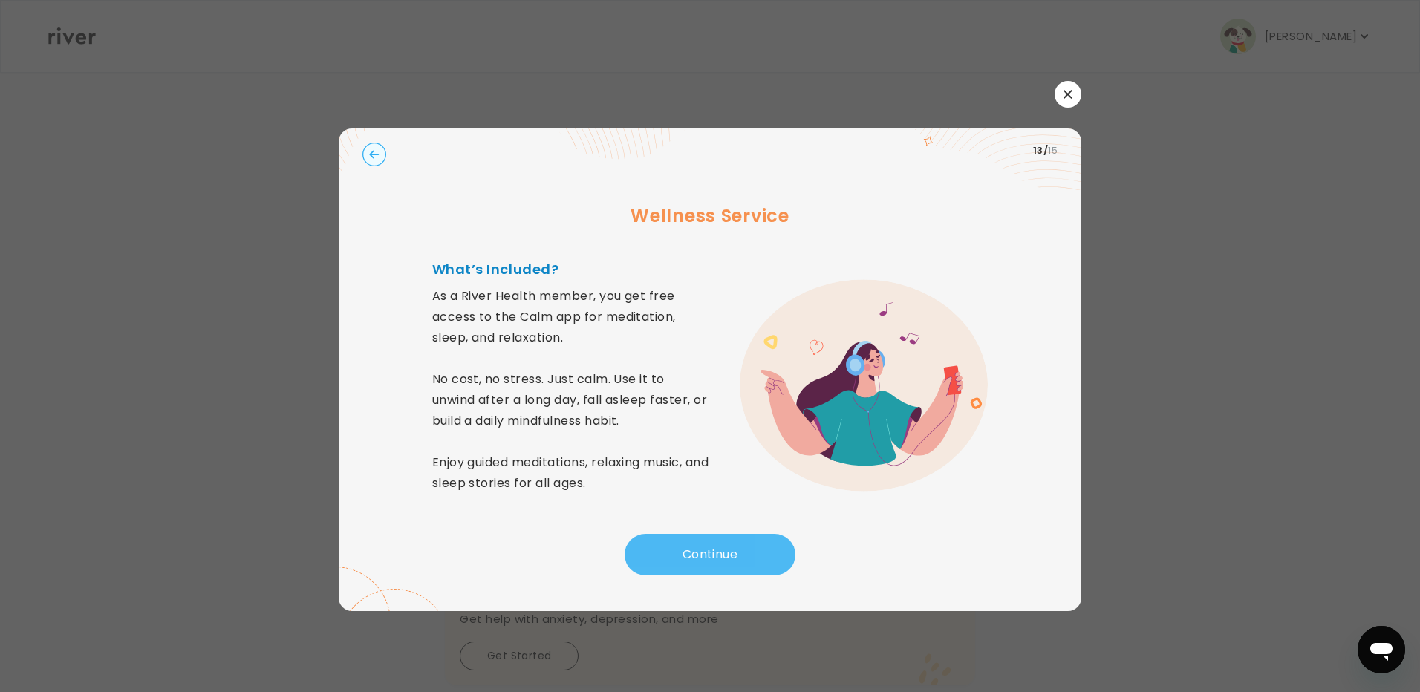
click at [694, 551] on button "Continue" at bounding box center [710, 555] width 171 height 42
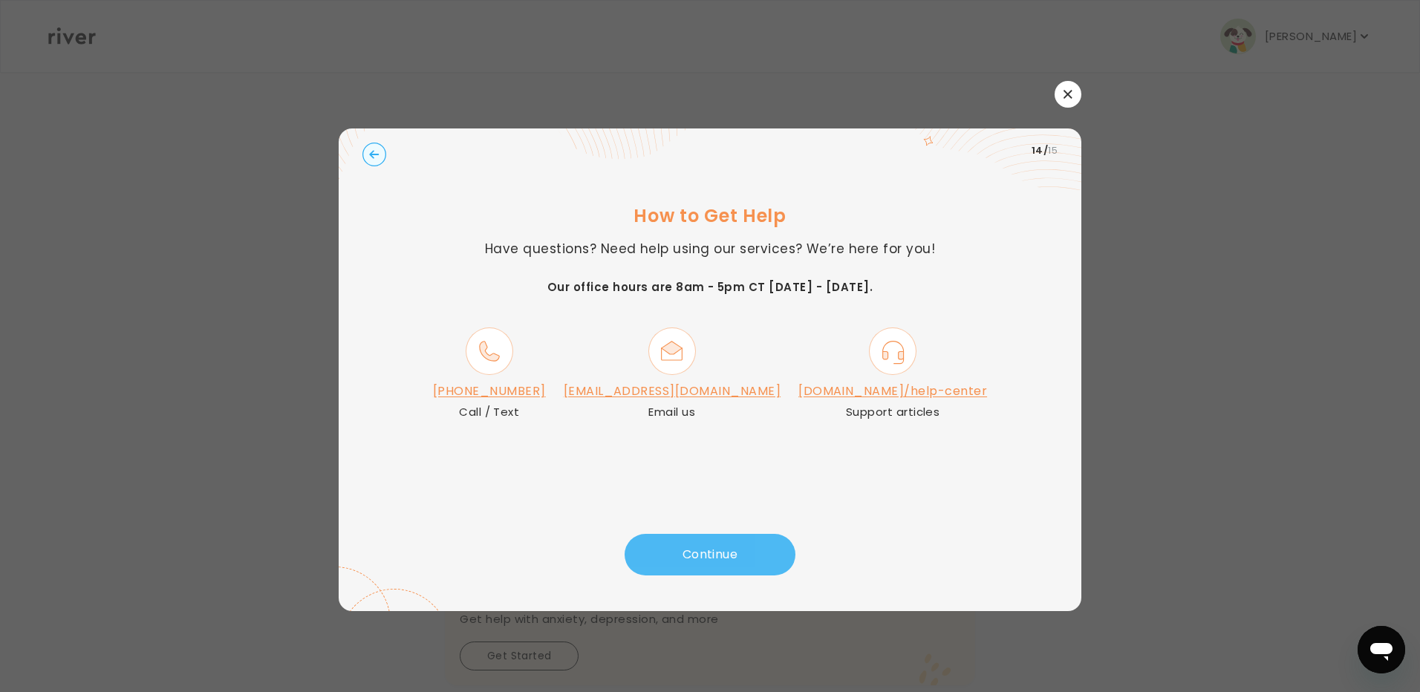
click at [694, 551] on button "Continue" at bounding box center [710, 555] width 171 height 42
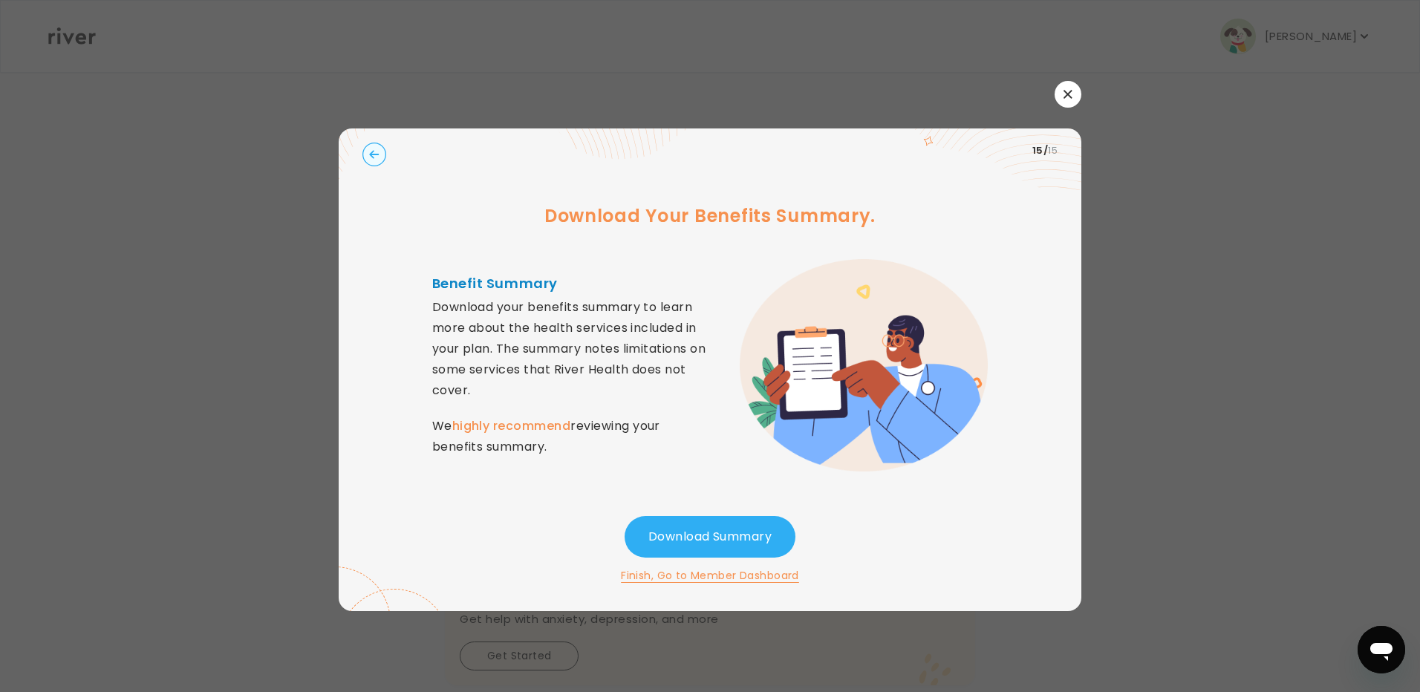
click at [1072, 92] on button "button" at bounding box center [1068, 94] width 27 height 27
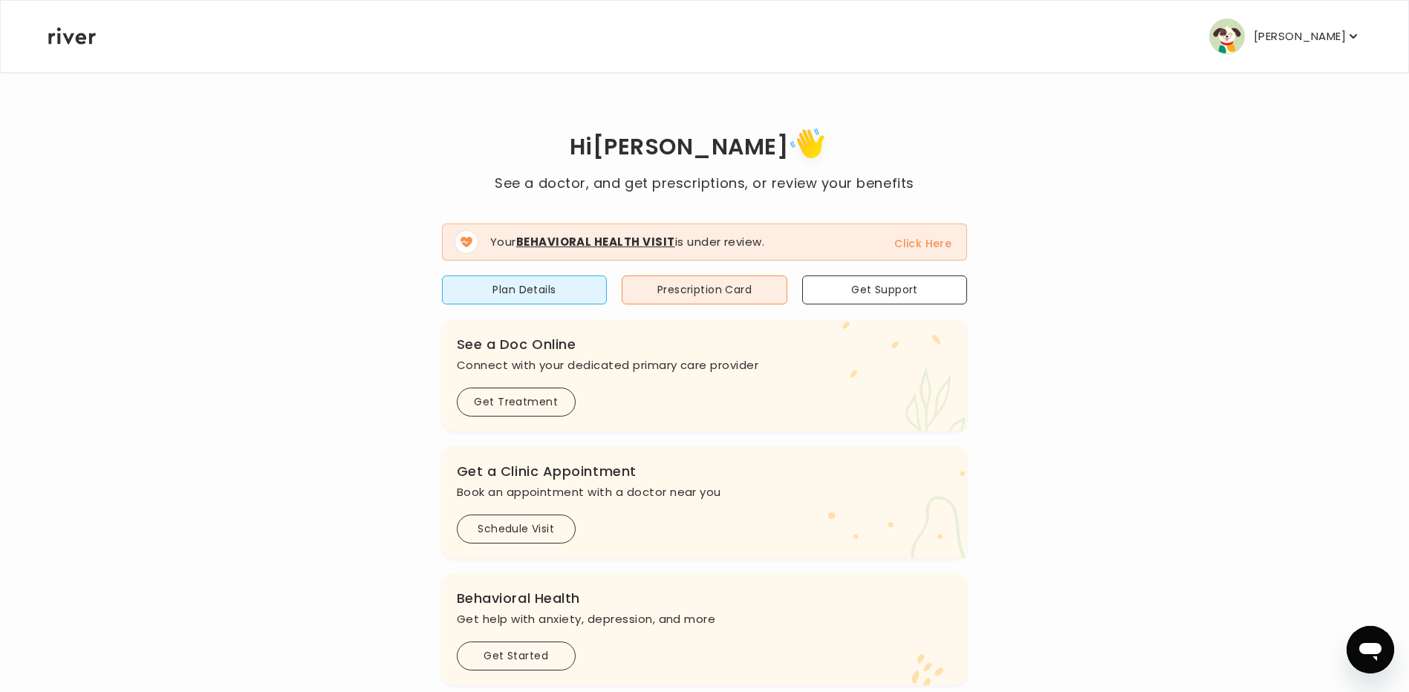
click at [1301, 23] on button "[PERSON_NAME]" at bounding box center [1285, 37] width 152 height 36
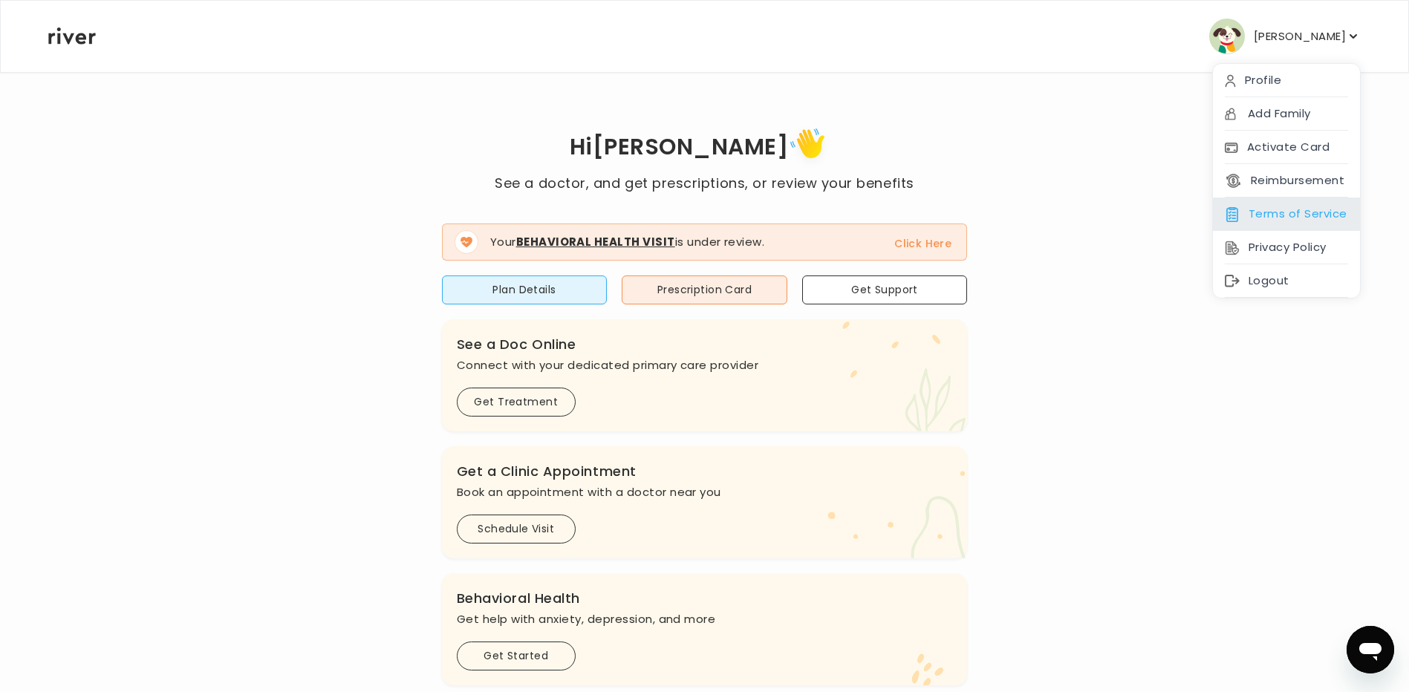
click at [1288, 209] on div "Terms of Service" at bounding box center [1286, 214] width 147 height 33
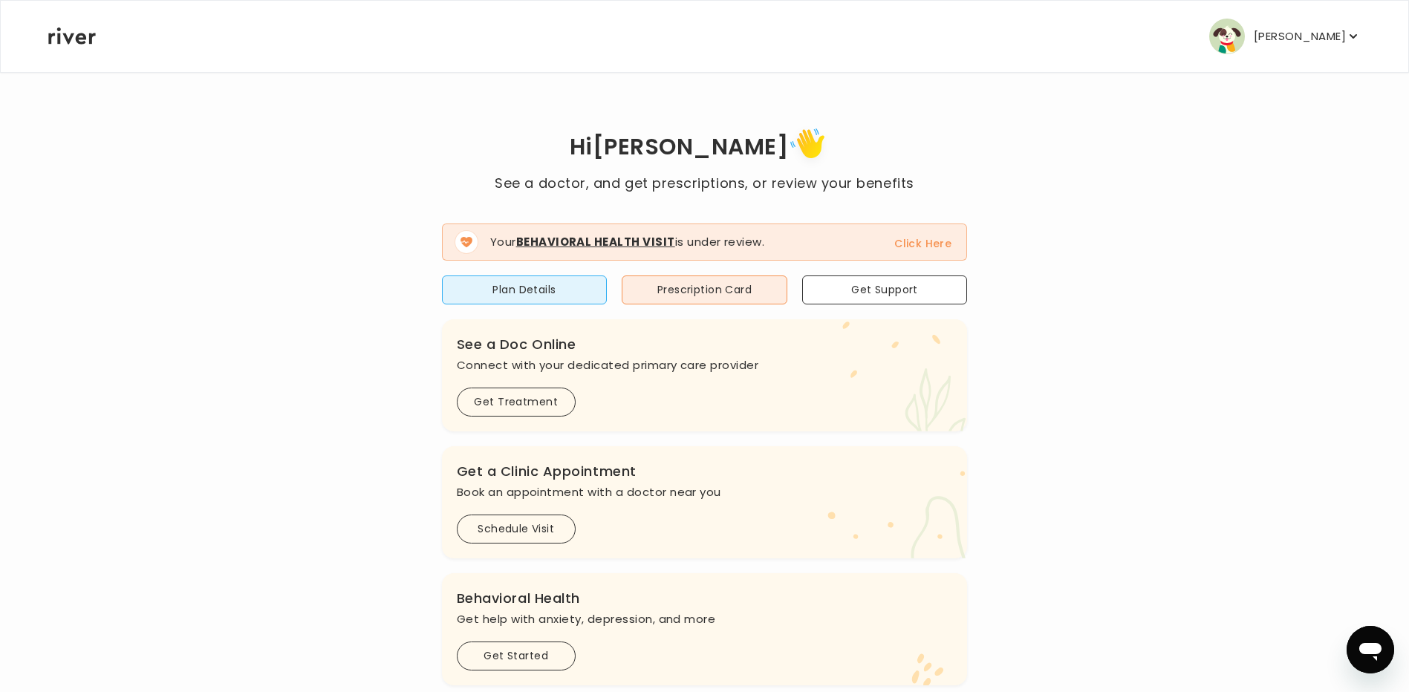
click at [1302, 43] on p "[PERSON_NAME]" at bounding box center [1300, 36] width 92 height 21
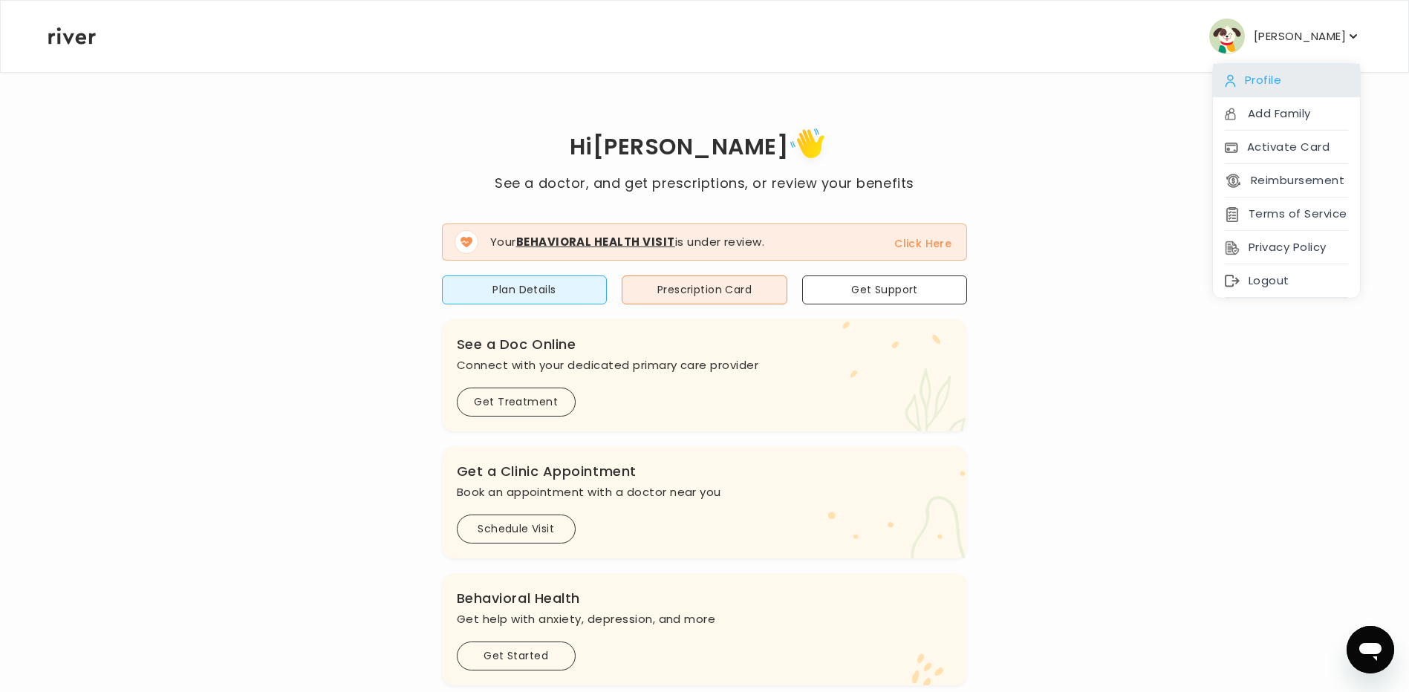
click at [1280, 68] on div "Profile" at bounding box center [1286, 80] width 147 height 33
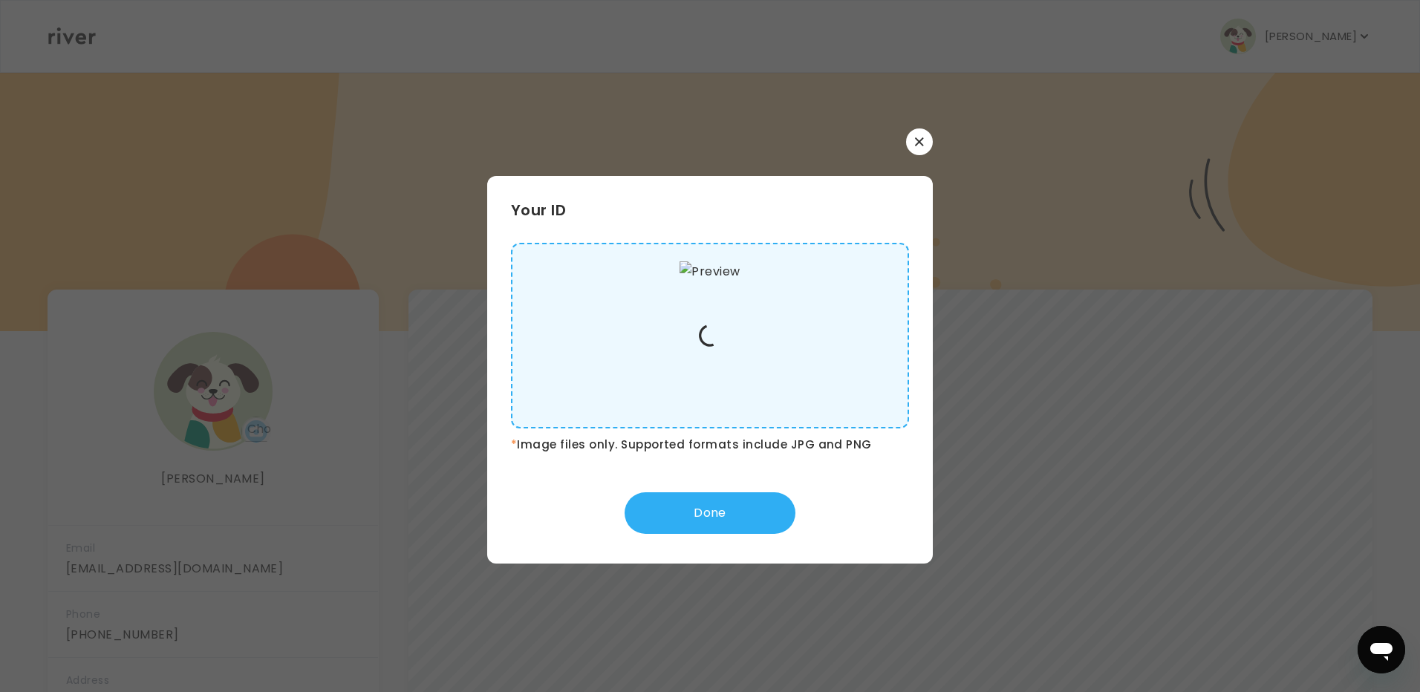
click at [932, 154] on div at bounding box center [710, 141] width 446 height 27
click at [928, 129] on div at bounding box center [710, 141] width 446 height 27
click at [928, 137] on button "button" at bounding box center [919, 141] width 27 height 27
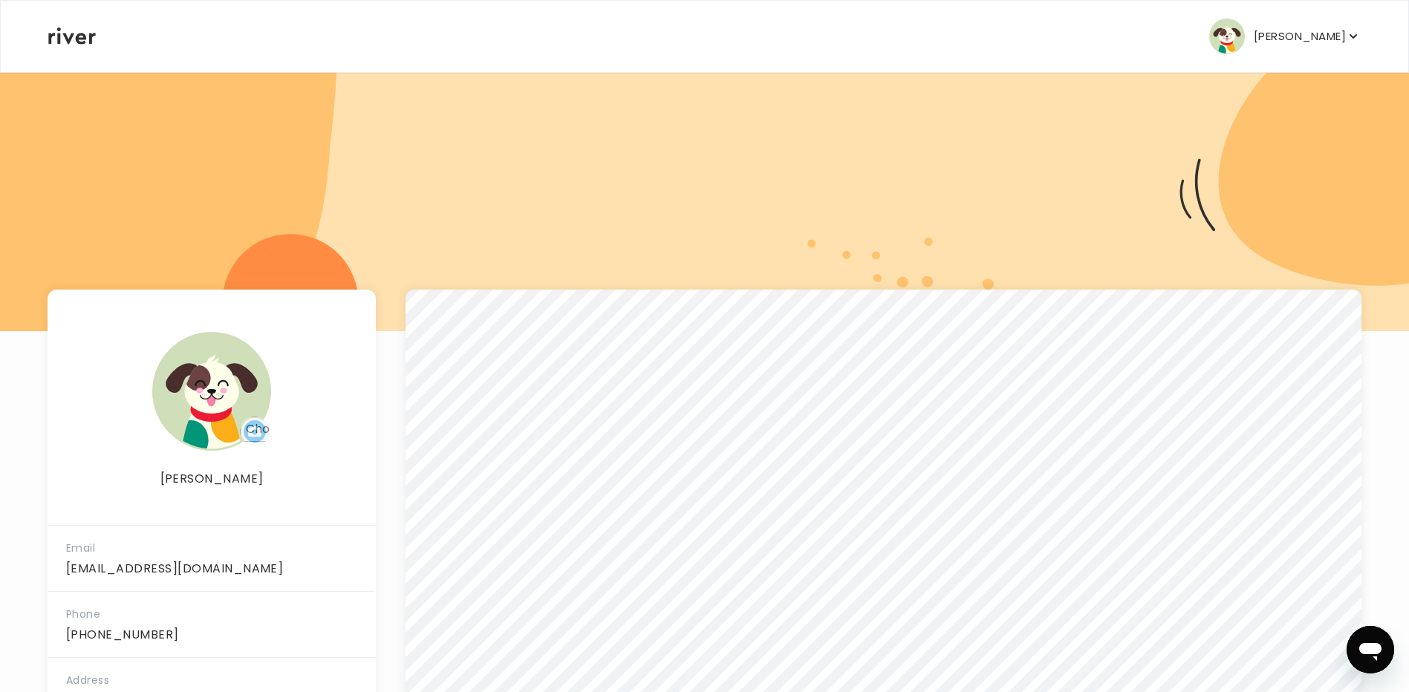
click at [1272, 25] on button "[PERSON_NAME]" at bounding box center [1285, 37] width 152 height 36
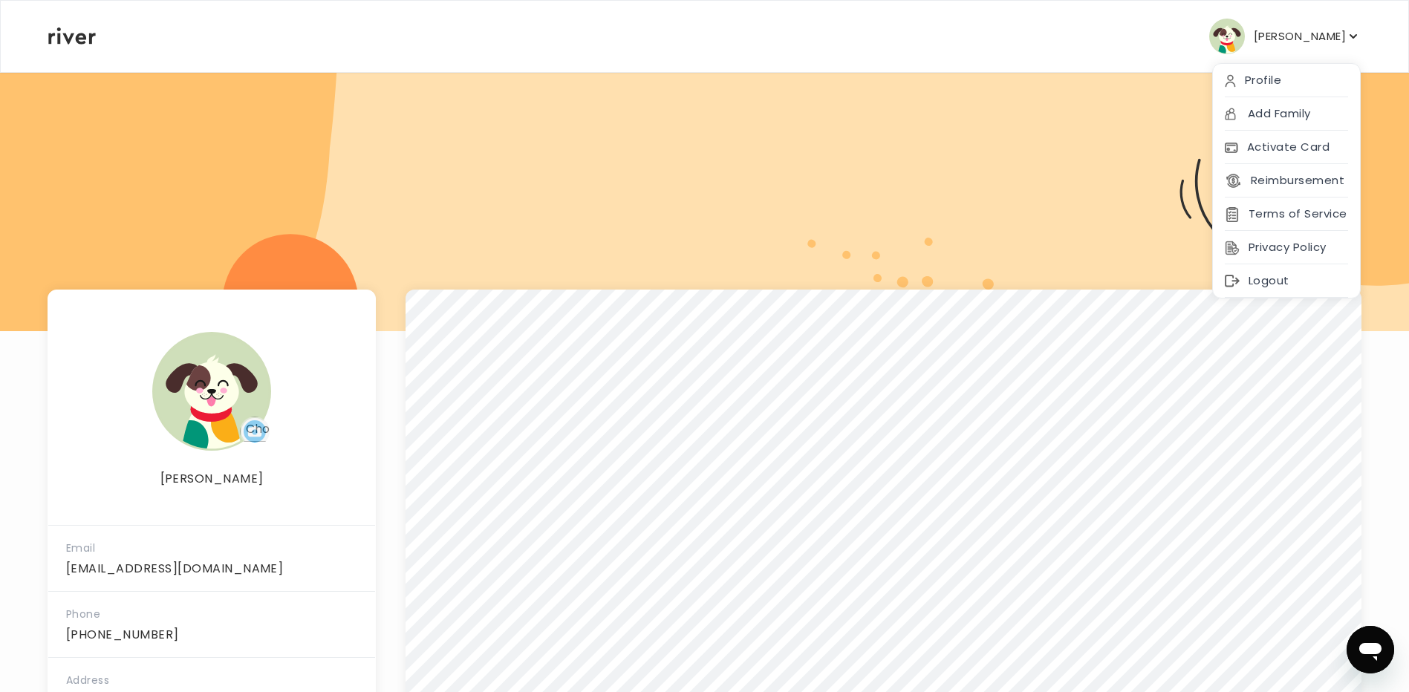
click at [1272, 25] on button "[PERSON_NAME]" at bounding box center [1285, 37] width 152 height 36
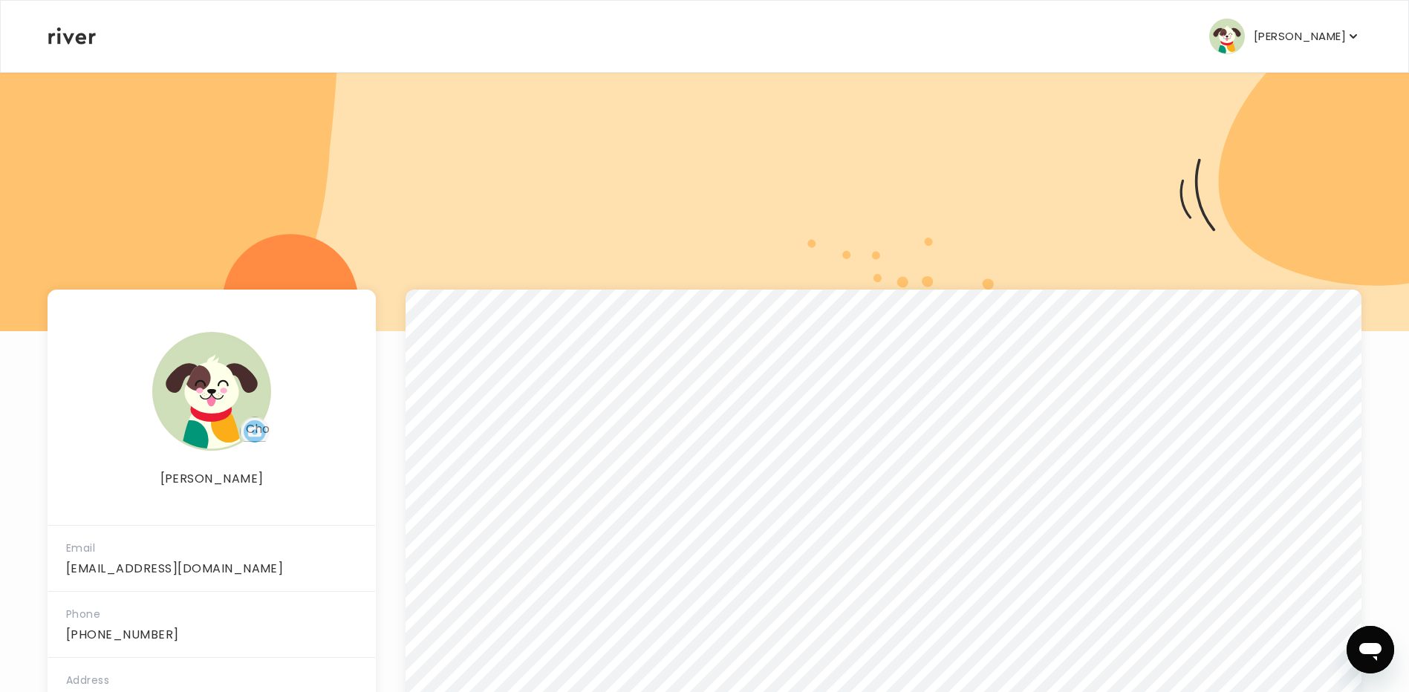
click at [73, 44] on icon at bounding box center [72, 35] width 48 height 17
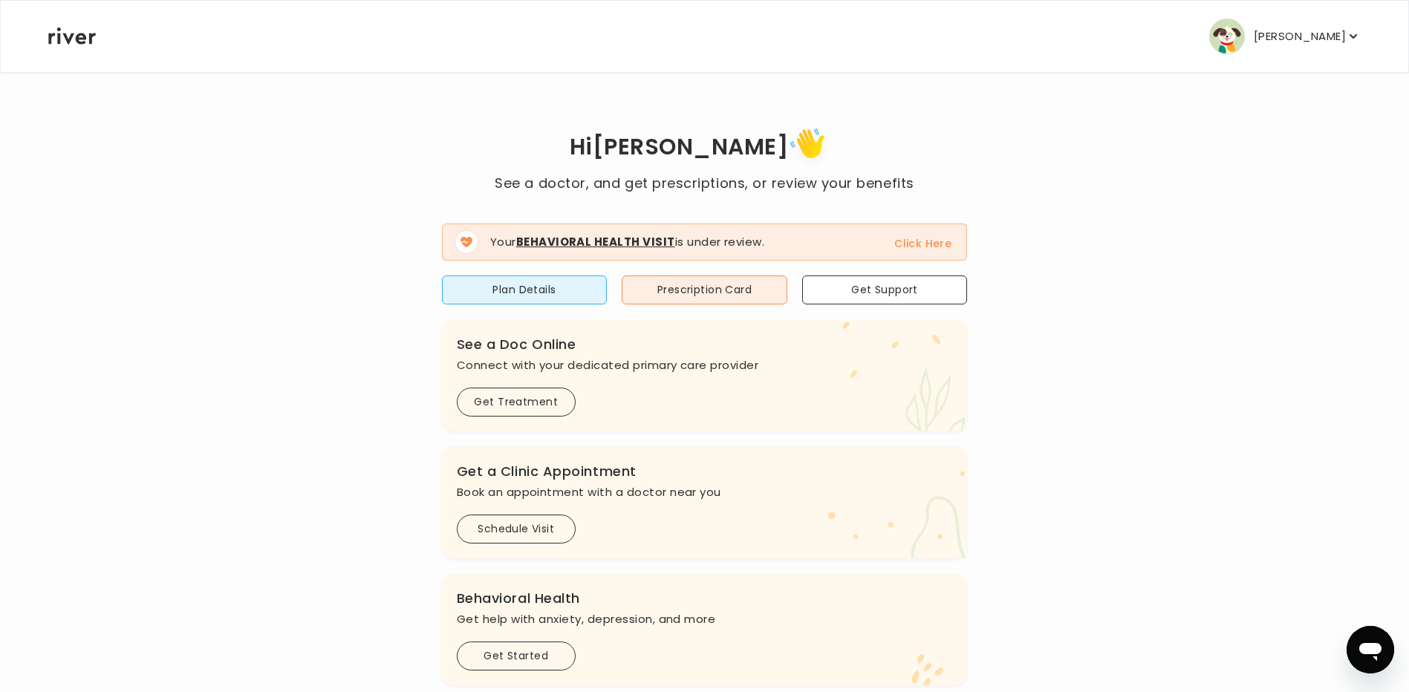
click at [942, 238] on button "Click Here" at bounding box center [922, 244] width 57 height 18
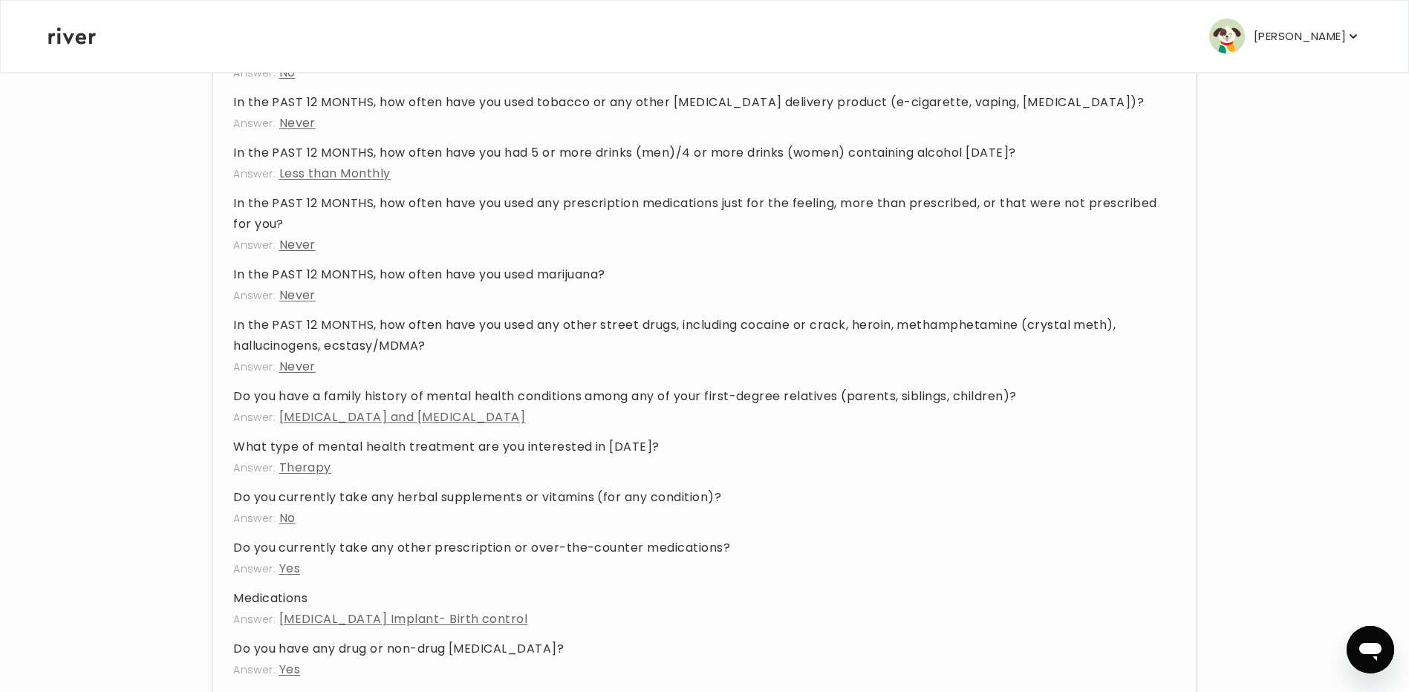
scroll to position [2253, 0]
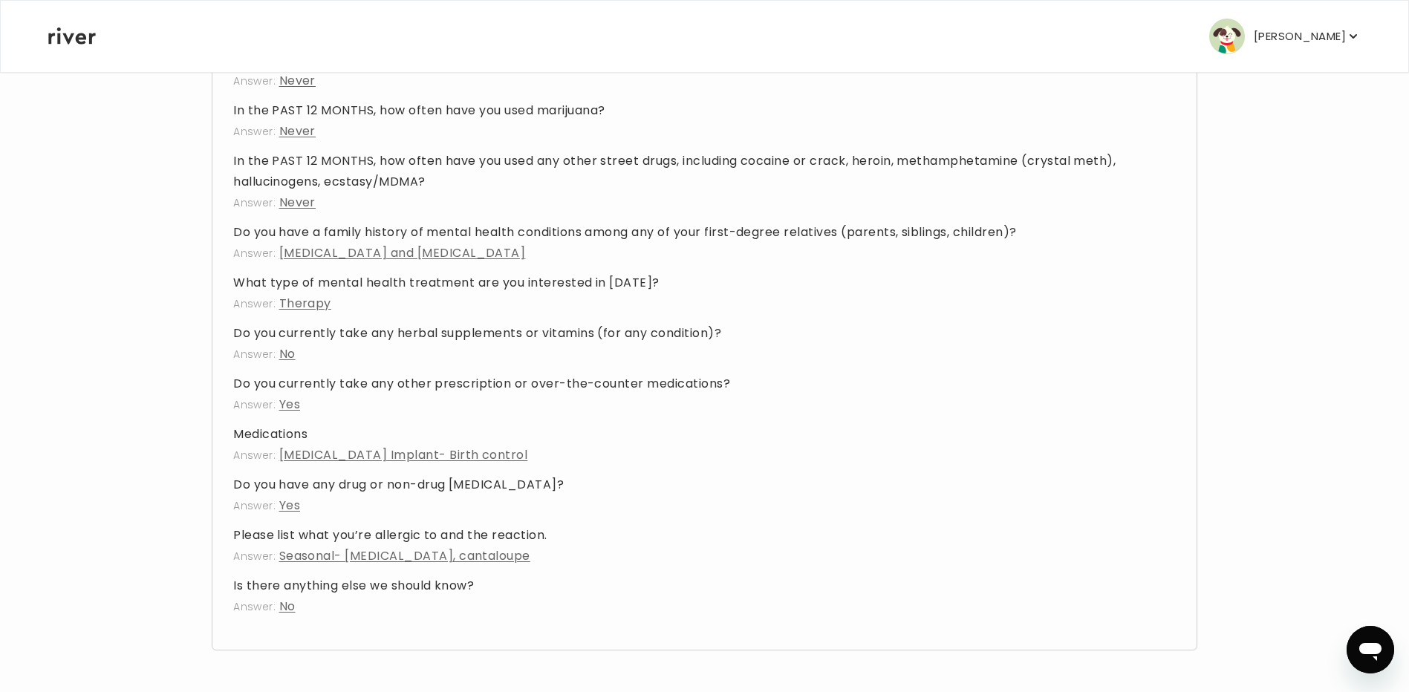
click at [1321, 29] on p "[PERSON_NAME]" at bounding box center [1300, 36] width 92 height 21
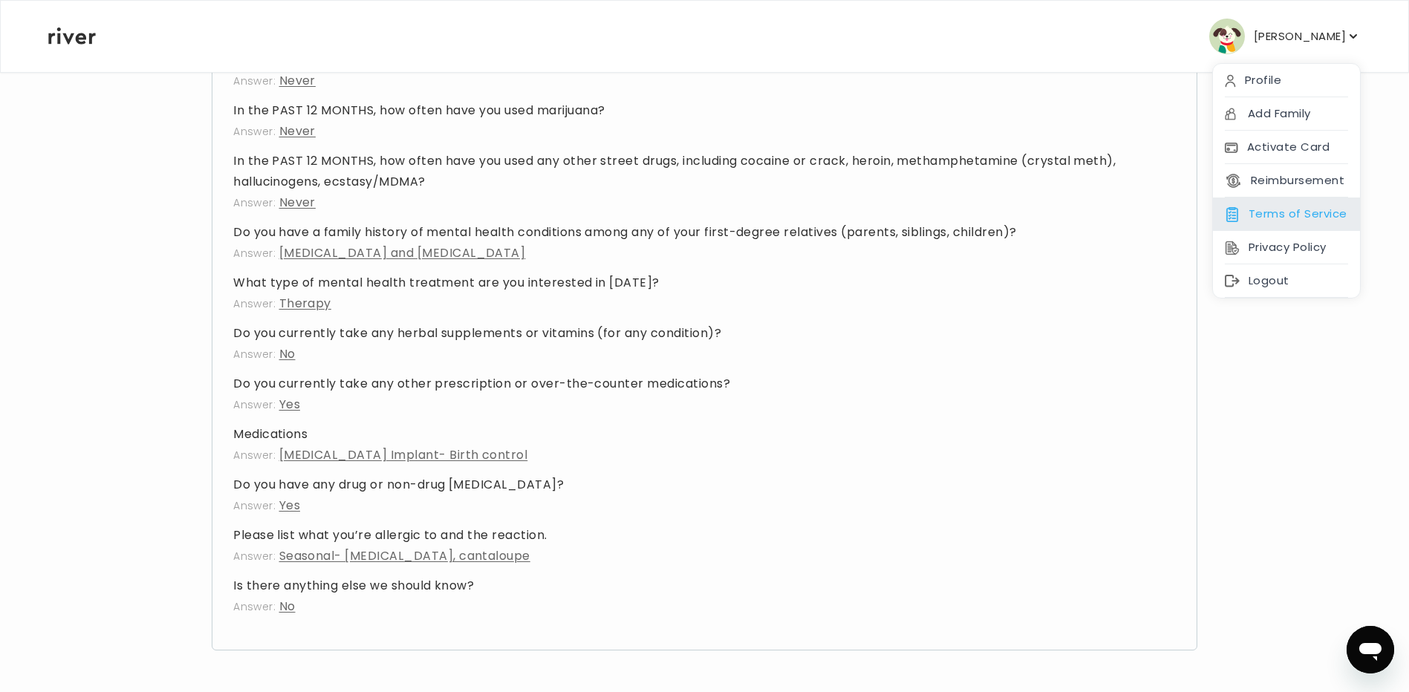
click at [1303, 218] on div "Terms of Service" at bounding box center [1286, 214] width 147 height 33
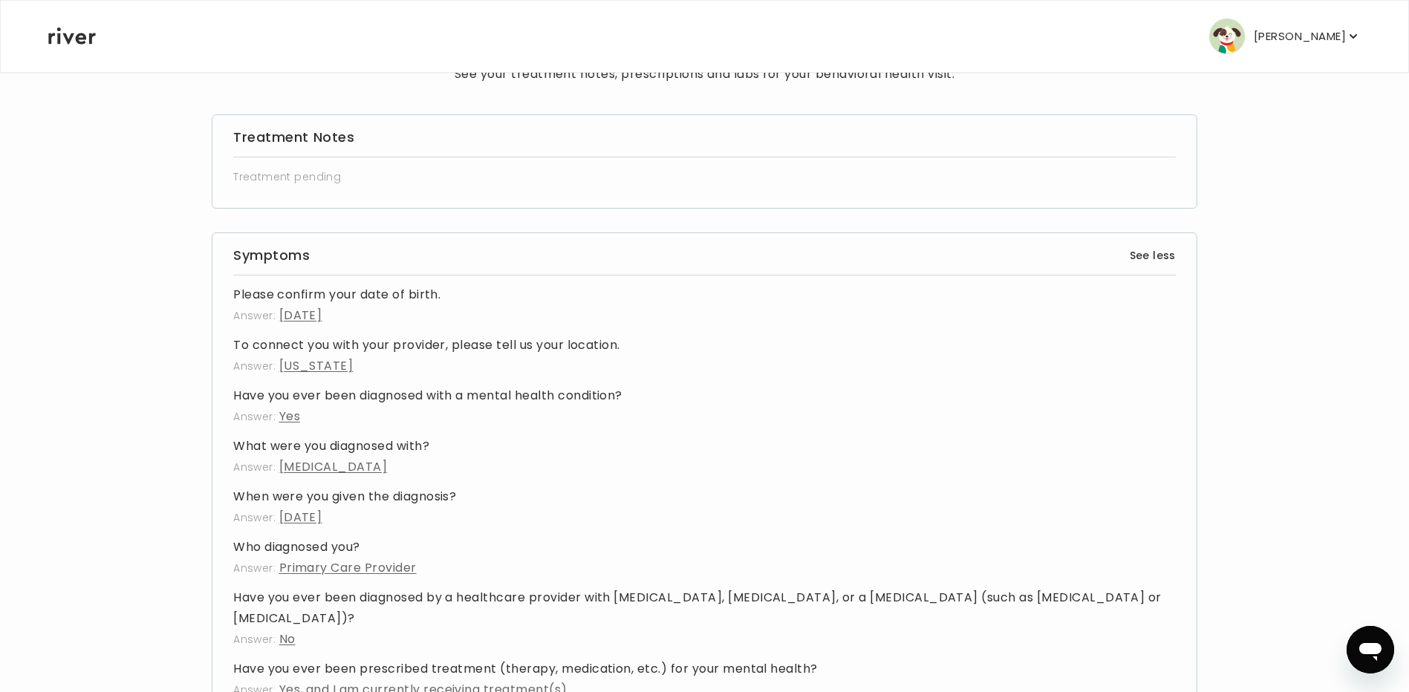
scroll to position [0, 0]
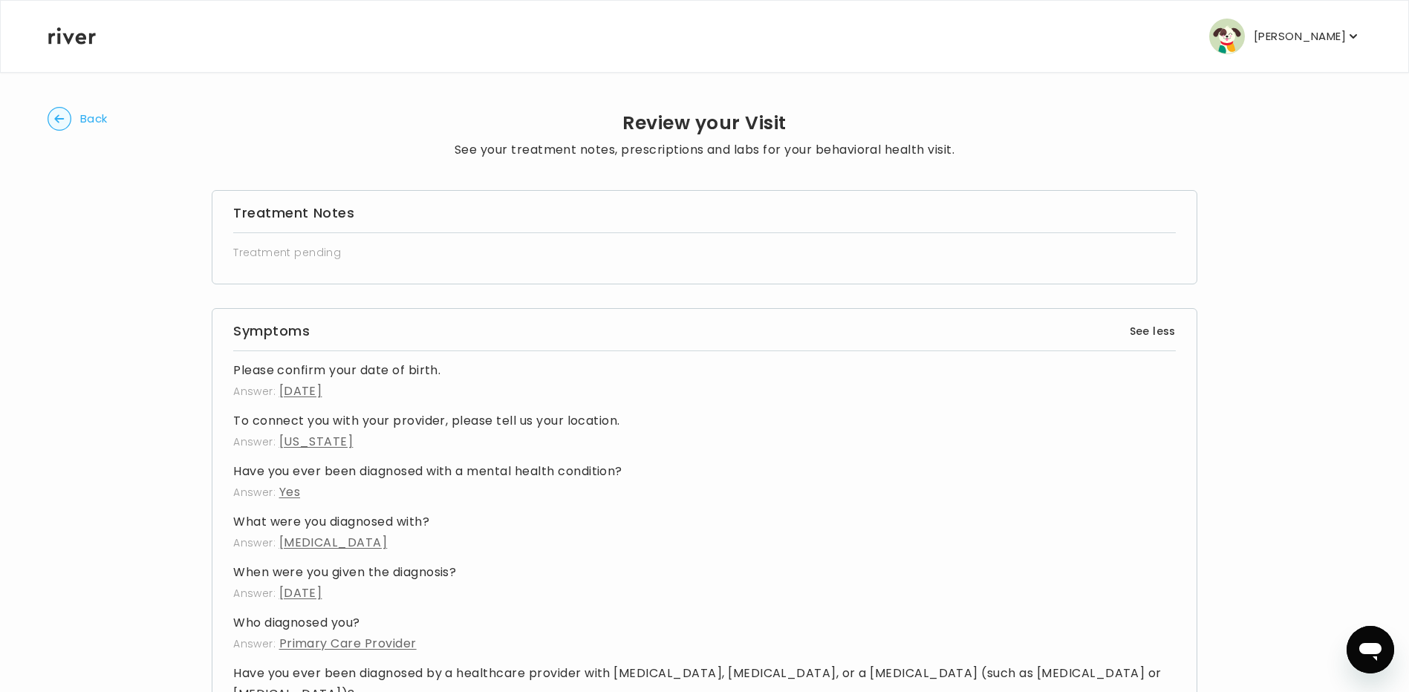
click at [70, 120] on circle "button" at bounding box center [59, 119] width 23 height 23
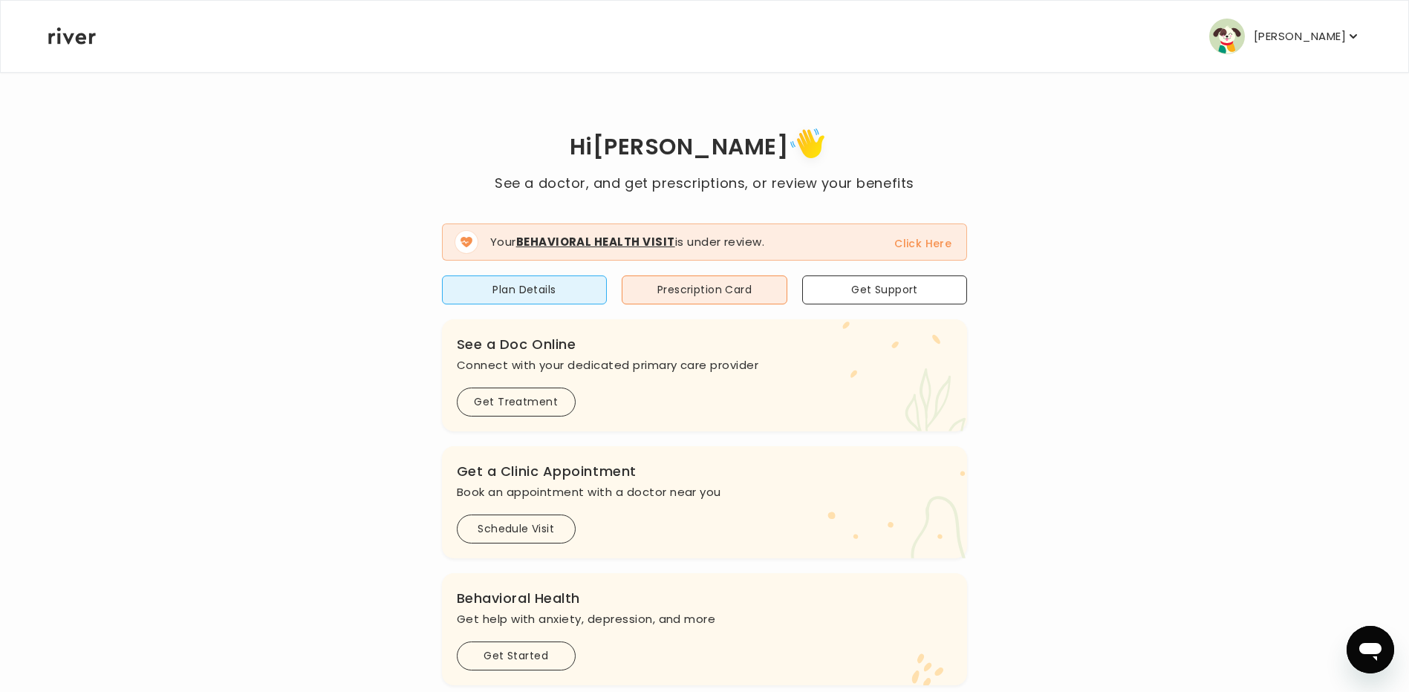
scroll to position [289, 0]
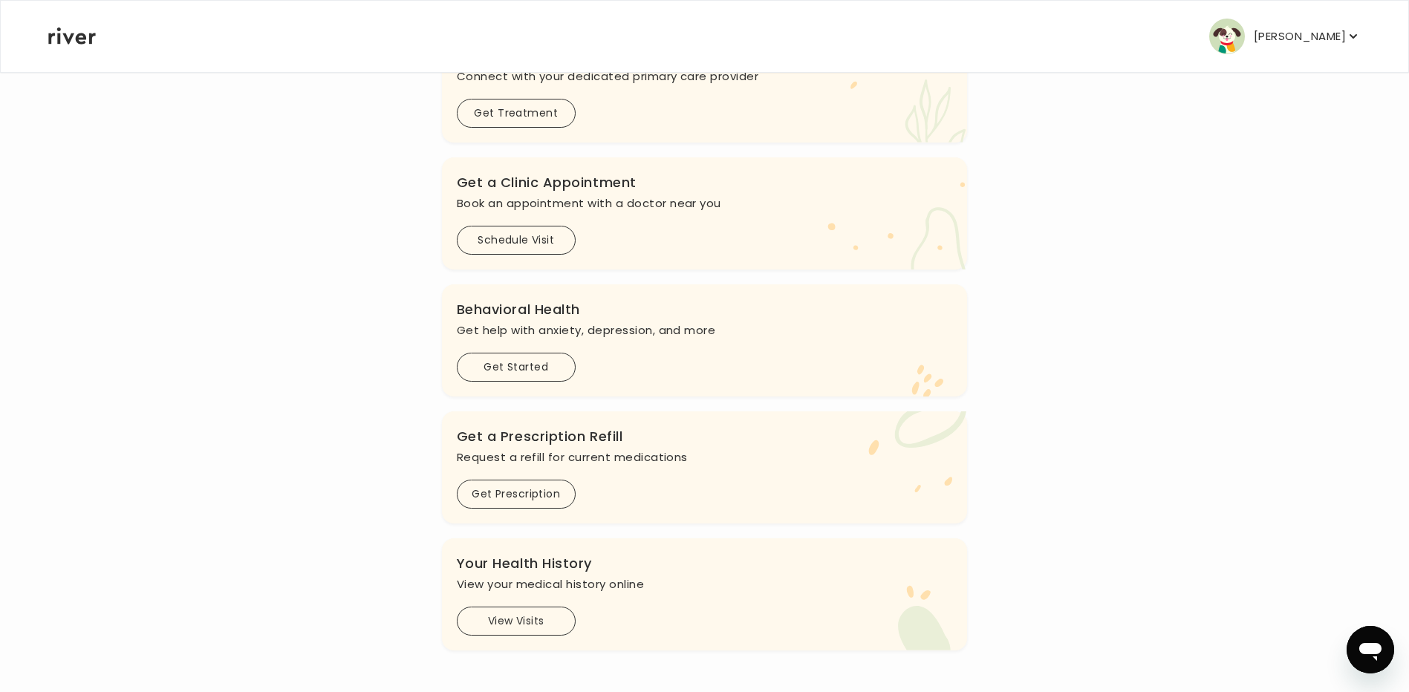
click at [1384, 634] on div "Open messaging window" at bounding box center [1370, 650] width 45 height 45
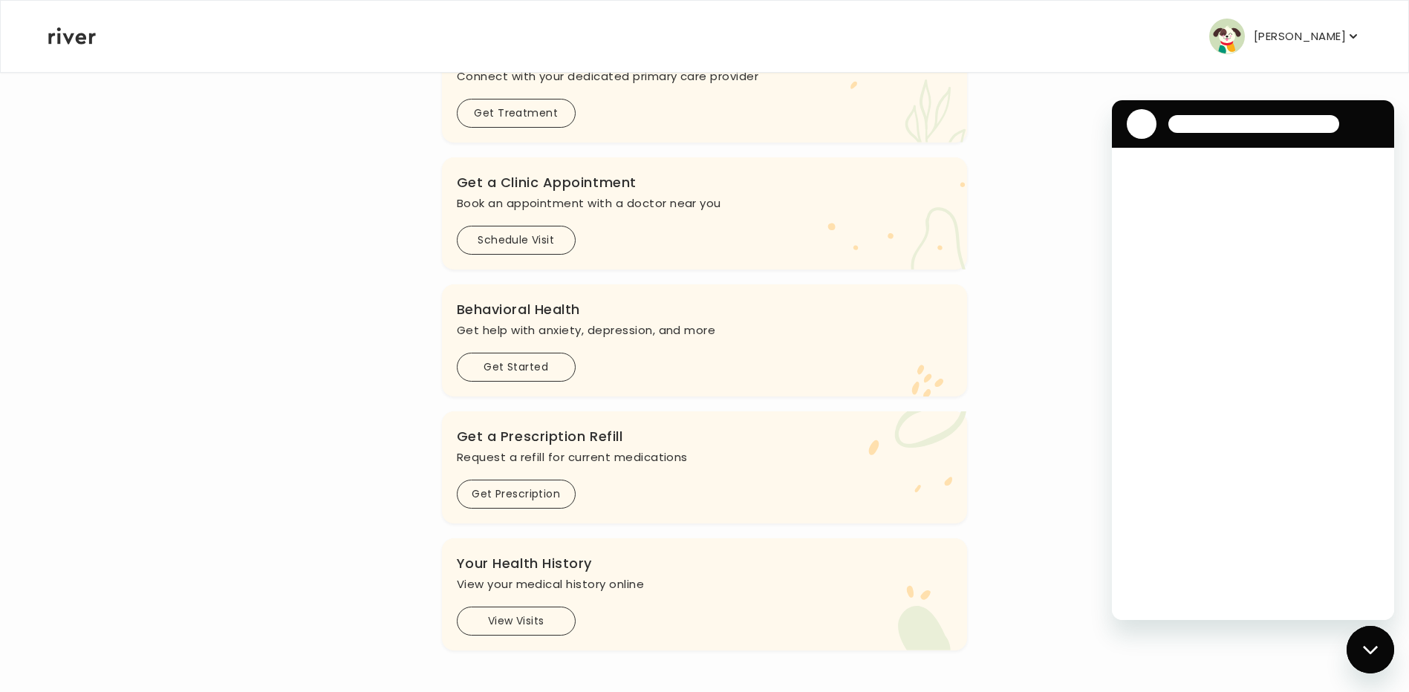
scroll to position [0, 0]
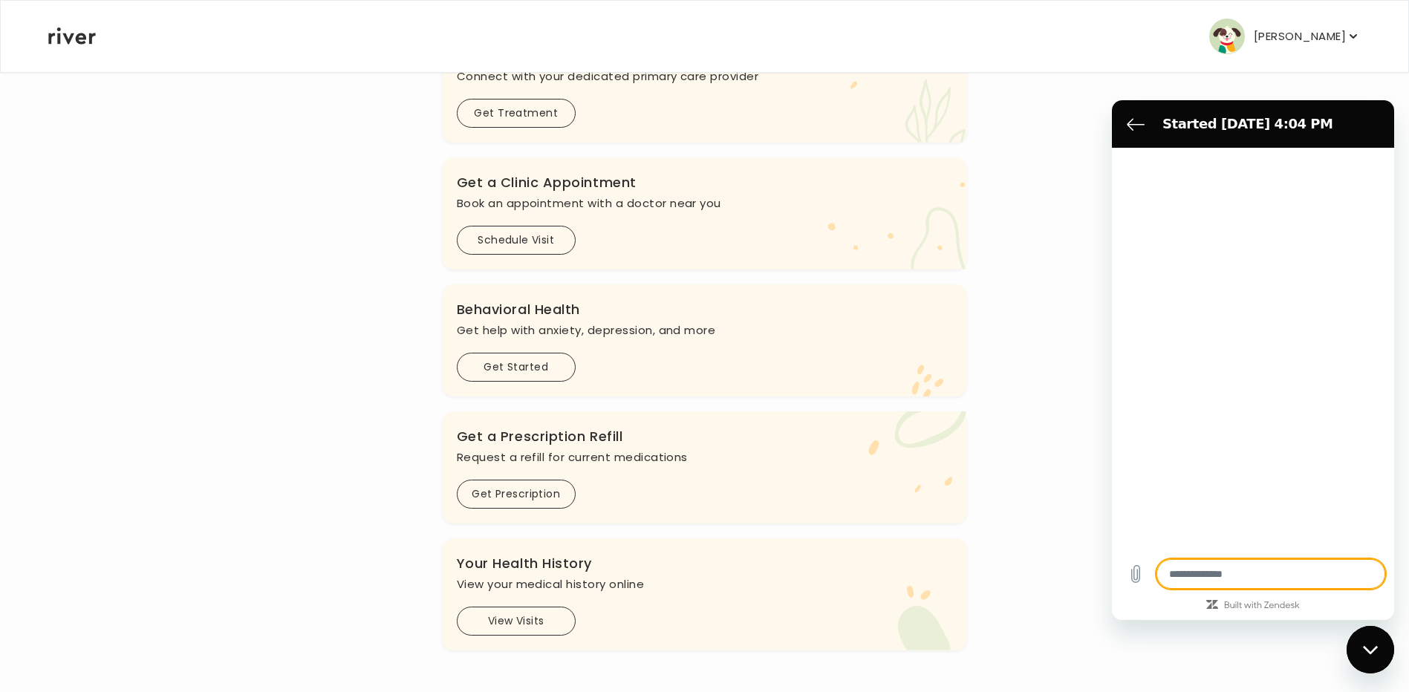
type textarea "*"
click at [1135, 122] on icon "Back to the conversation list" at bounding box center [1136, 124] width 18 height 18
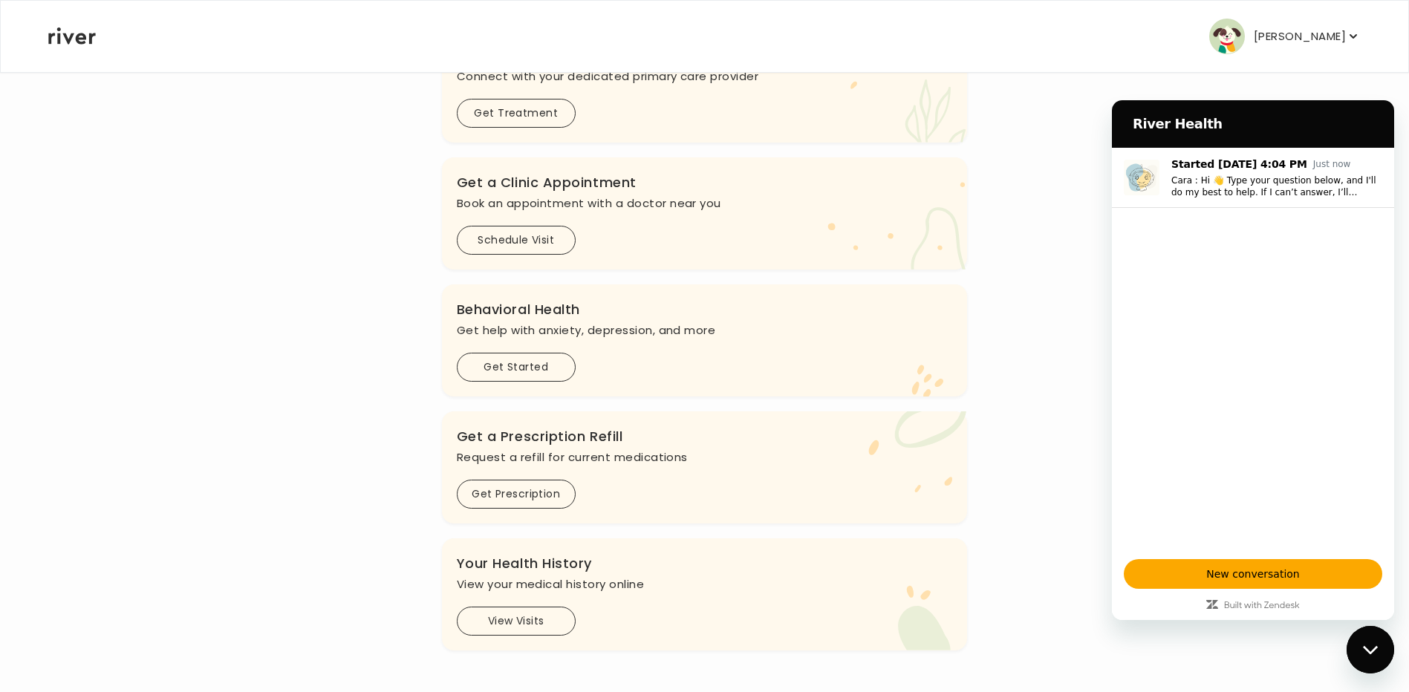
click at [998, 256] on div "Hi [PERSON_NAME] See a doctor, and get prescriptions, or review your benefits Y…" at bounding box center [705, 242] width 1314 height 816
click at [1377, 657] on div "Close messaging window" at bounding box center [1370, 650] width 45 height 45
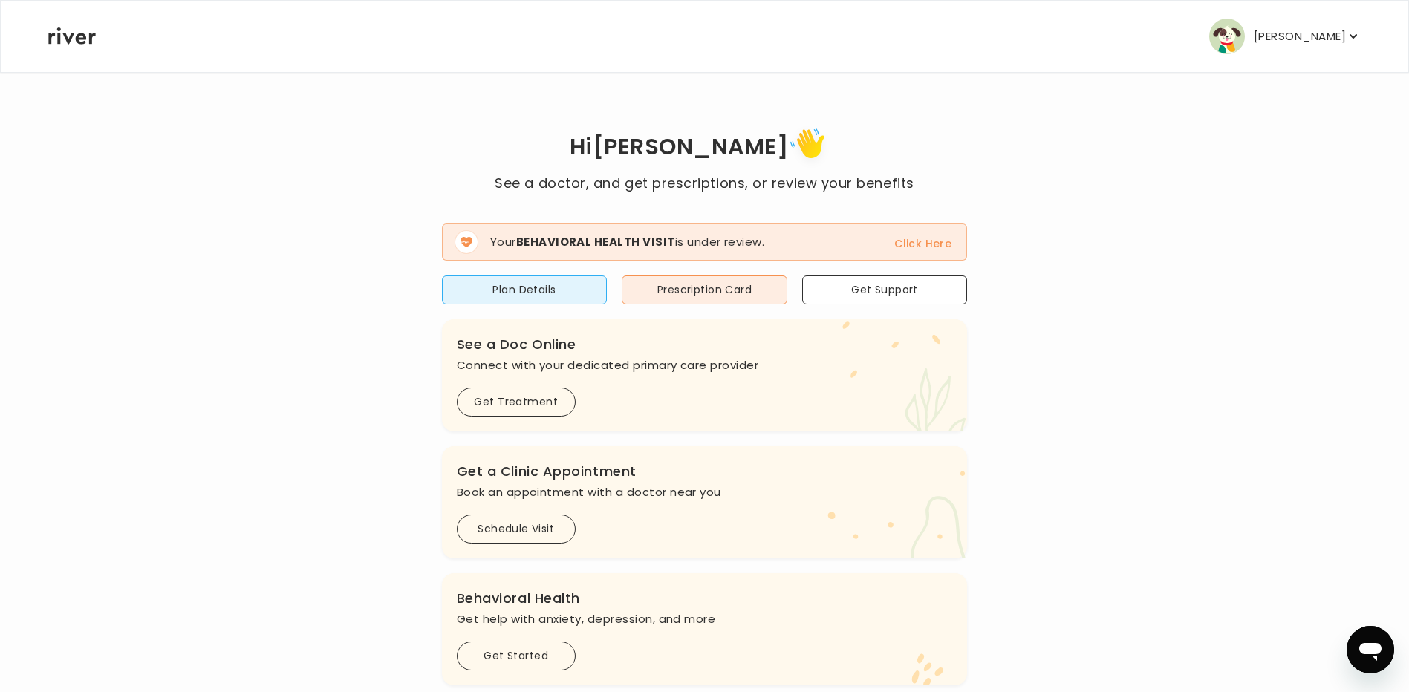
click at [951, 246] on button "Click Here" at bounding box center [922, 244] width 57 height 18
